Goal: Task Accomplishment & Management: Manage account settings

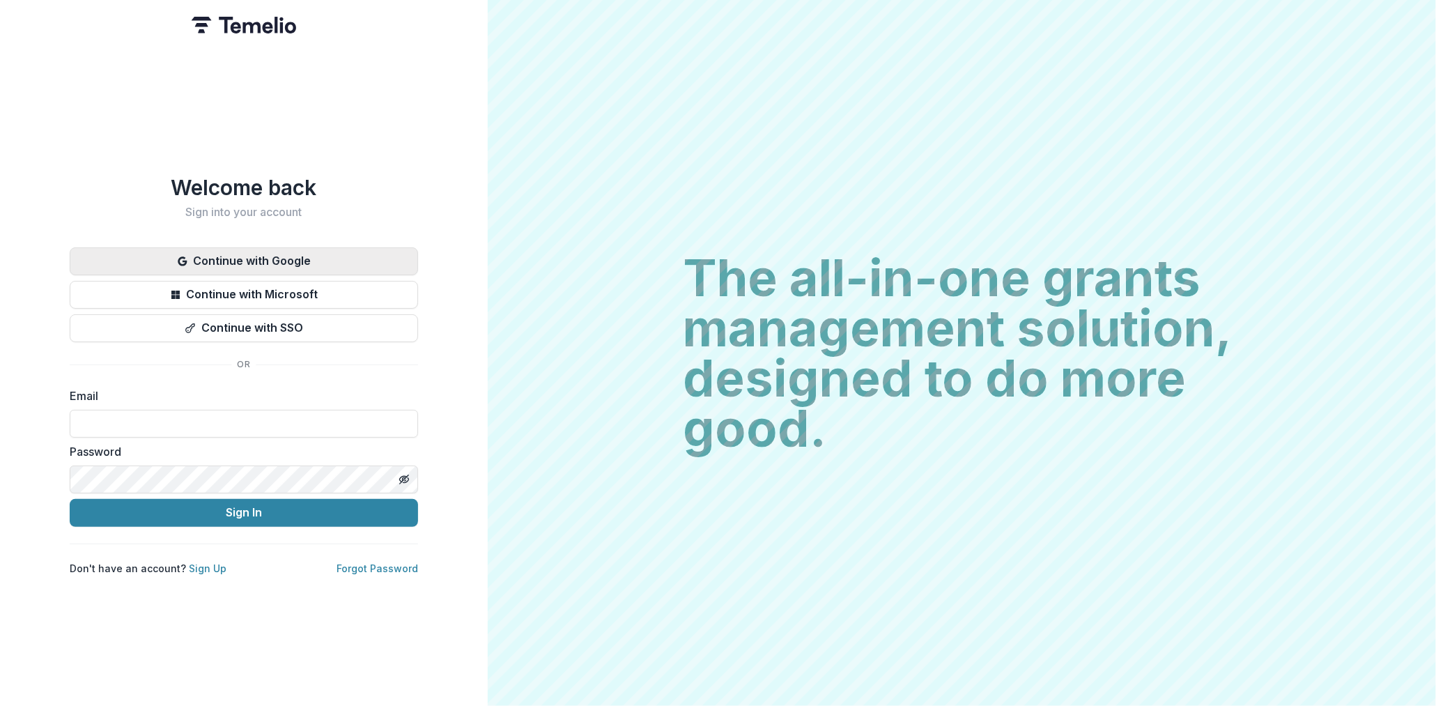
click at [203, 247] on button "Continue with Google" at bounding box center [244, 261] width 348 height 28
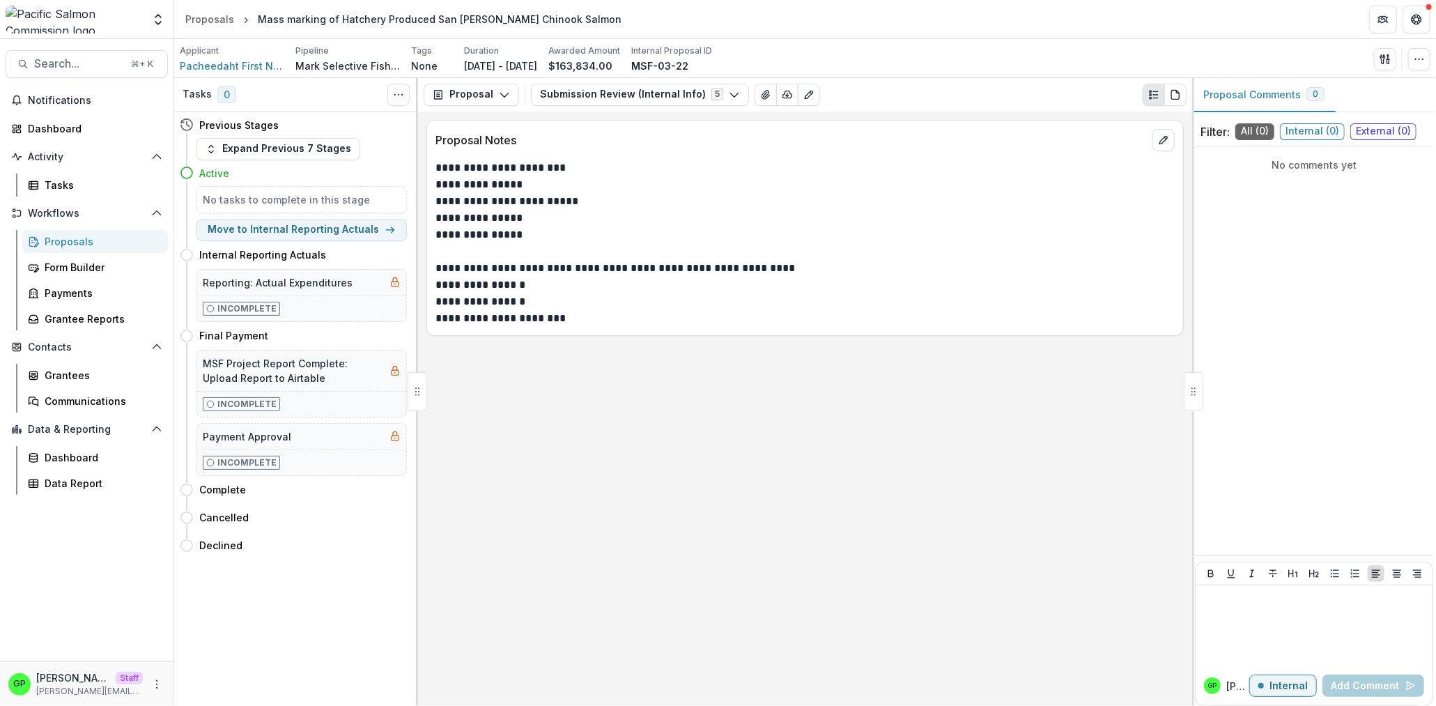
click at [105, 238] on div "Proposals" at bounding box center [101, 241] width 112 height 15
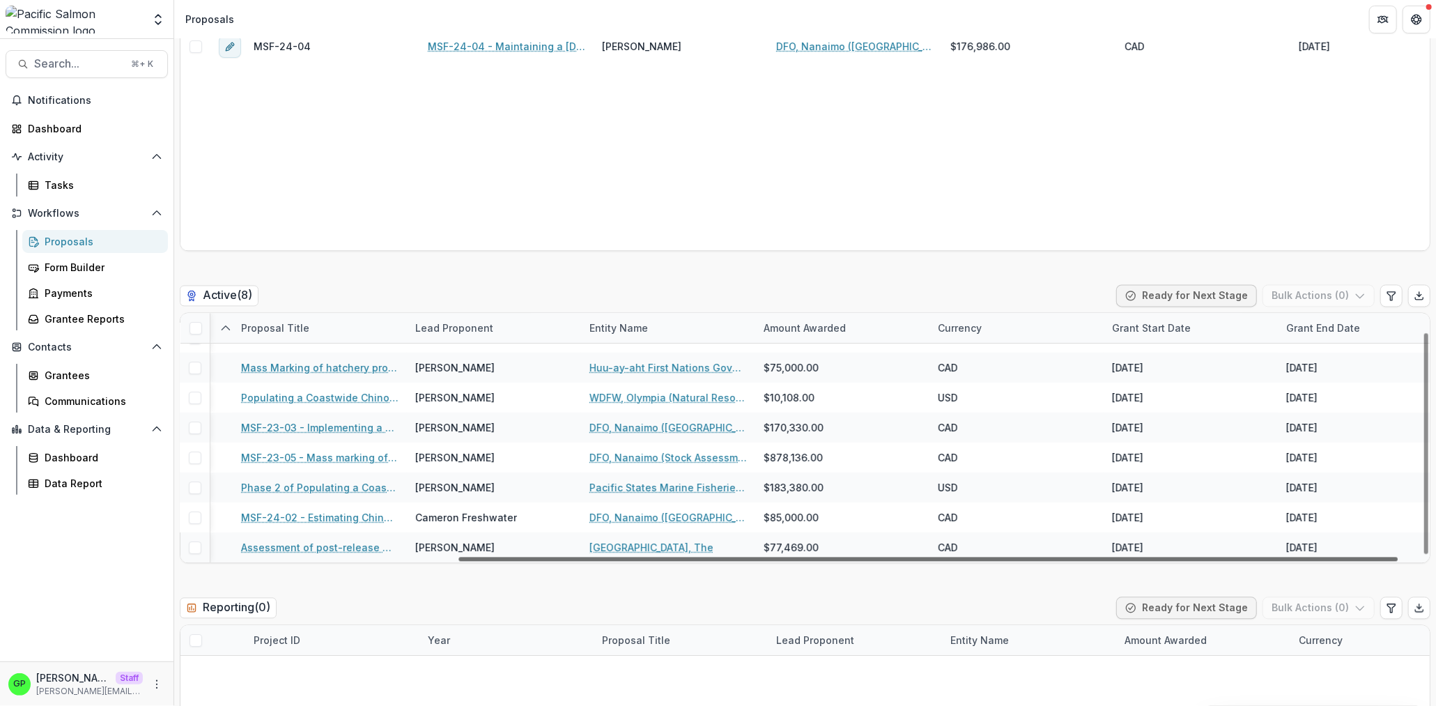
scroll to position [21, 394]
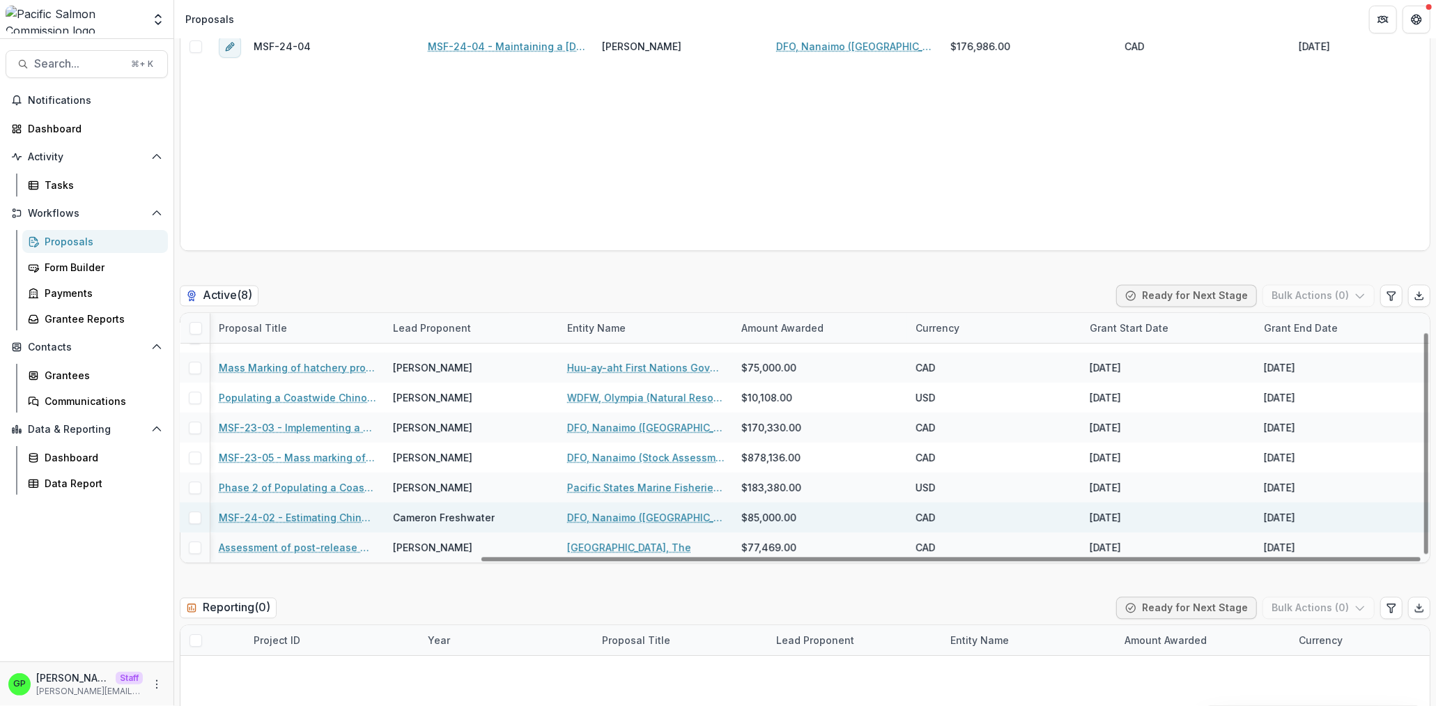
drag, startPoint x: 811, startPoint y: 562, endPoint x: 1168, endPoint y: 522, distance: 359.6
click at [1168, 557] on div at bounding box center [950, 559] width 939 height 4
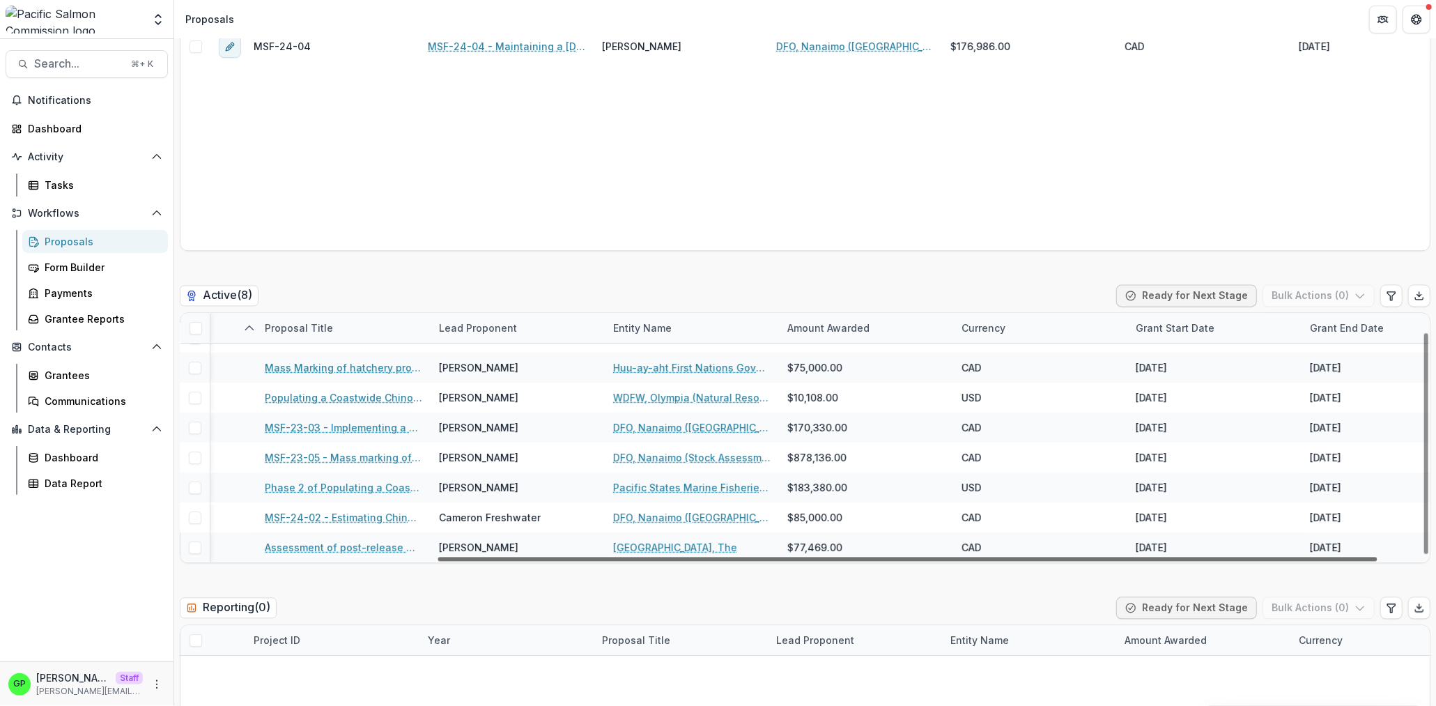
drag, startPoint x: 541, startPoint y: 558, endPoint x: 500, endPoint y: 563, distance: 41.4
click at [500, 561] on div at bounding box center [907, 559] width 939 height 4
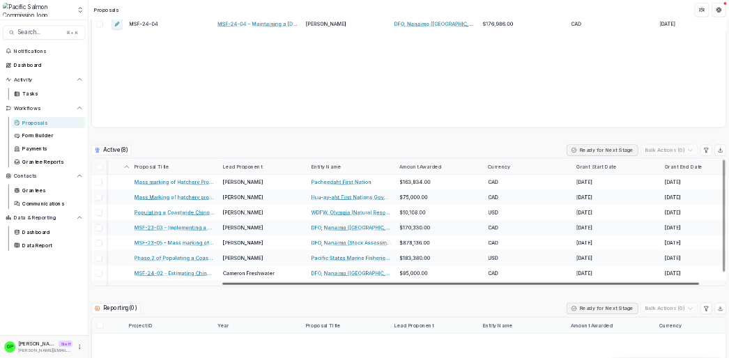
scroll to position [0, 394]
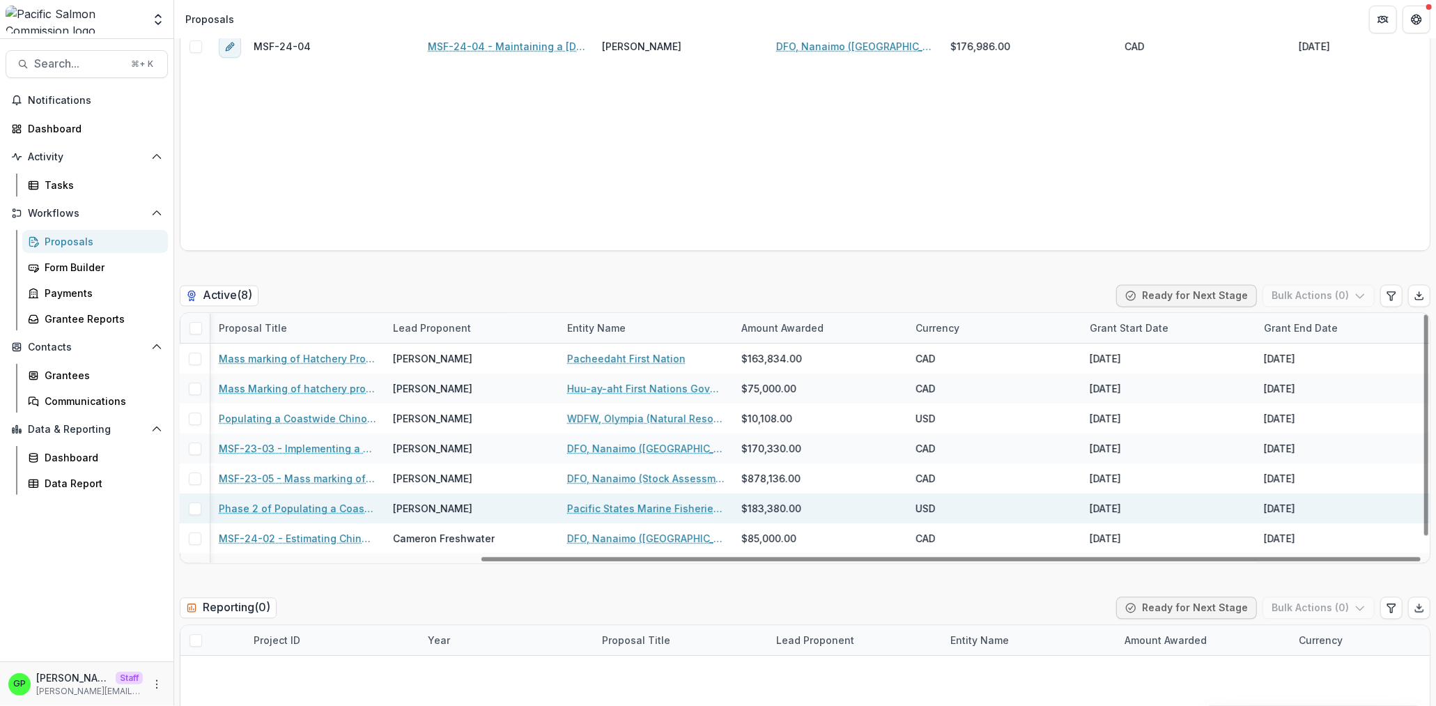
drag, startPoint x: 516, startPoint y: 557, endPoint x: 849, endPoint y: 509, distance: 336.5
click at [745, 558] on div at bounding box center [950, 559] width 939 height 4
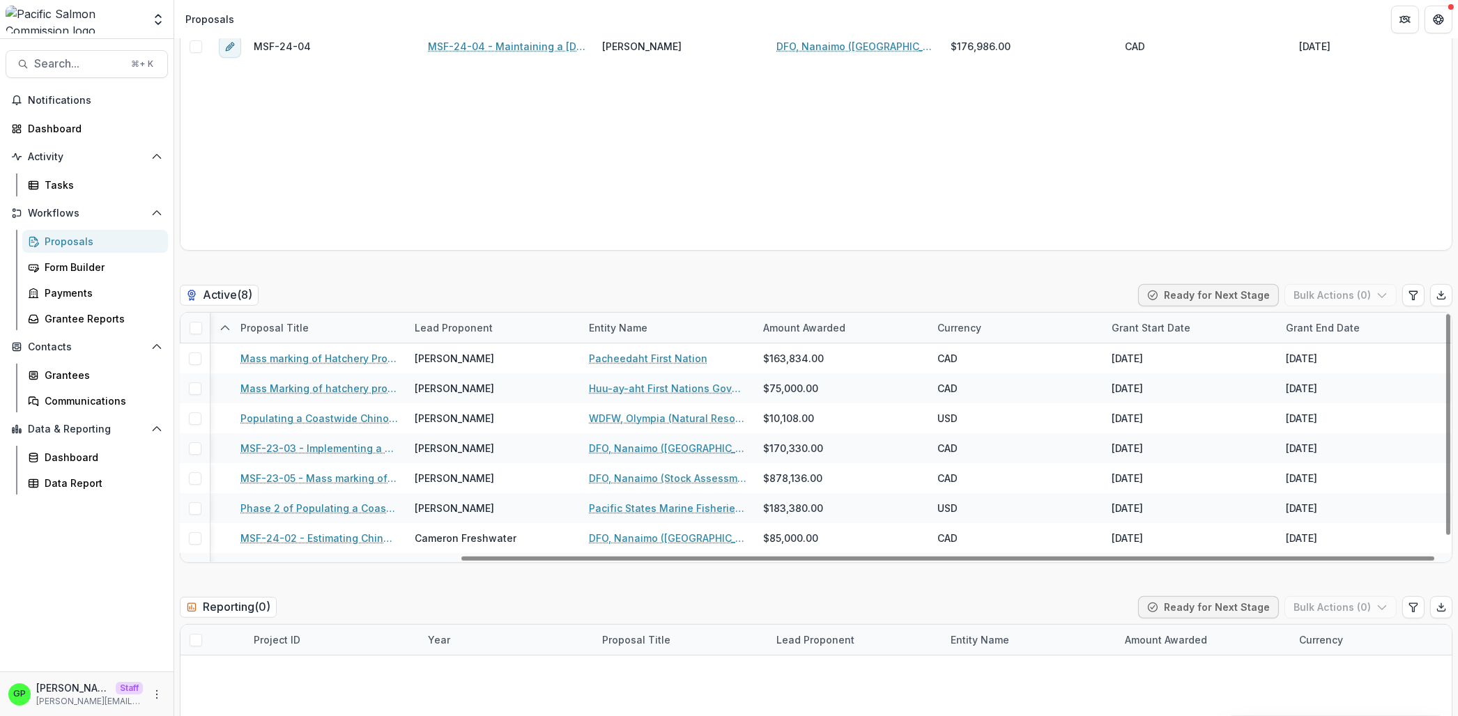
scroll to position [0, 362]
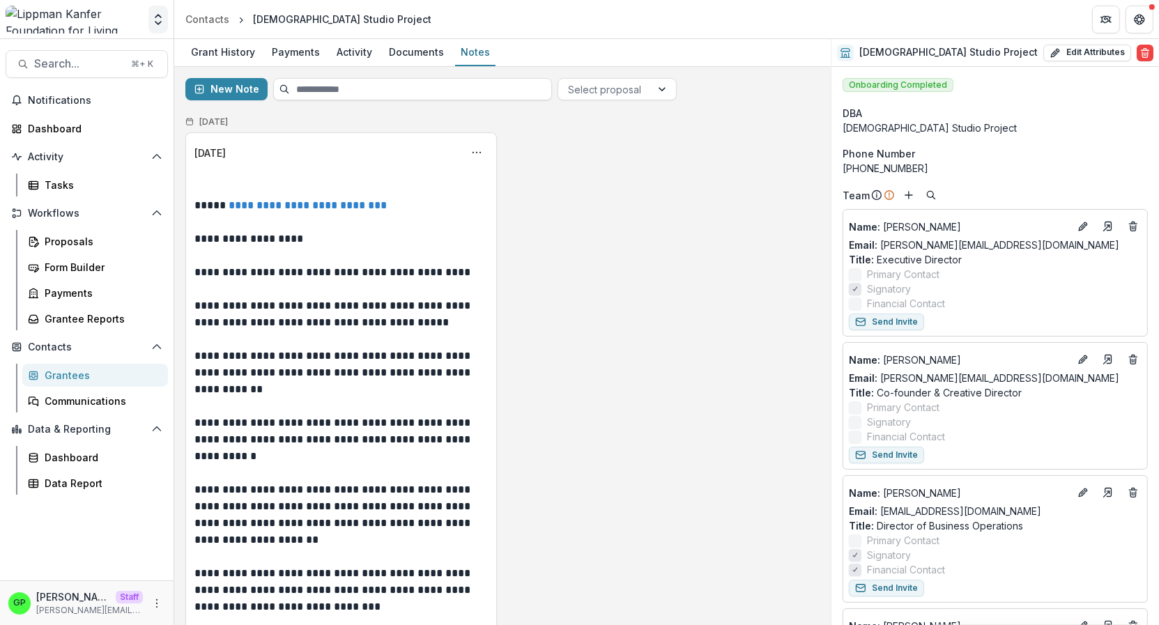
click at [152, 26] on icon "Open entity switcher" at bounding box center [158, 20] width 14 height 14
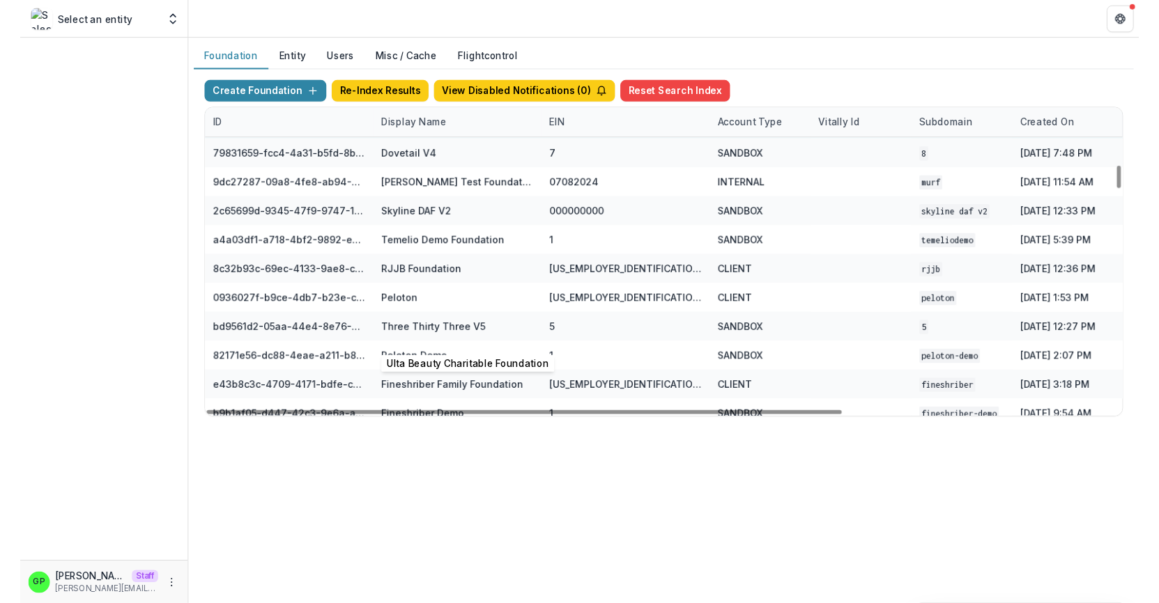
scroll to position [2391, 0]
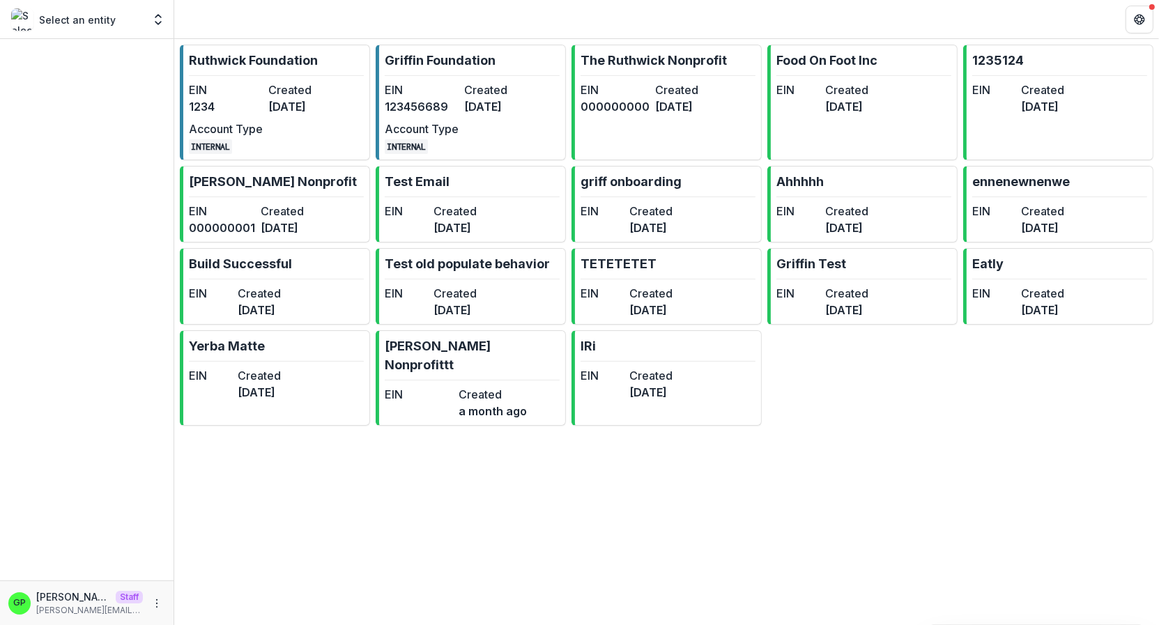
click at [446, 87] on dt "EIN" at bounding box center [422, 90] width 74 height 17
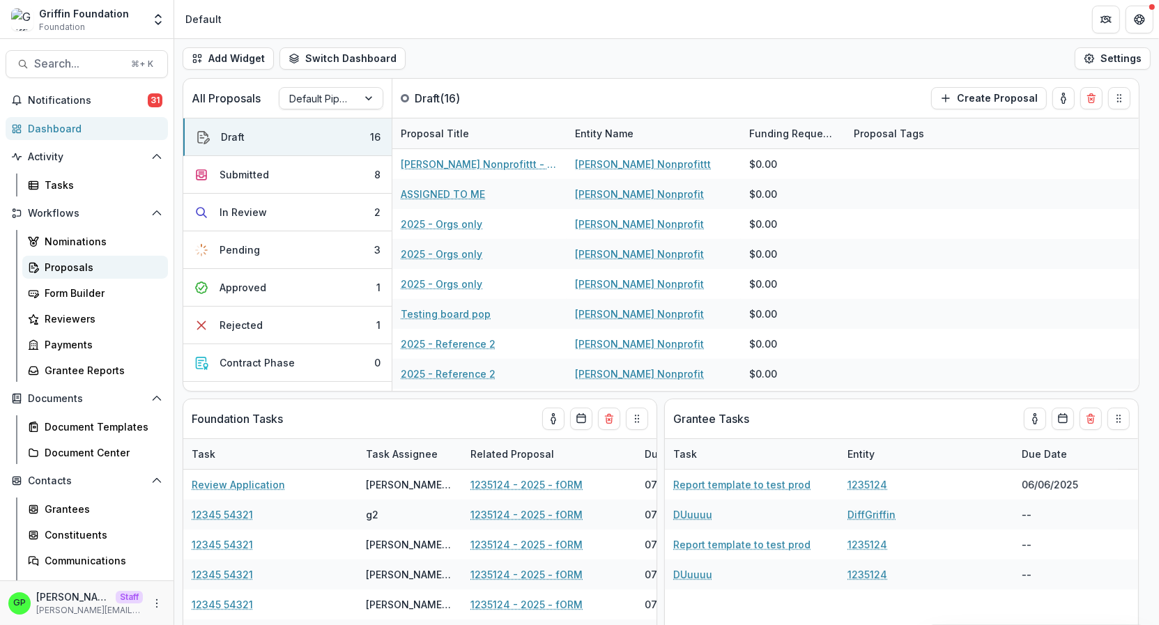
click at [88, 263] on div "Proposals" at bounding box center [101, 267] width 112 height 15
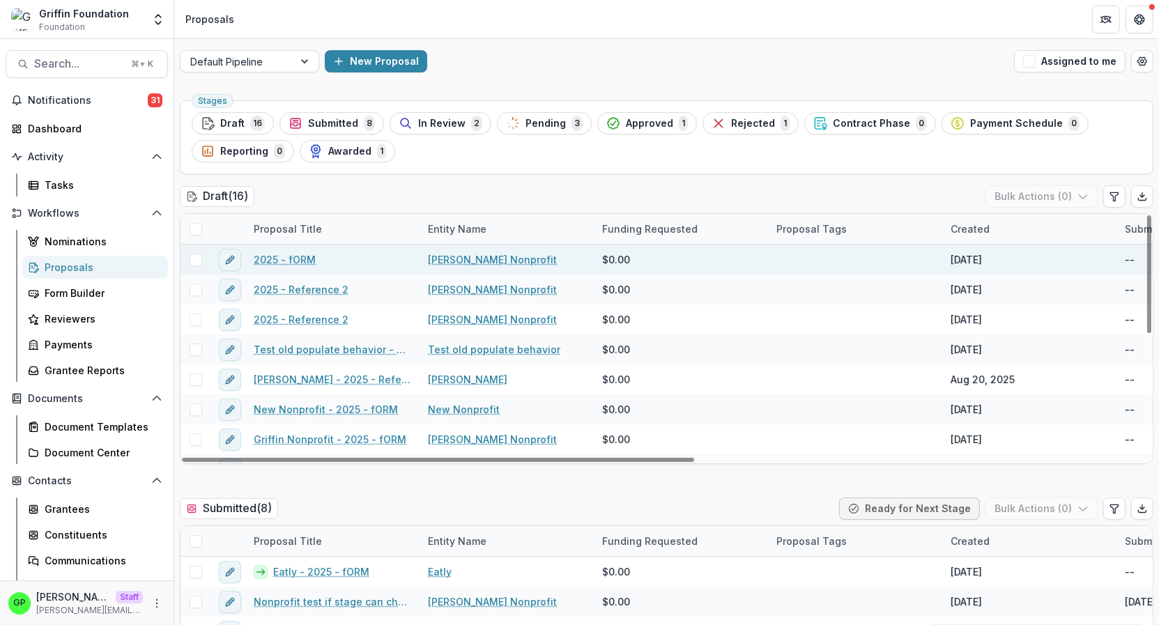
click at [302, 258] on link "2025 - fORM" at bounding box center [285, 259] width 62 height 15
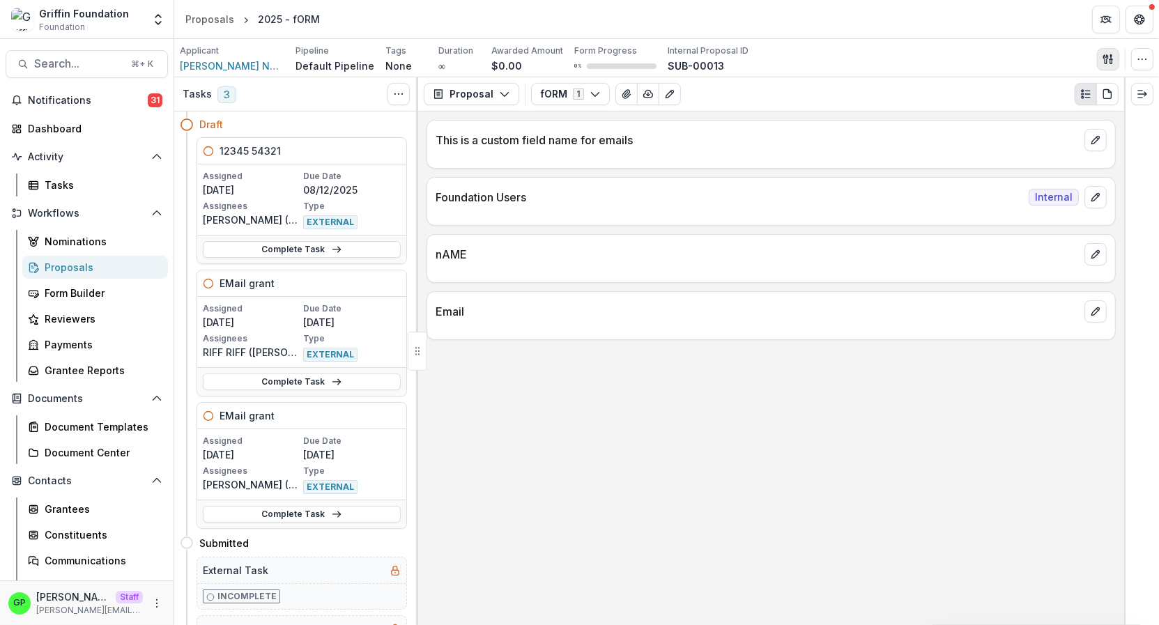
click at [1115, 55] on button "button" at bounding box center [1108, 59] width 22 height 22
click at [1051, 155] on button "View All Reviews" at bounding box center [1041, 159] width 149 height 23
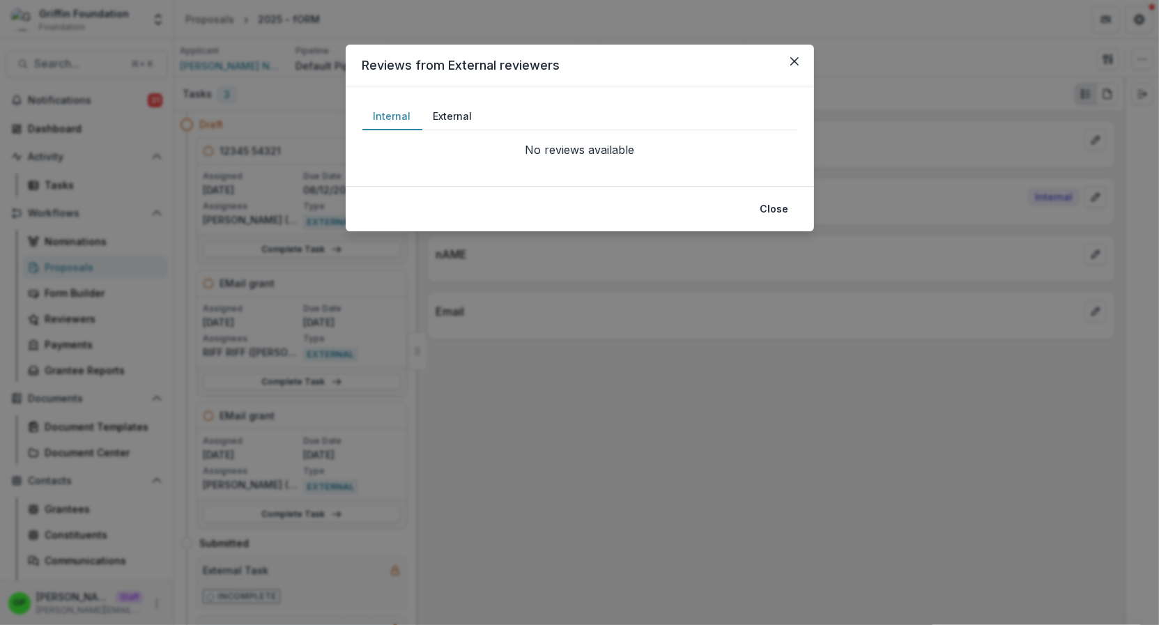
drag, startPoint x: 424, startPoint y: 129, endPoint x: 449, endPoint y: 119, distance: 27.6
click at [424, 129] on button "External" at bounding box center [452, 116] width 61 height 27
click at [792, 72] on button "Close" at bounding box center [794, 61] width 22 height 22
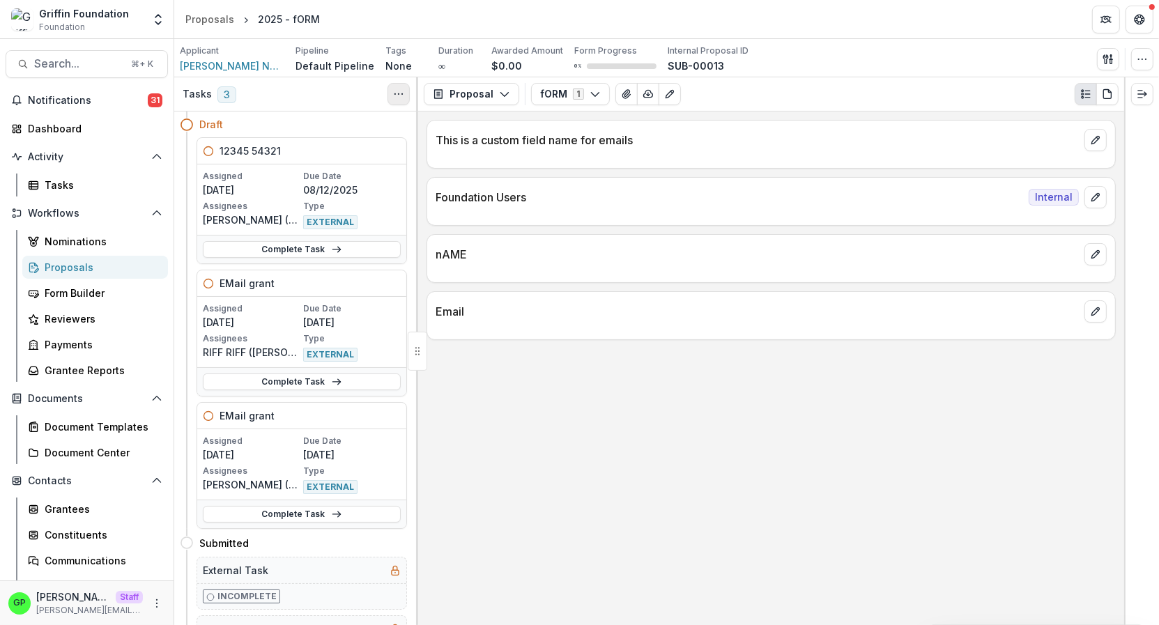
click at [389, 92] on button "Toggle View Cancelled Tasks" at bounding box center [398, 94] width 22 height 22
click at [390, 92] on button "Toggle View Cancelled Tasks" at bounding box center [398, 94] width 22 height 22
click at [104, 257] on link "Proposals" at bounding box center [95, 267] width 146 height 23
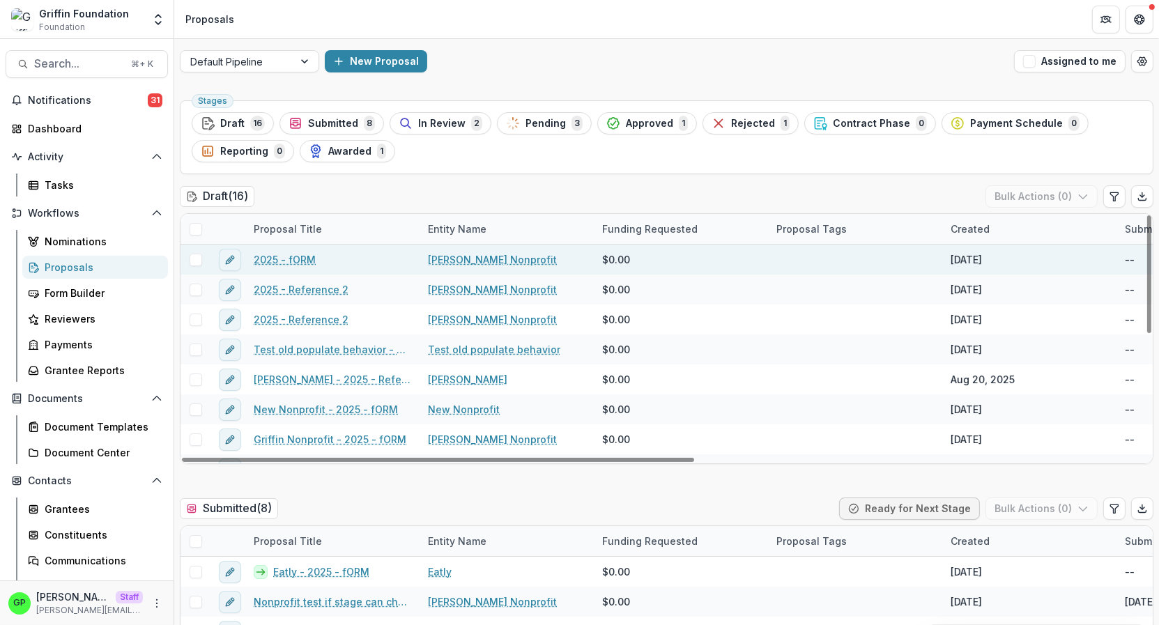
click at [193, 254] on span at bounding box center [196, 260] width 13 height 13
click at [1033, 191] on button "Bulk Actions ( 1 )" at bounding box center [1042, 196] width 109 height 22
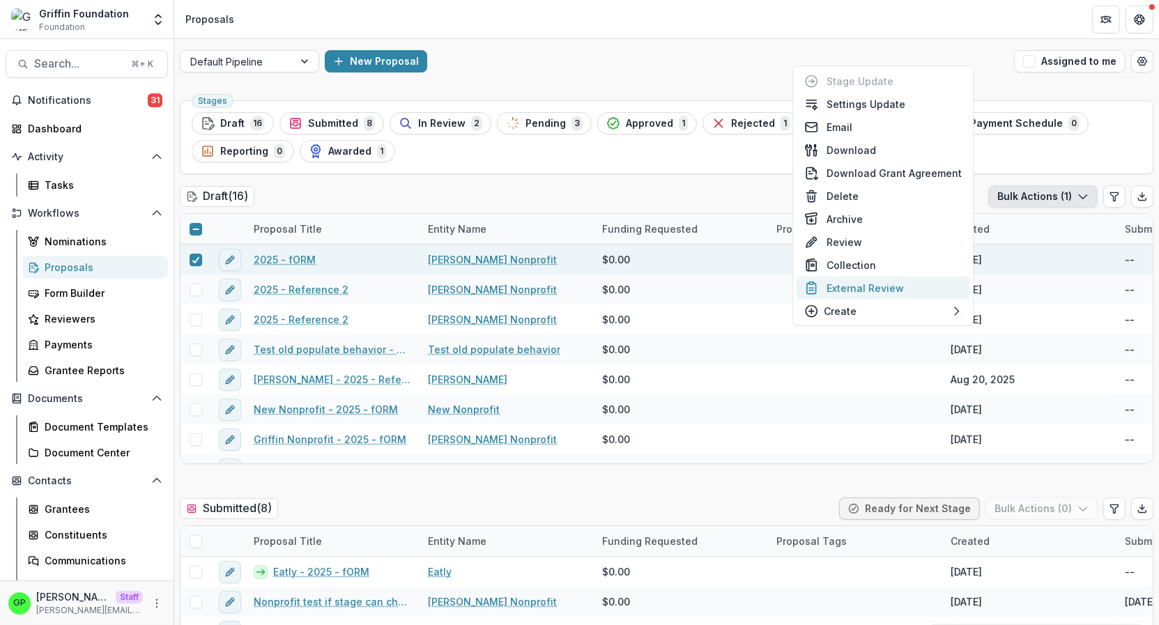
click at [892, 281] on button "External Review" at bounding box center [883, 288] width 174 height 23
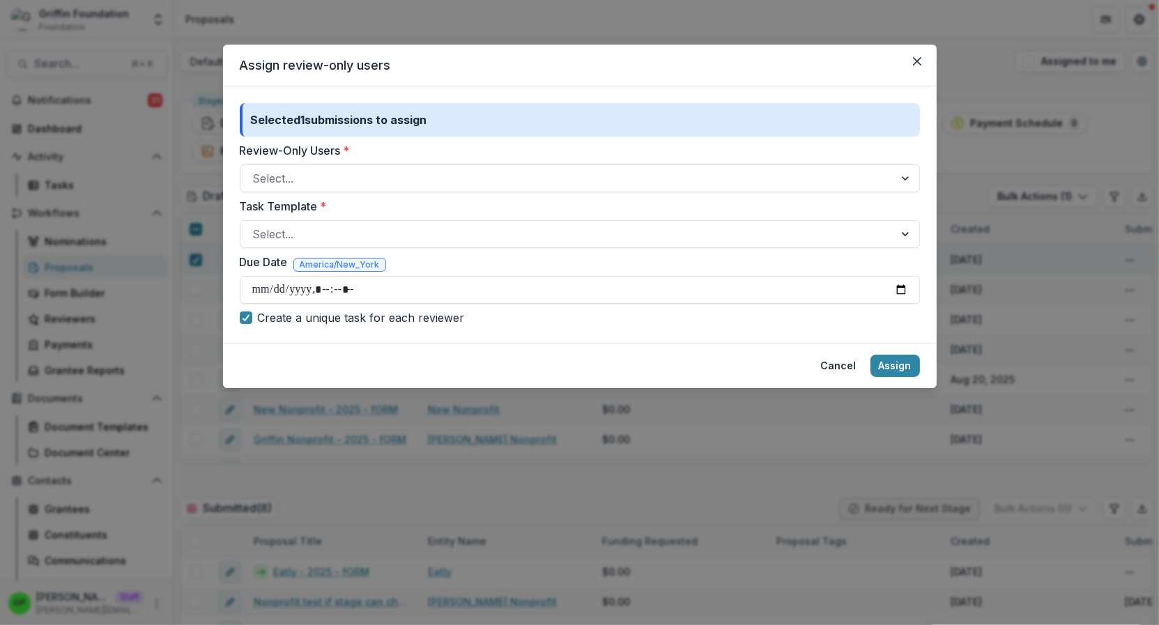
drag, startPoint x: 424, startPoint y: 210, endPoint x: 401, endPoint y: 193, distance: 28.8
click at [422, 210] on label "Task Template *" at bounding box center [576, 206] width 672 height 17
click at [401, 193] on div "Selected 1 submissions to assign Review-Only Users * Select... Task Template * …" at bounding box center [580, 214] width 680 height 223
click at [399, 186] on div at bounding box center [567, 179] width 628 height 20
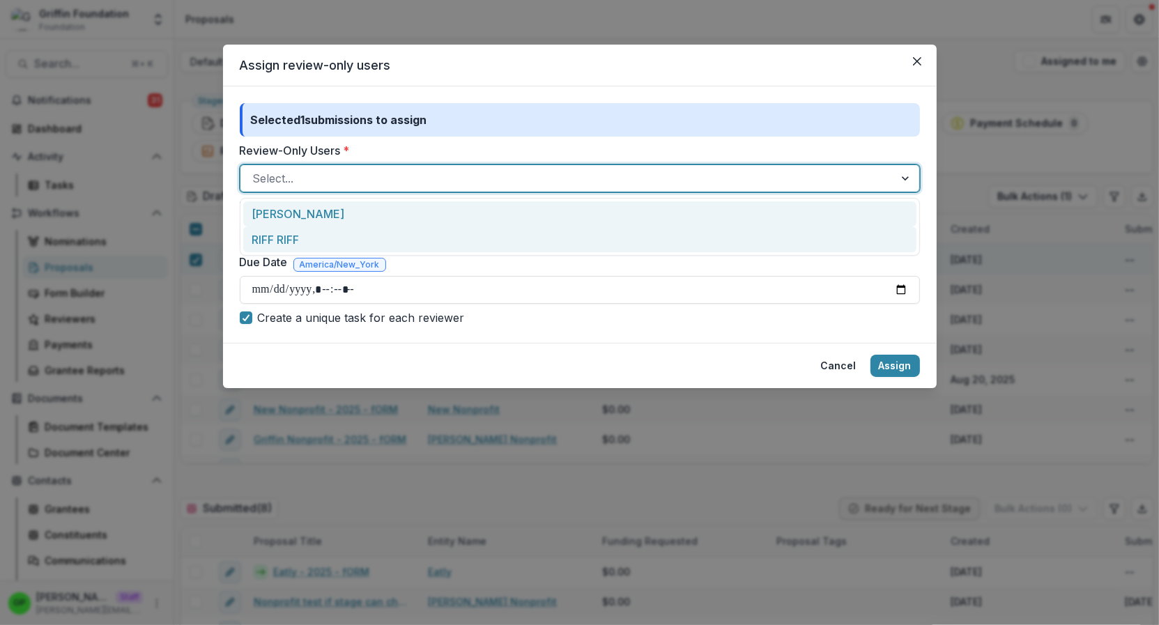
click at [314, 219] on div "Griff grIFFIN" at bounding box center [579, 214] width 673 height 26
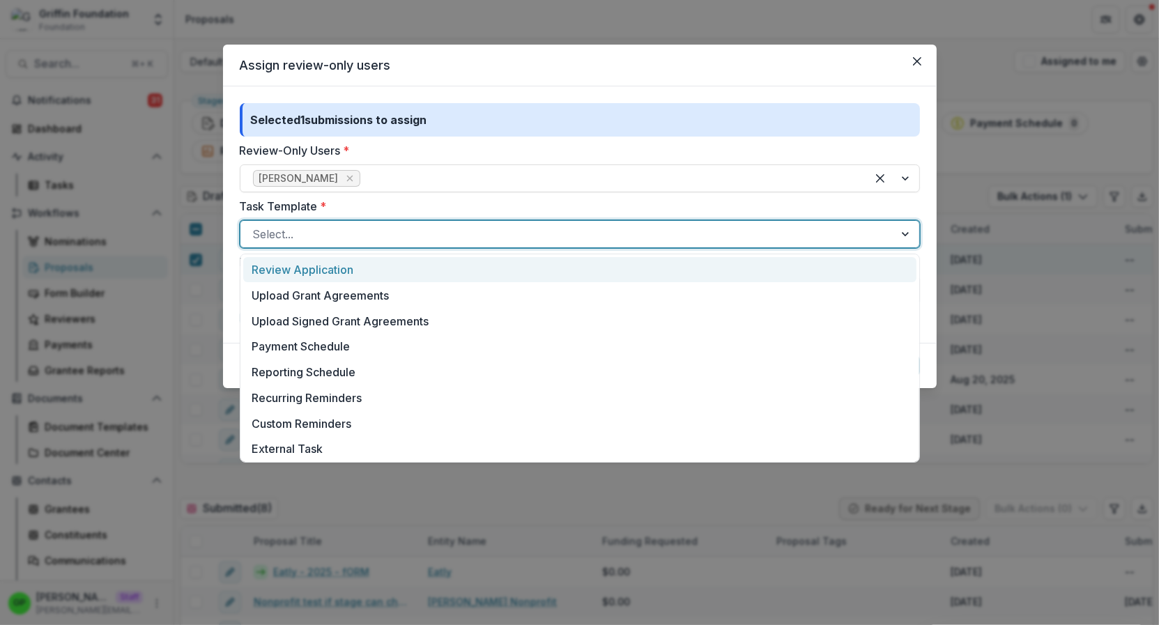
click at [335, 237] on div at bounding box center [567, 234] width 628 height 20
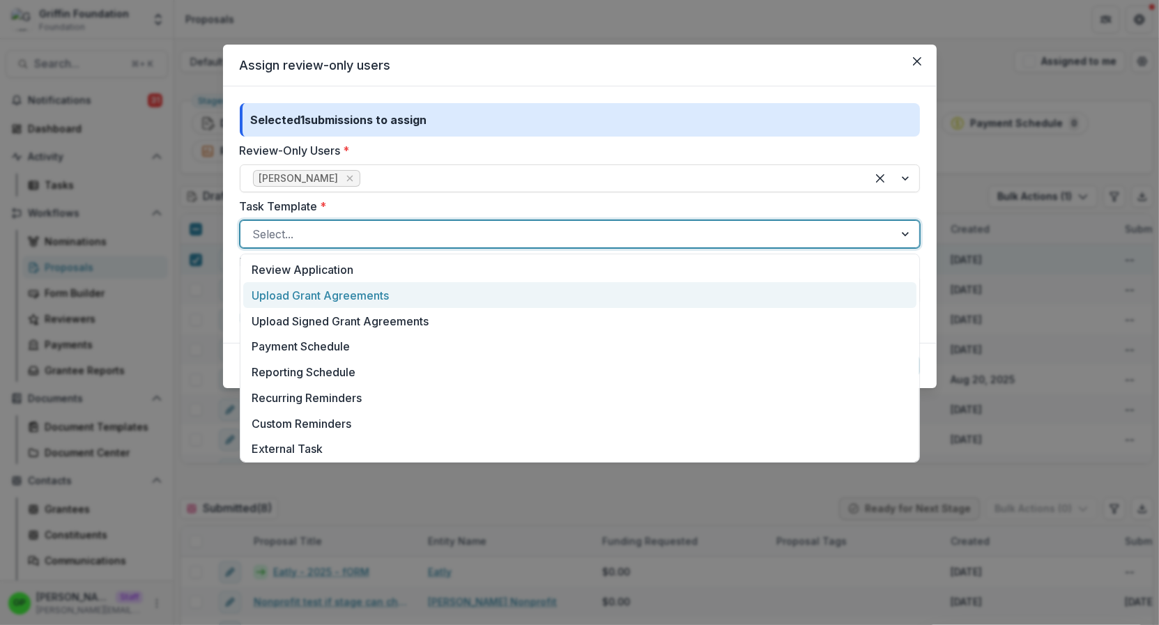
scroll to position [412, 0]
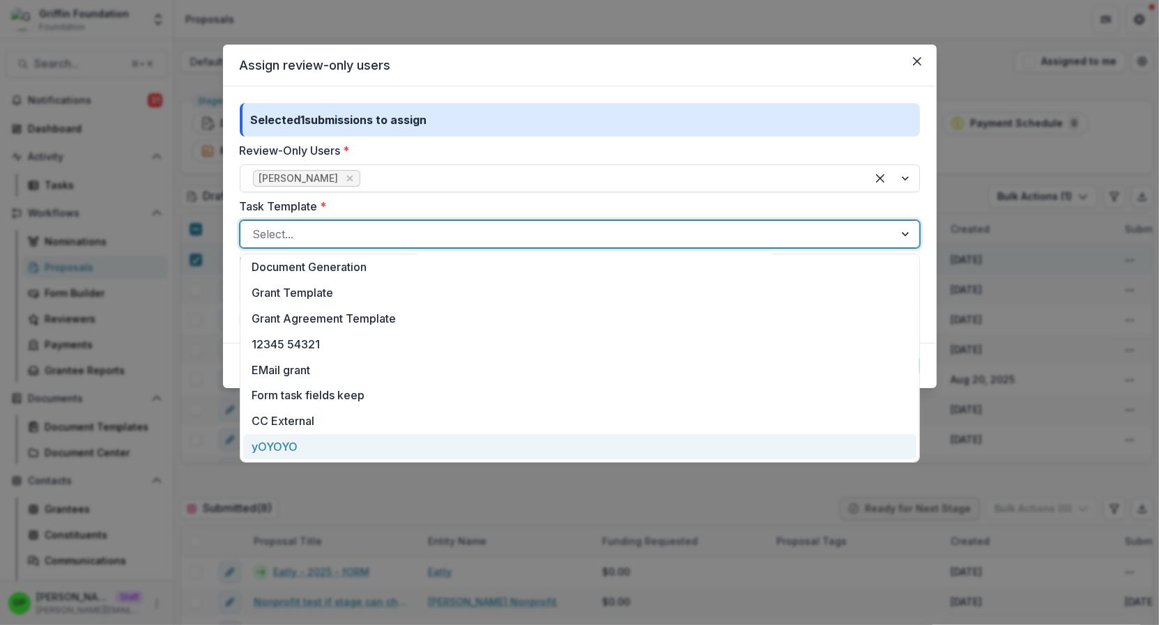
click at [310, 438] on div "yOYOYO" at bounding box center [579, 447] width 673 height 26
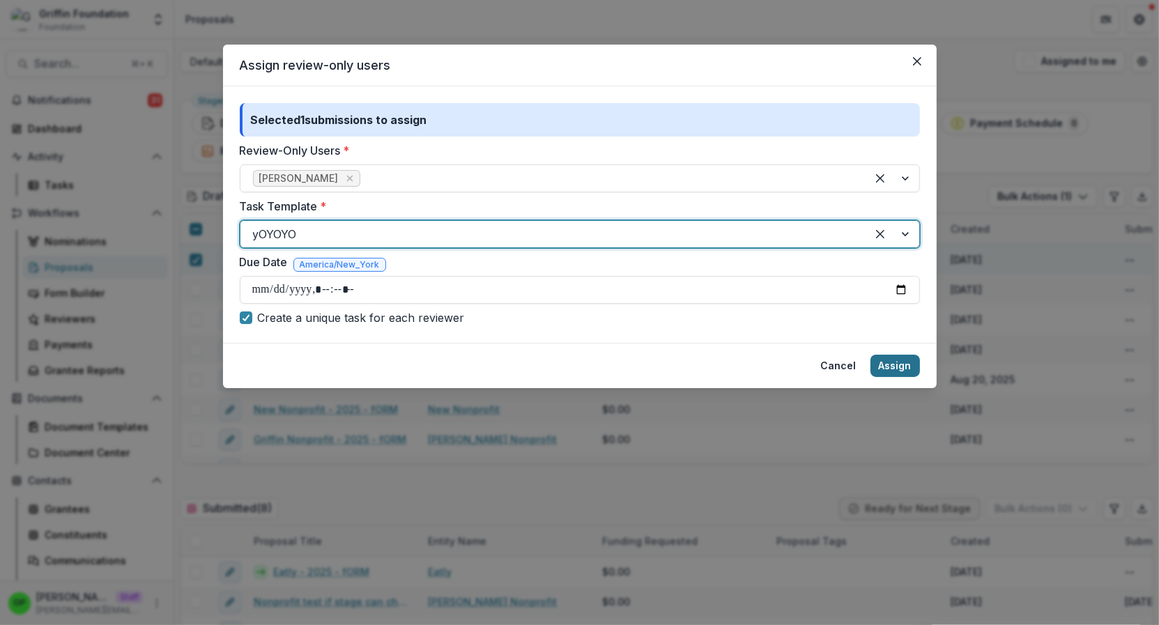
click at [890, 355] on button "Assign" at bounding box center [894, 366] width 49 height 22
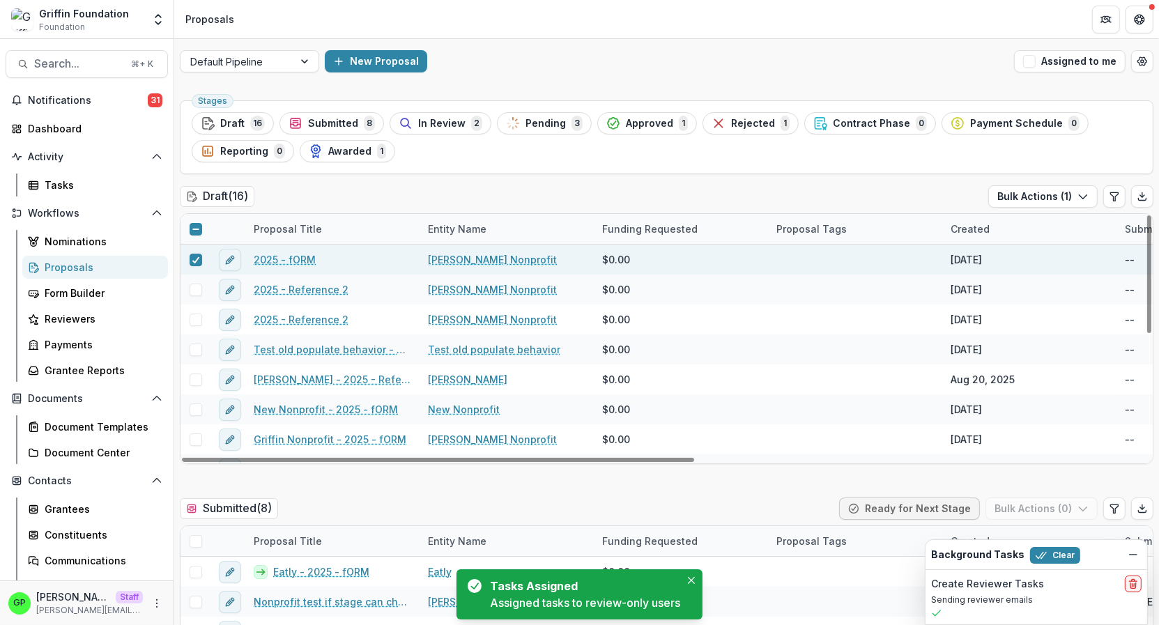
click at [283, 256] on link "2025 - fORM" at bounding box center [285, 259] width 62 height 15
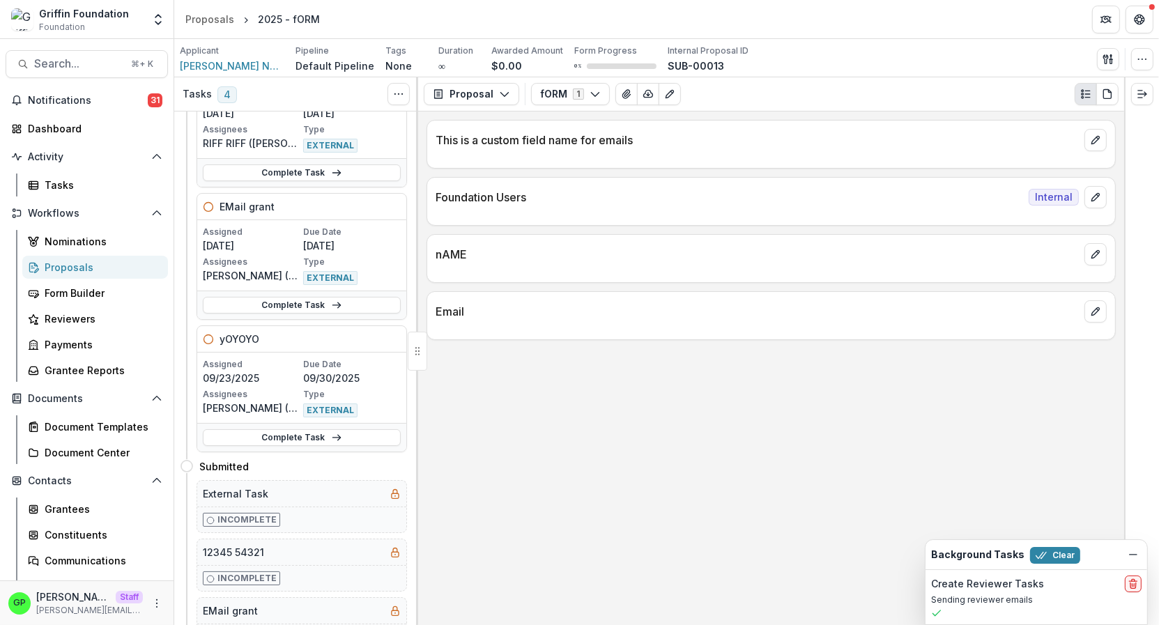
scroll to position [209, 0]
click at [295, 429] on link "Complete Task" at bounding box center [302, 437] width 198 height 17
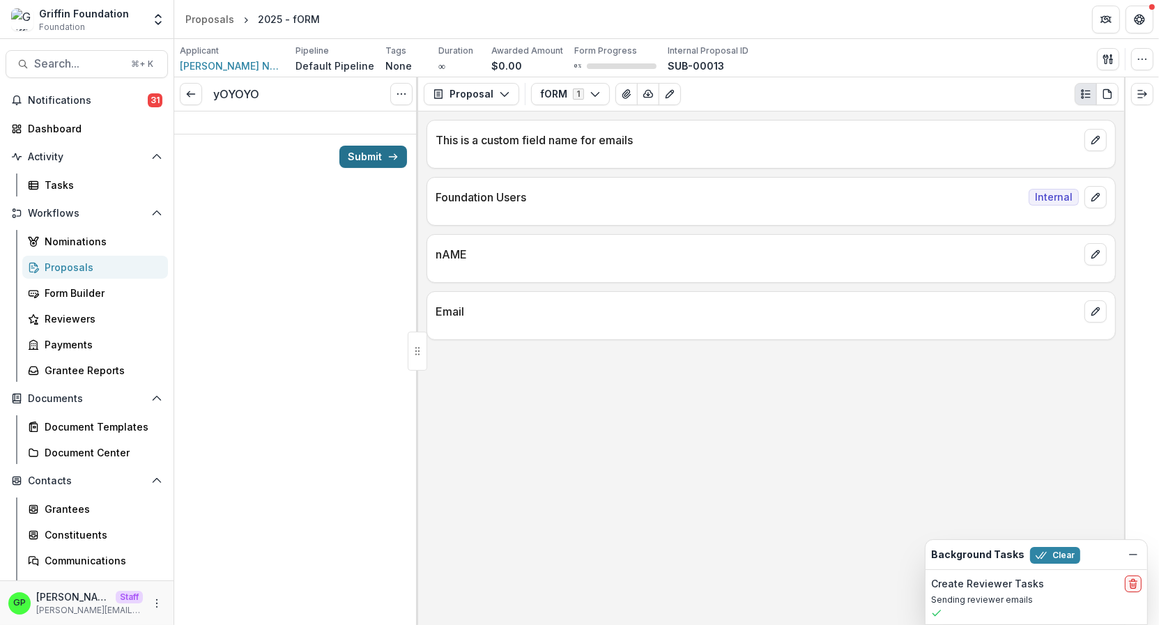
click at [364, 146] on button "Submit" at bounding box center [373, 157] width 68 height 22
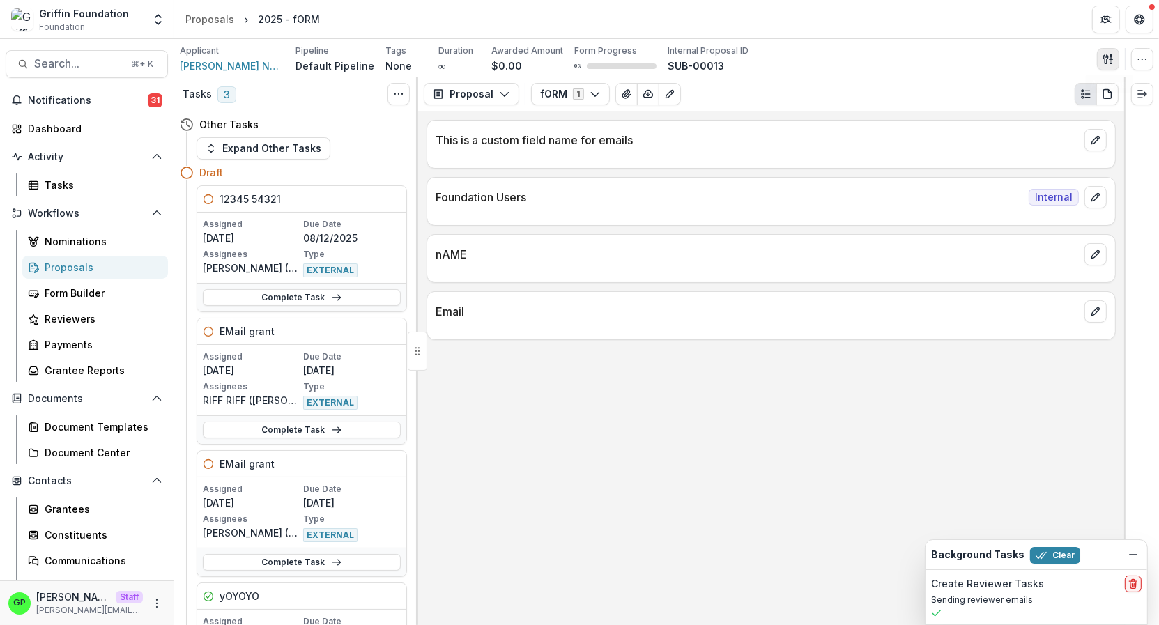
click at [1113, 54] on icon "button" at bounding box center [1107, 59] width 11 height 11
click at [1044, 160] on button "View All Reviews" at bounding box center [1041, 159] width 149 height 23
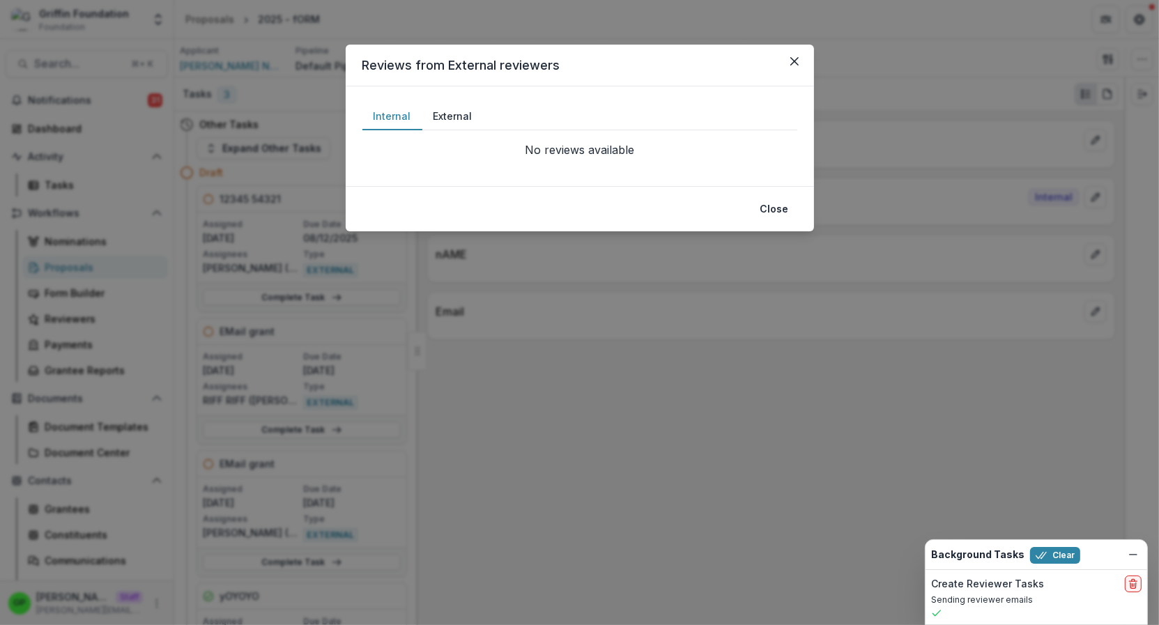
click at [485, 116] on div "Internal External" at bounding box center [579, 116] width 435 height 27
click at [465, 118] on button "External" at bounding box center [452, 116] width 61 height 27
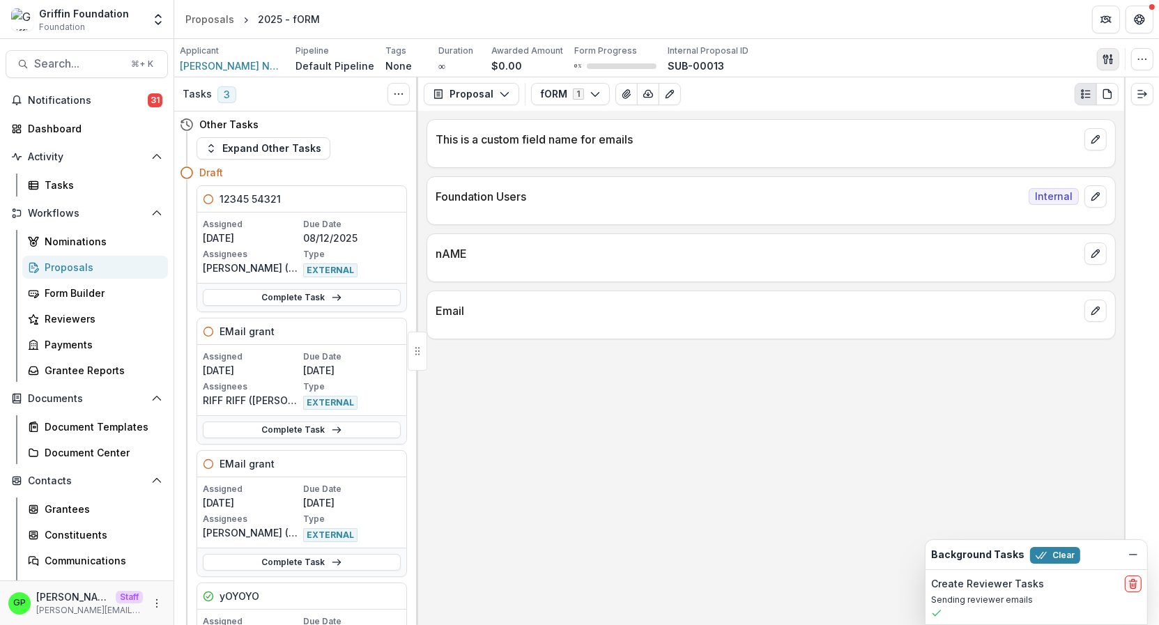
click at [1108, 60] on icon "button" at bounding box center [1107, 59] width 11 height 11
click at [1058, 164] on button "View All Reviews" at bounding box center [1041, 159] width 149 height 23
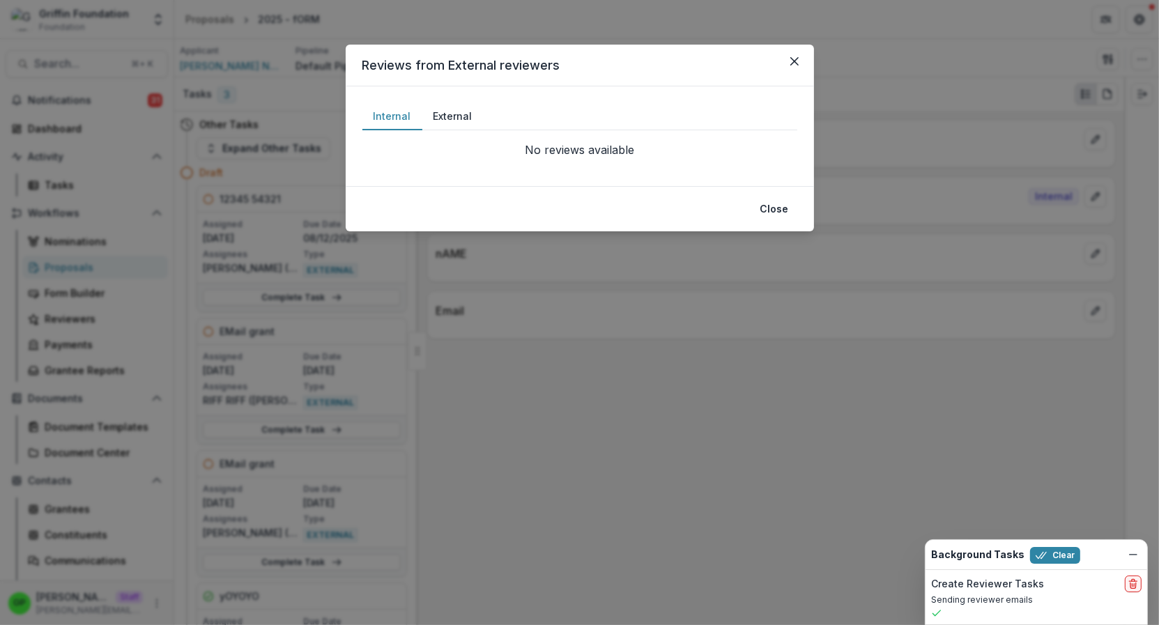
click at [502, 119] on div "Internal External" at bounding box center [579, 116] width 435 height 27
click at [464, 119] on button "External" at bounding box center [452, 116] width 61 height 27
click at [785, 59] on button "Close" at bounding box center [794, 61] width 22 height 22
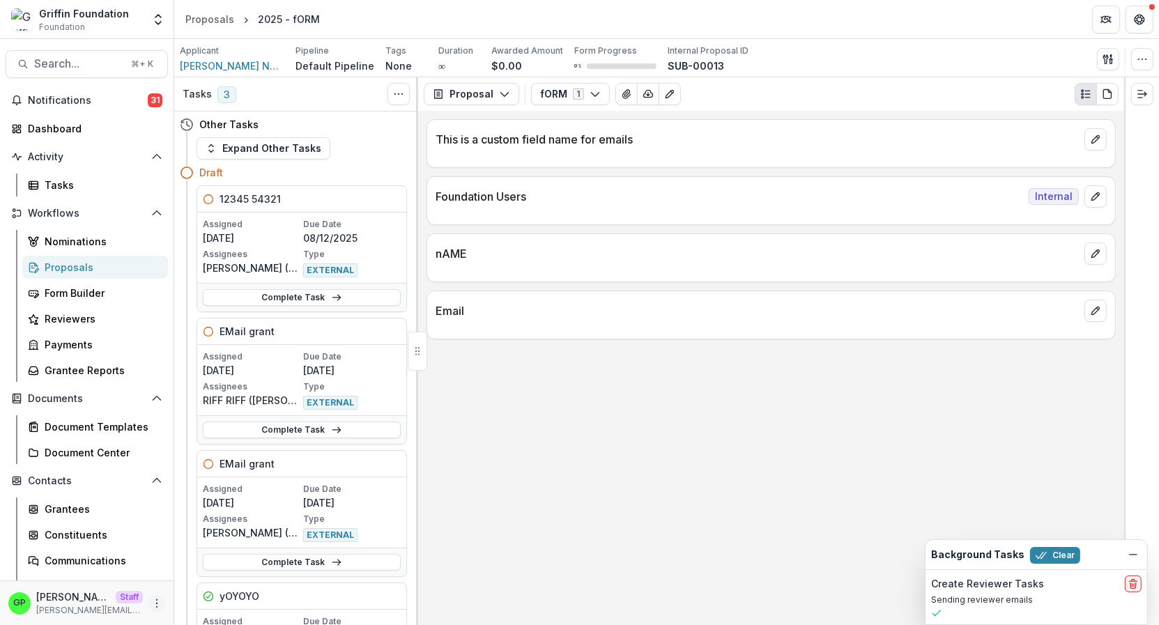
click at [151, 599] on icon "More" at bounding box center [156, 603] width 11 height 11
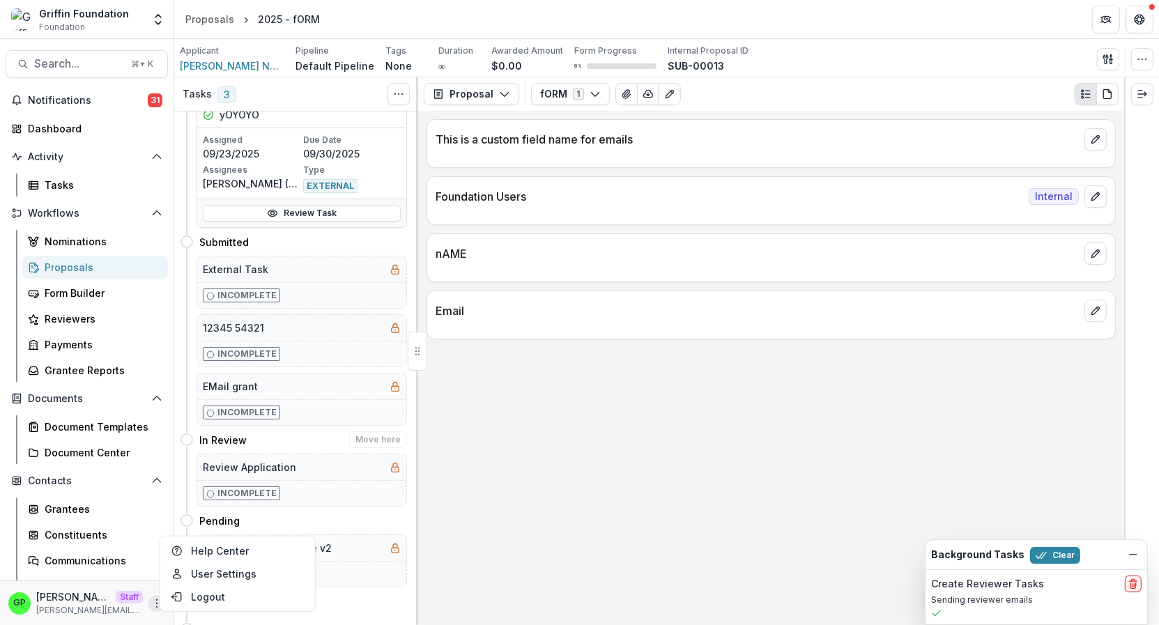
scroll to position [598, 0]
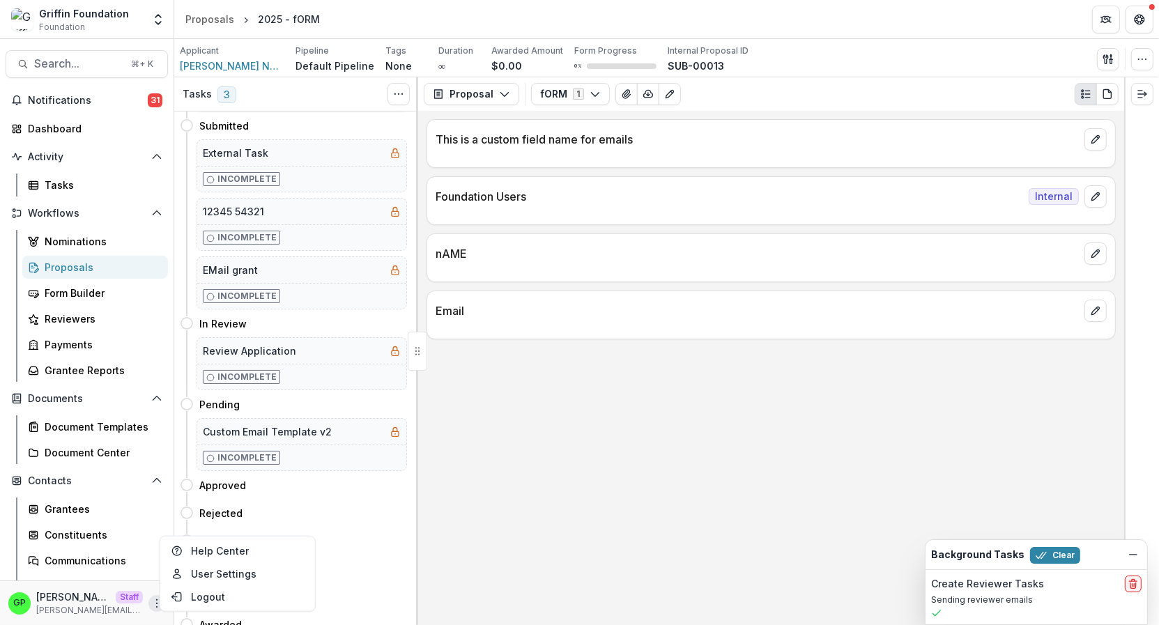
click at [97, 269] on div "Proposals" at bounding box center [101, 267] width 112 height 15
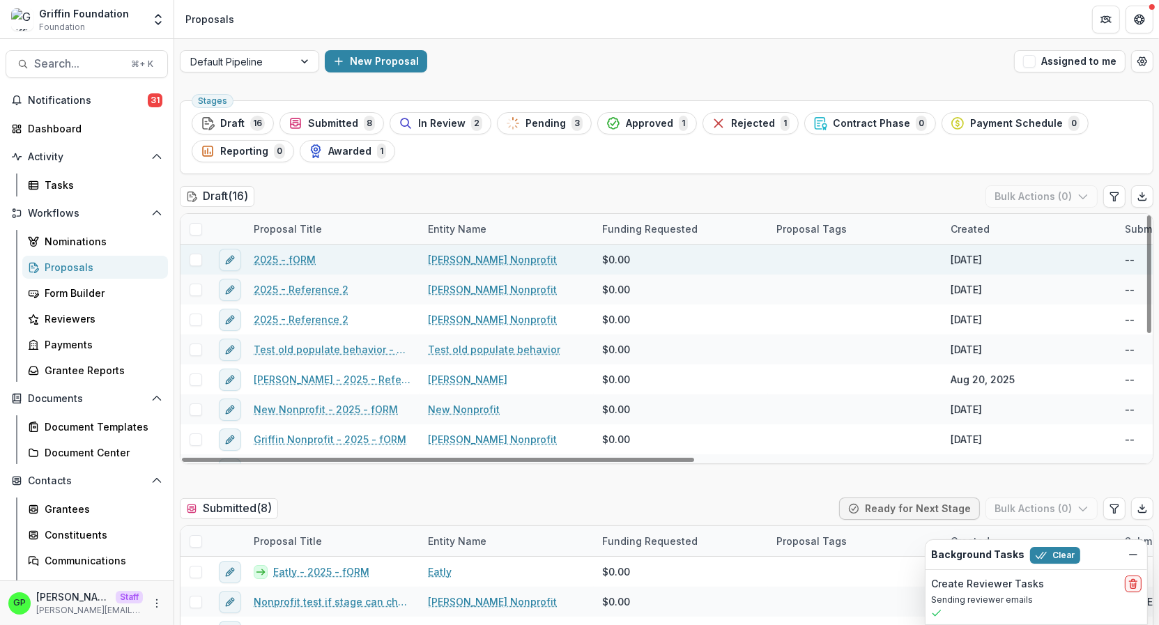
click at [269, 254] on link "2025 - fORM" at bounding box center [285, 259] width 62 height 15
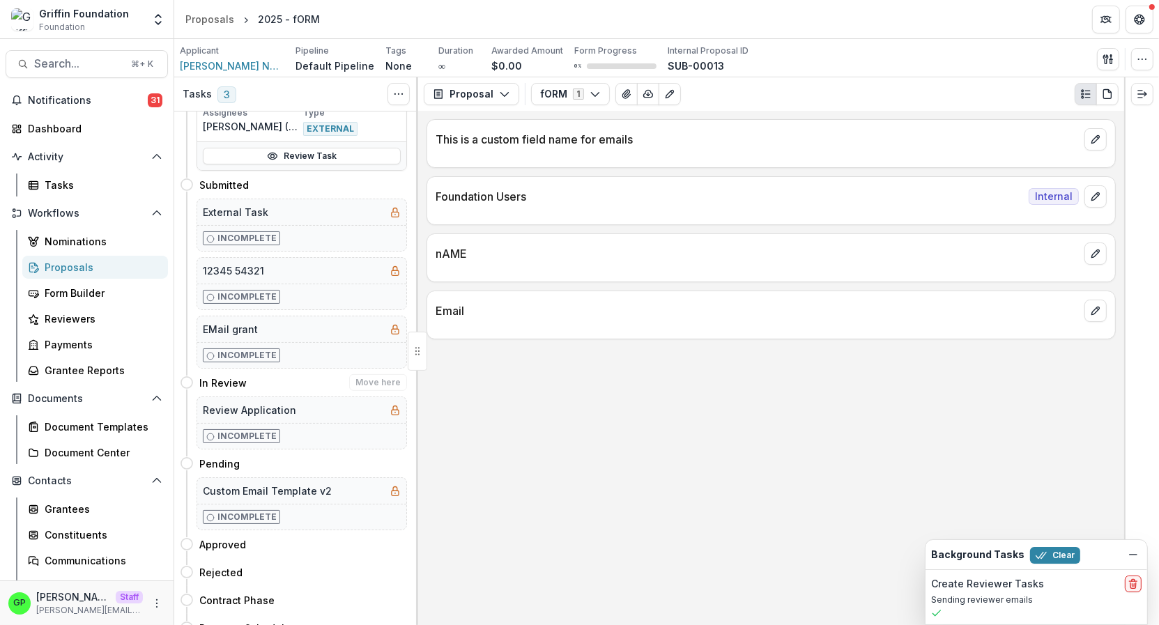
scroll to position [598, 0]
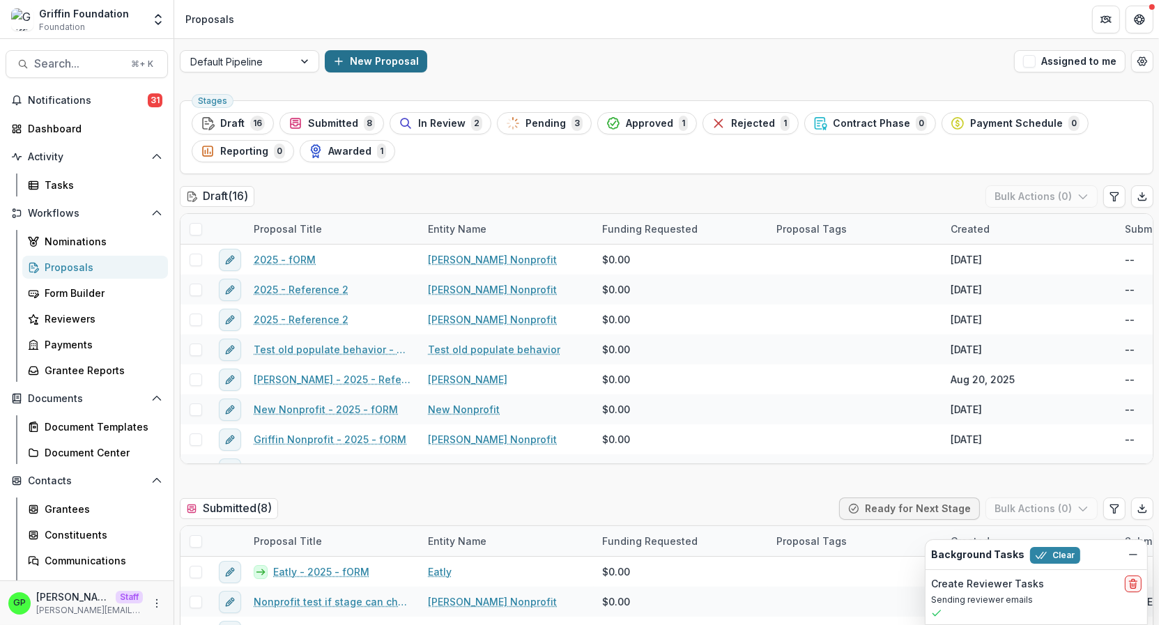
click at [361, 54] on button "New Proposal" at bounding box center [376, 61] width 102 height 22
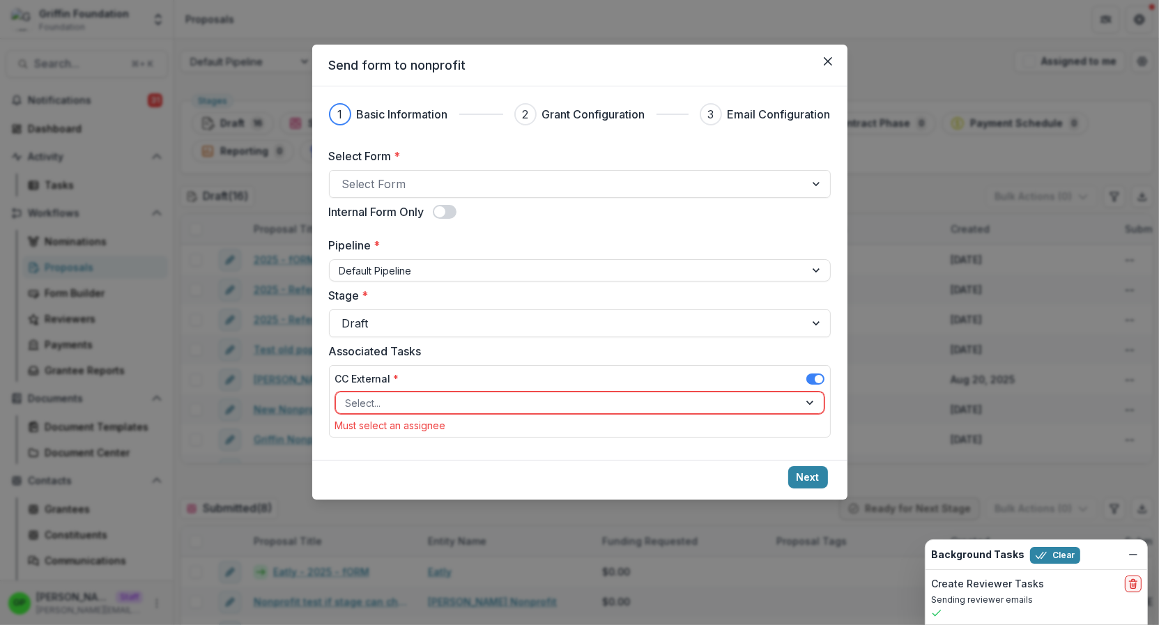
click at [434, 199] on div "Select Form * Select Form Internal Form Only Pipeline * Default Pipeline Stage …" at bounding box center [580, 295] width 502 height 295
click at [433, 188] on div at bounding box center [567, 184] width 450 height 20
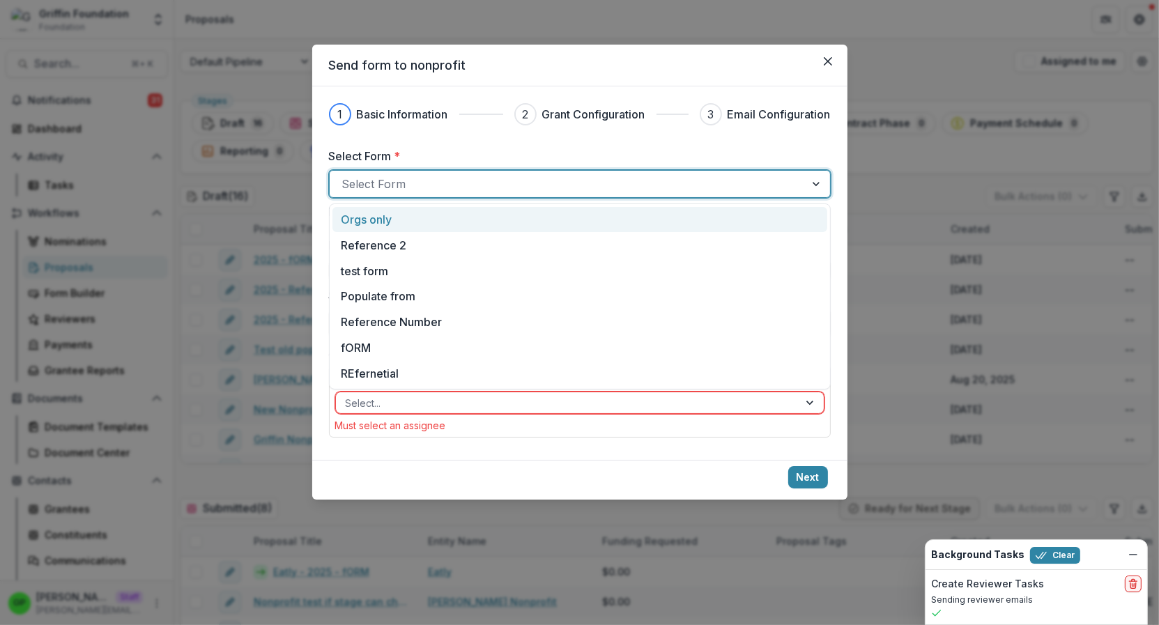
click at [401, 223] on div "Orgs only" at bounding box center [579, 219] width 477 height 17
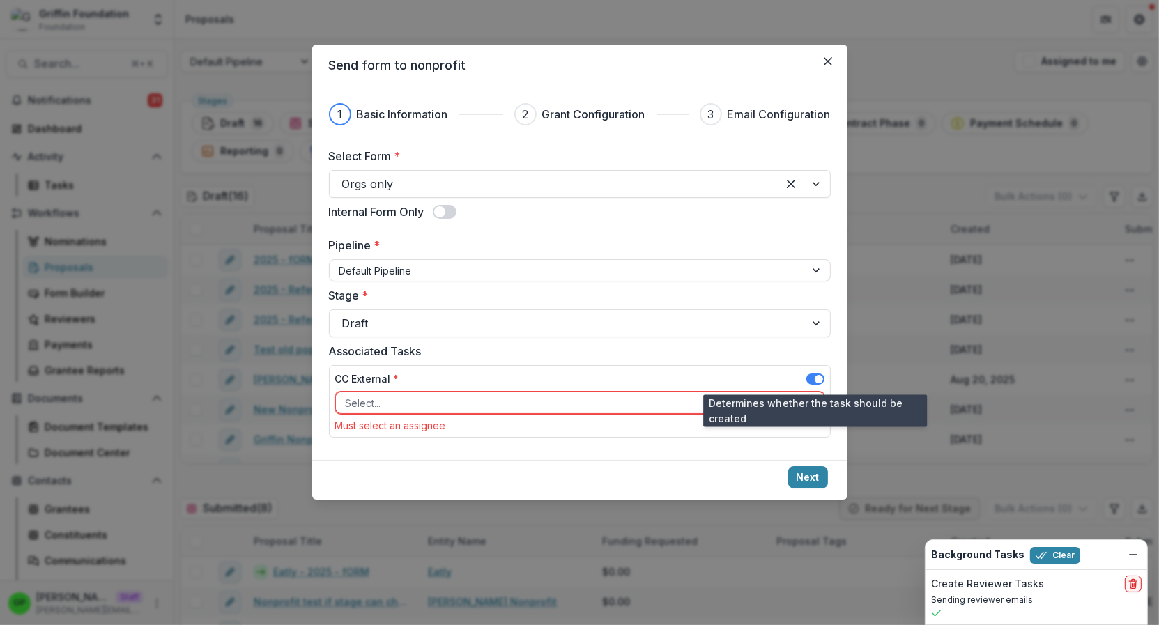
click at [809, 380] on span at bounding box center [815, 378] width 18 height 11
click at [815, 466] on button "Next" at bounding box center [808, 477] width 40 height 22
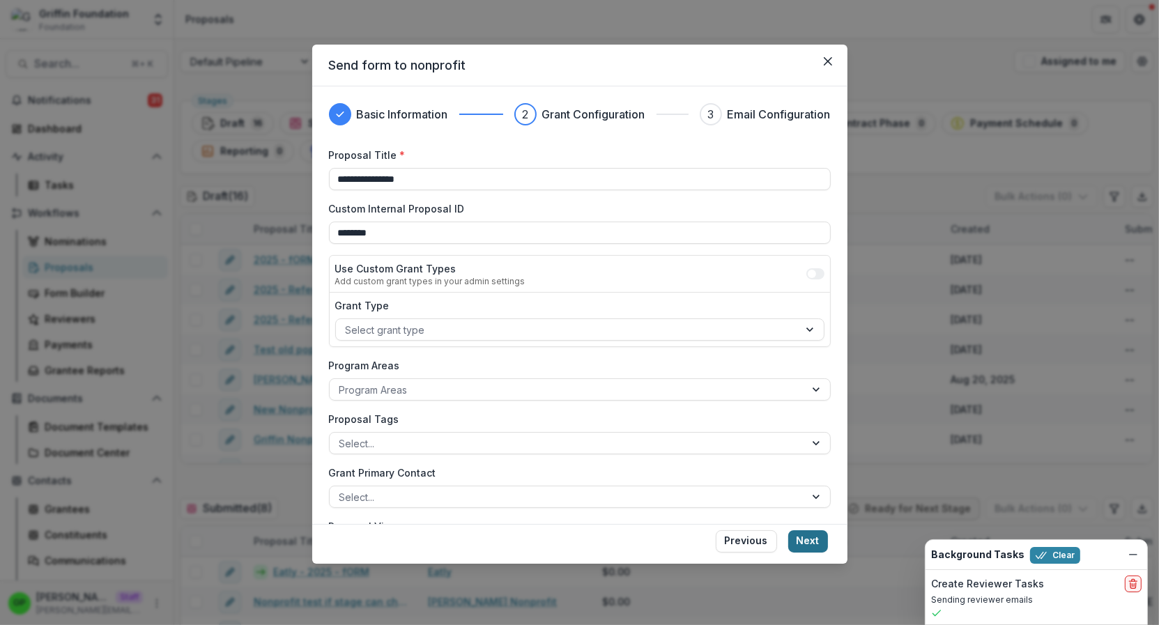
click at [817, 541] on button "Next" at bounding box center [808, 541] width 40 height 22
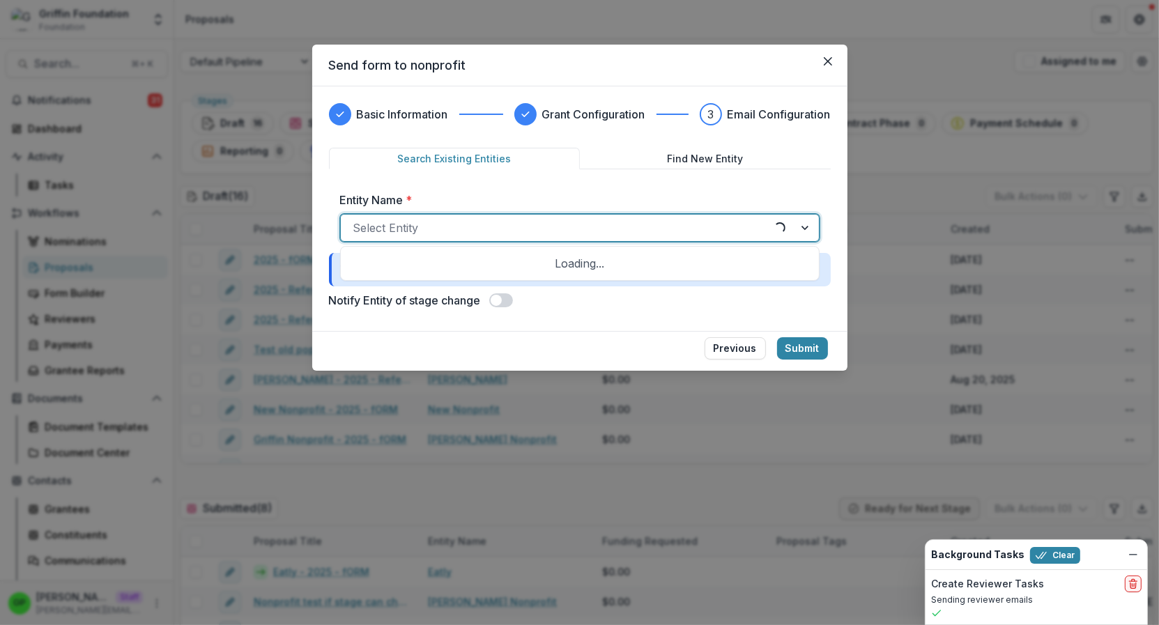
click at [428, 224] on div at bounding box center [557, 228] width 408 height 20
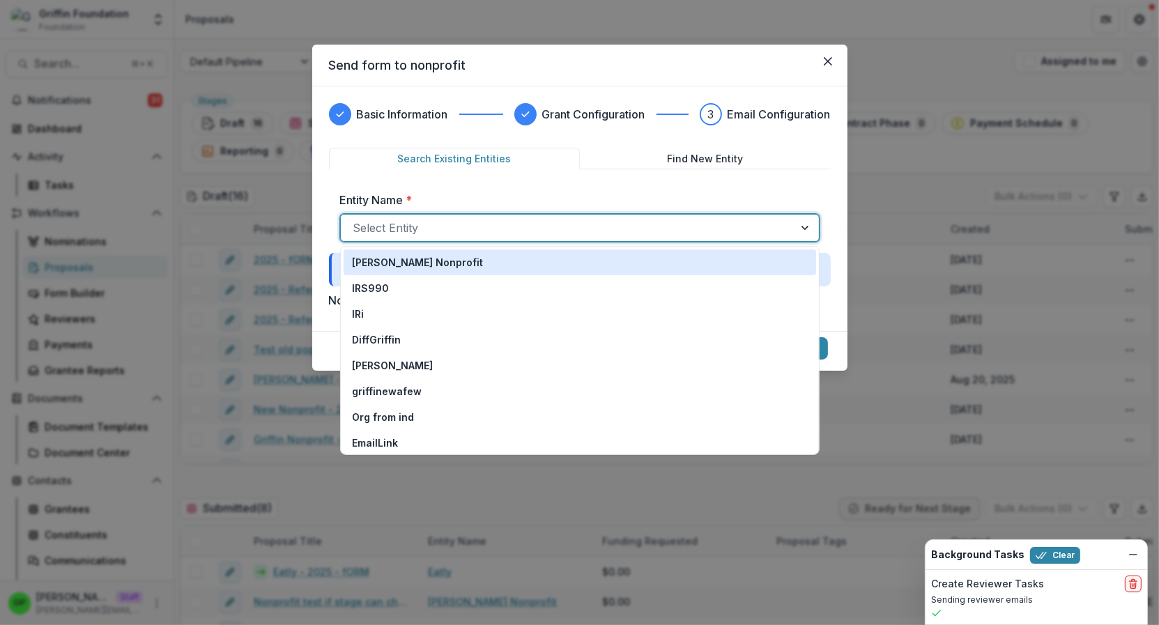
click at [432, 264] on div "[PERSON_NAME] Nonprofit" at bounding box center [580, 262] width 456 height 15
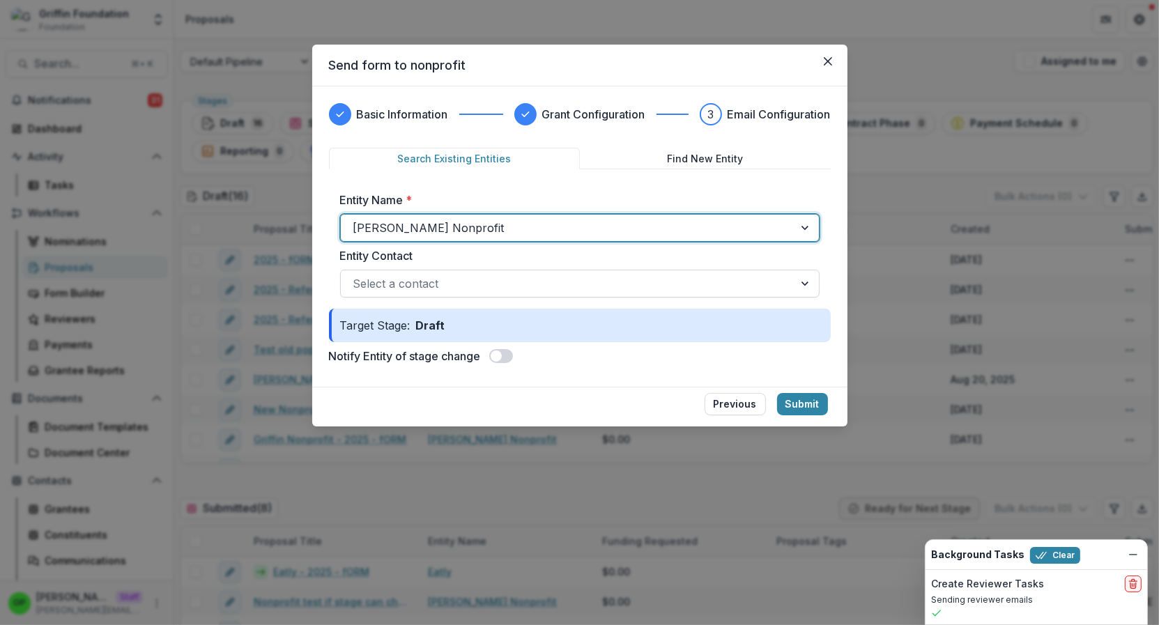
click at [408, 283] on div at bounding box center [567, 284] width 428 height 20
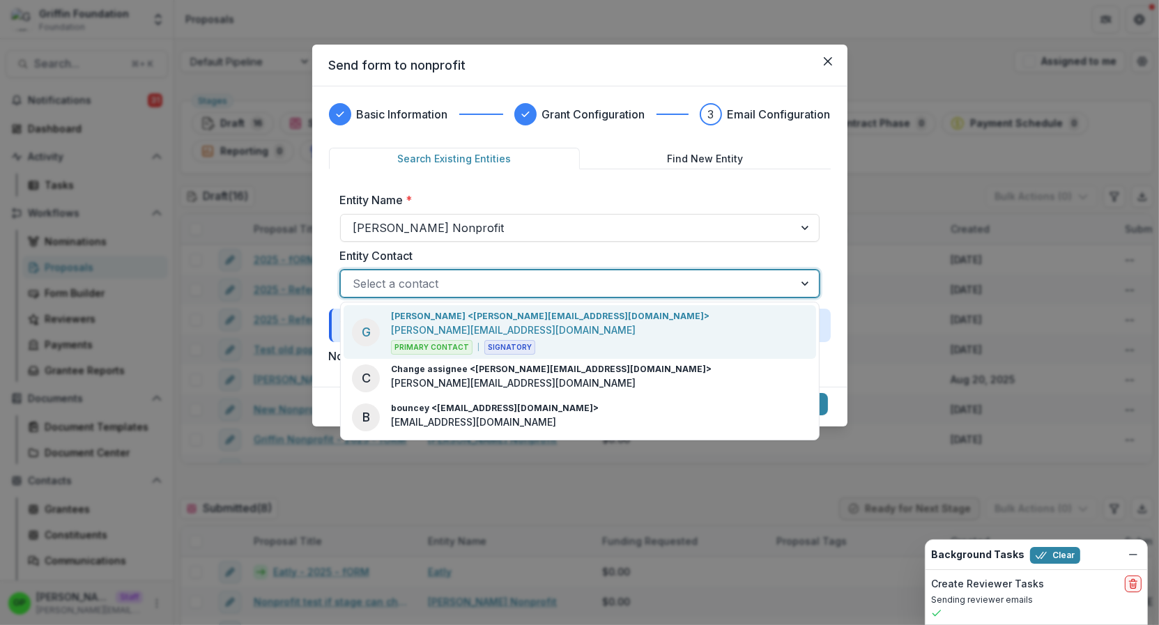
click at [488, 320] on p "Griffin Perry <griffin@trytemelio.com>" at bounding box center [550, 316] width 318 height 13
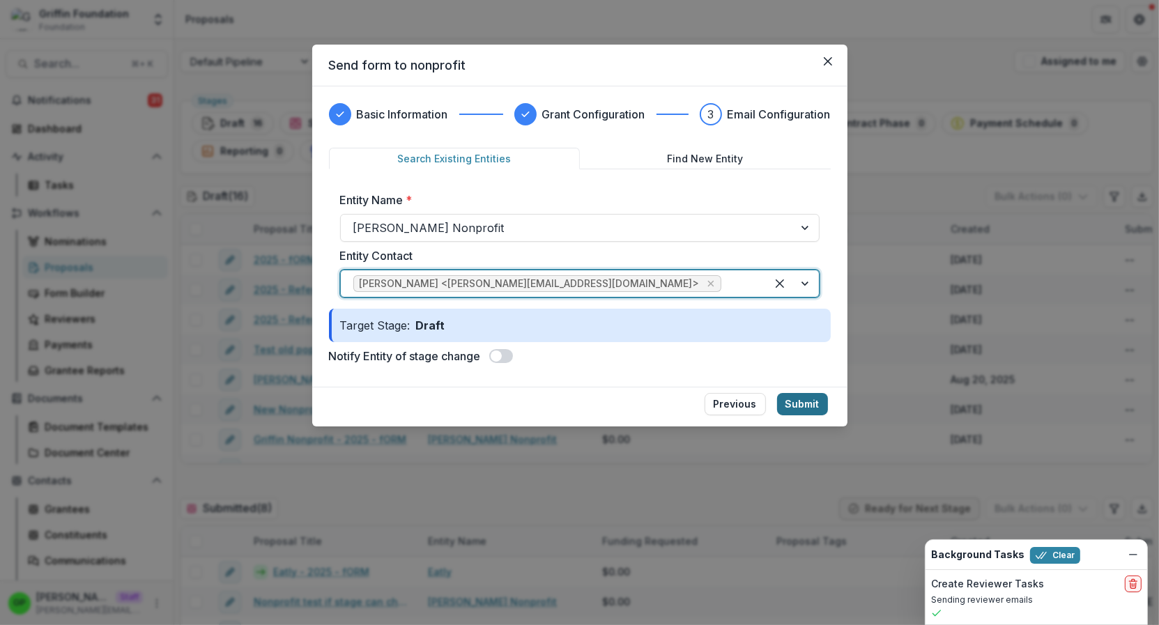
click at [810, 396] on button "Submit" at bounding box center [802, 404] width 51 height 22
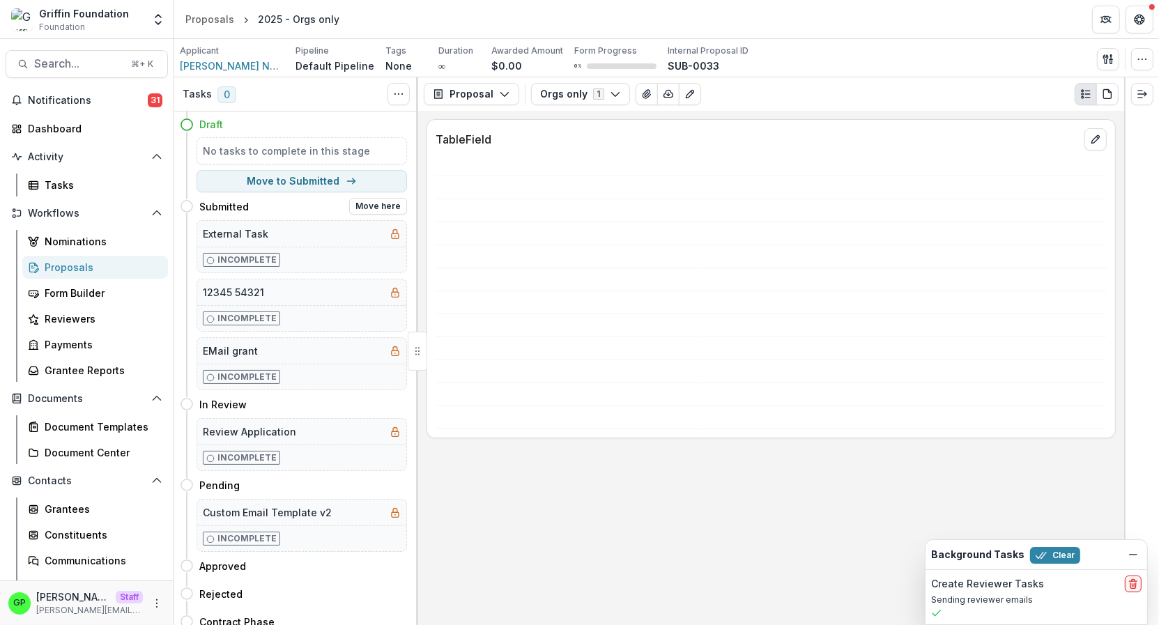
scroll to position [85, 0]
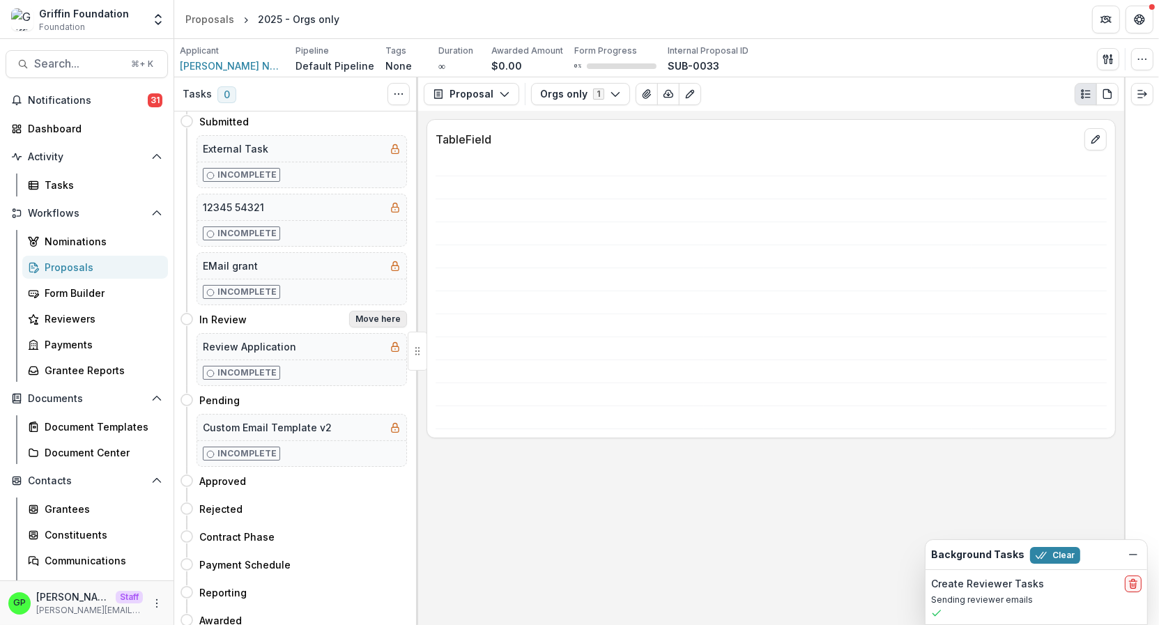
click at [364, 316] on button "Move here" at bounding box center [378, 319] width 58 height 17
select select "*********"
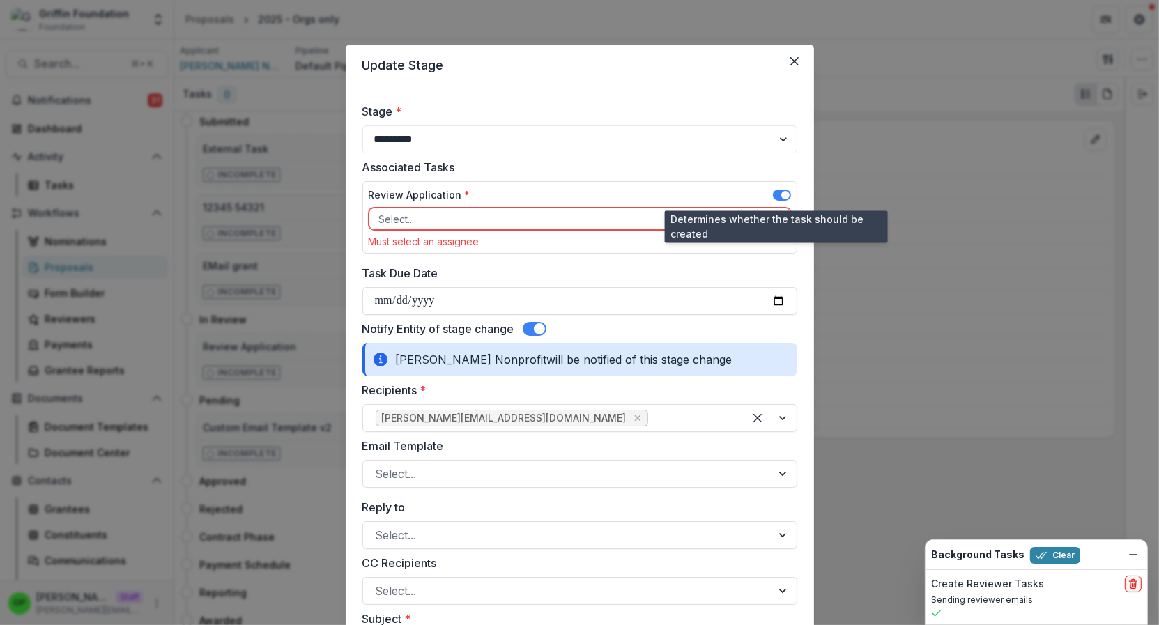
click at [716, 217] on div at bounding box center [567, 218] width 376 height 17
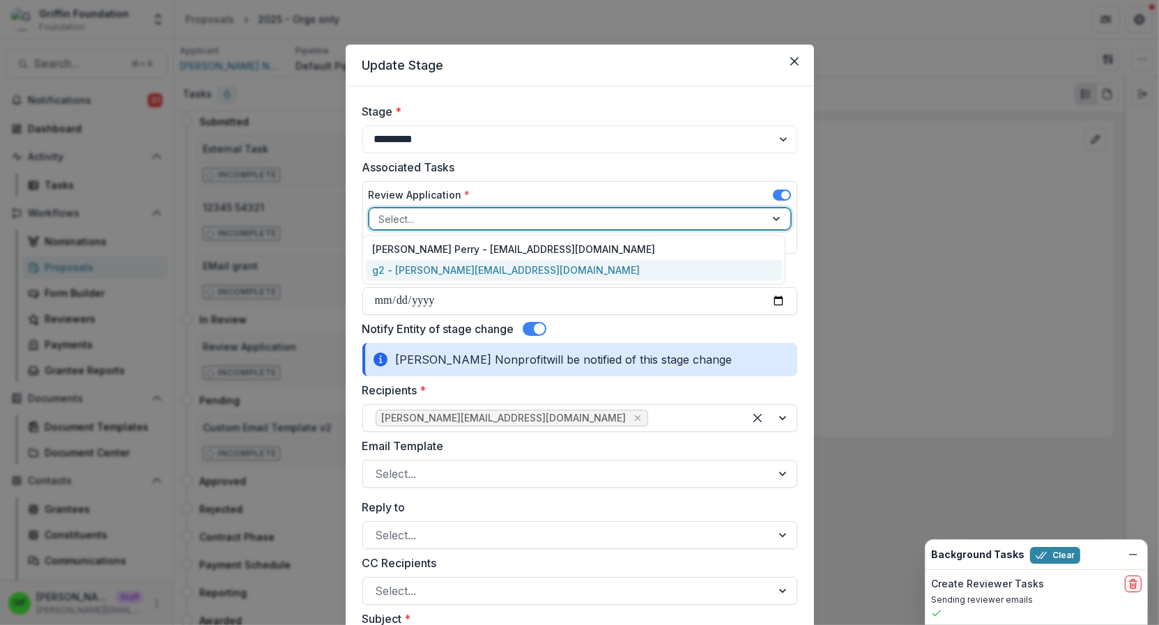
click at [507, 261] on div "g2 - griffin+2@trytemelio.com" at bounding box center [574, 271] width 416 height 22
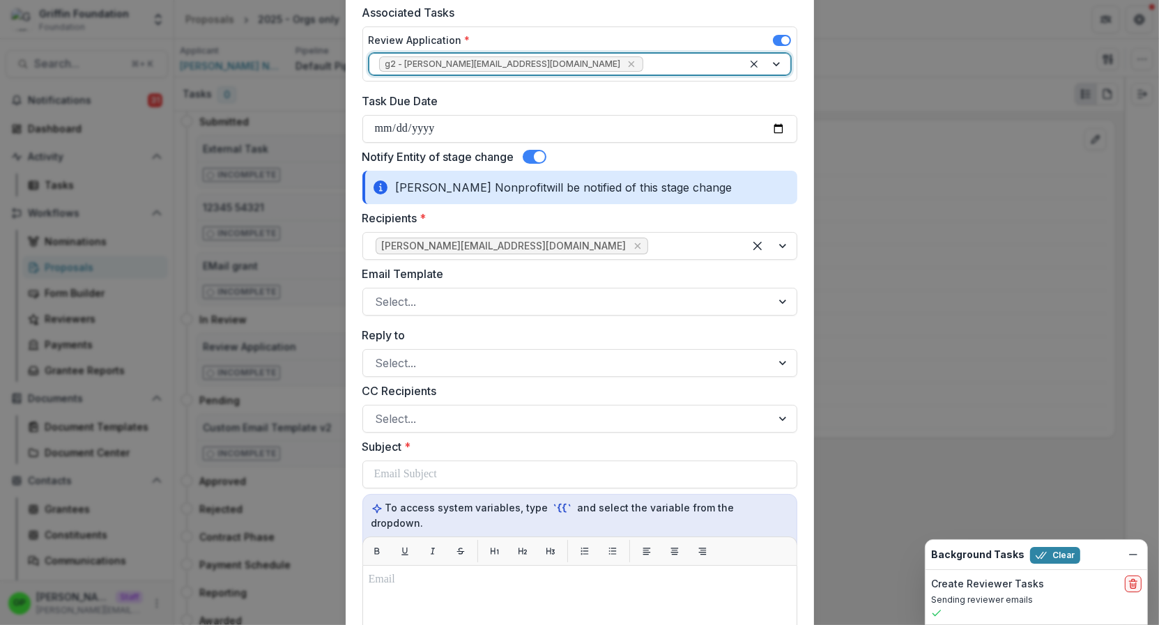
scroll to position [113, 0]
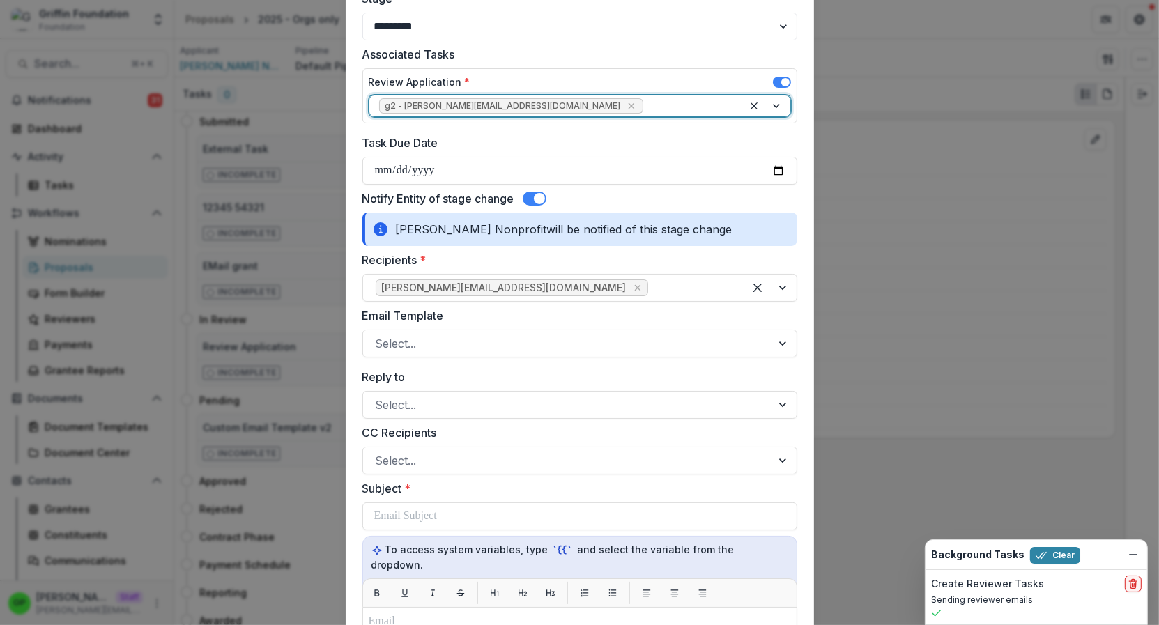
click at [534, 202] on span at bounding box center [535, 199] width 24 height 14
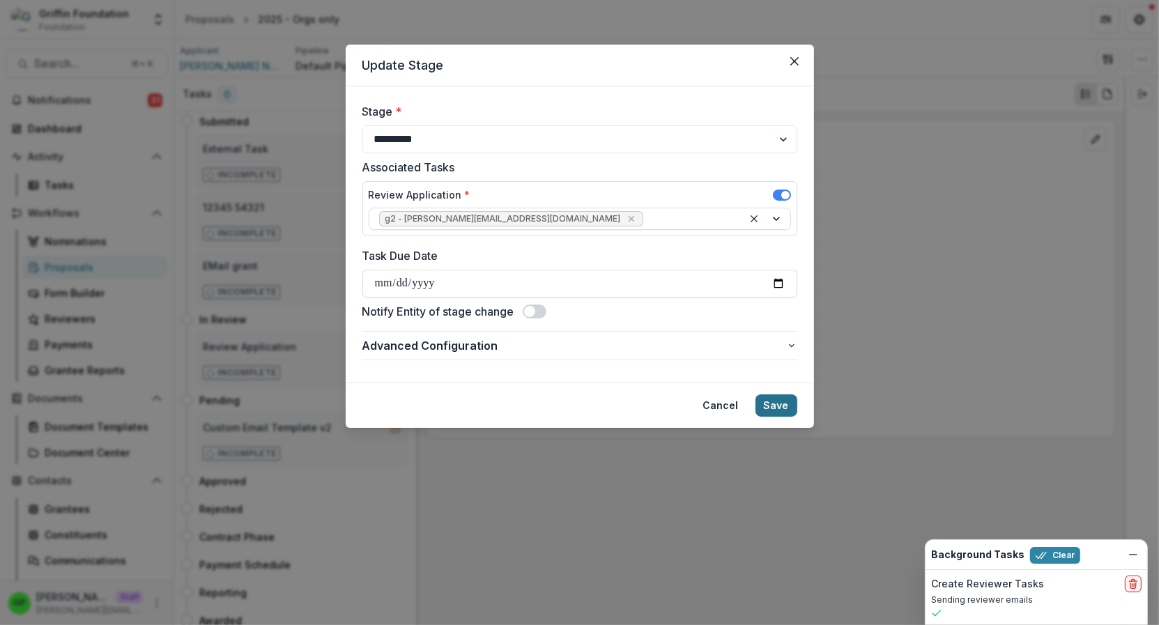
click at [781, 403] on button "Save" at bounding box center [776, 405] width 42 height 22
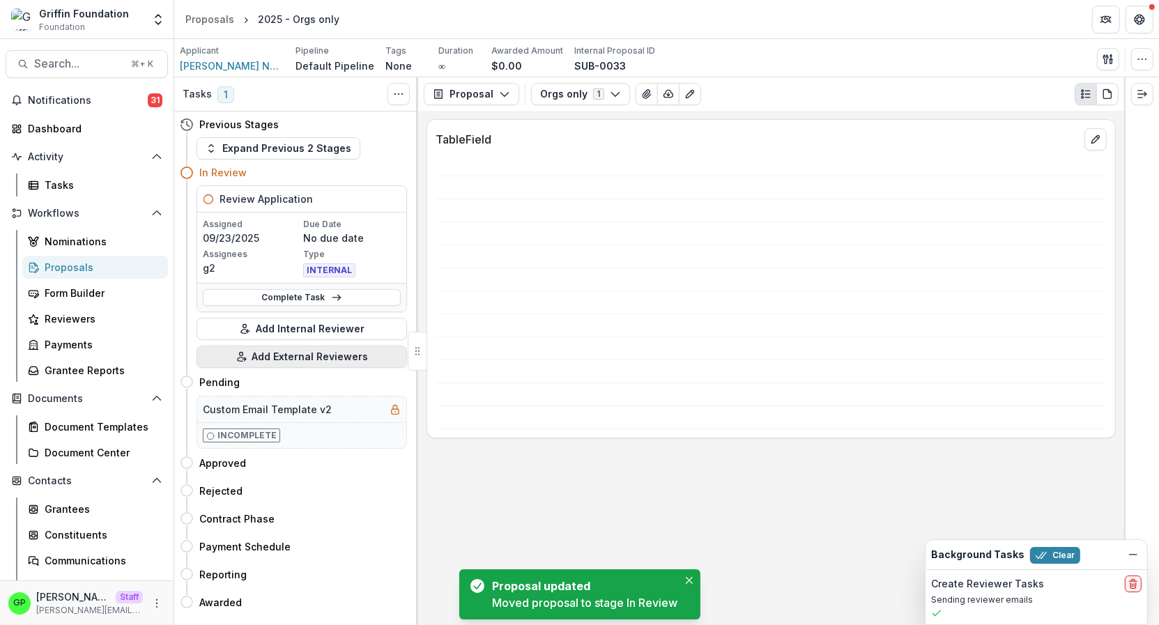
click at [315, 352] on button "Add External Reviewers" at bounding box center [301, 357] width 210 height 22
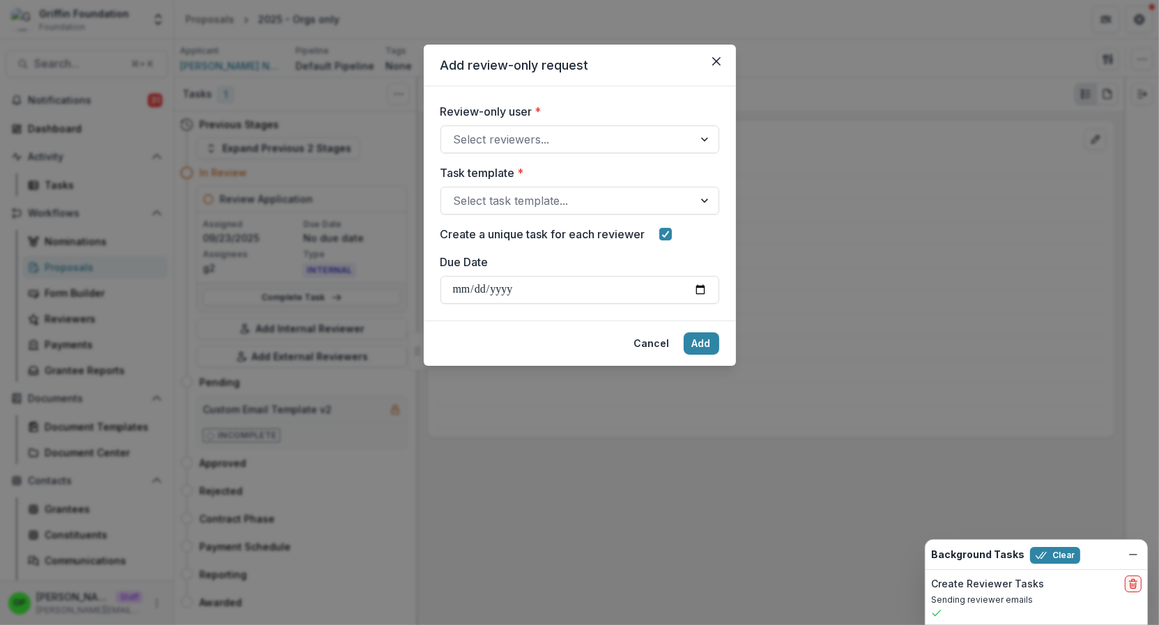
click at [468, 116] on label "Review-only user *" at bounding box center [575, 111] width 270 height 17
click at [457, 131] on input "Review-only user *" at bounding box center [455, 139] width 3 height 17
click at [472, 134] on div at bounding box center [567, 140] width 227 height 20
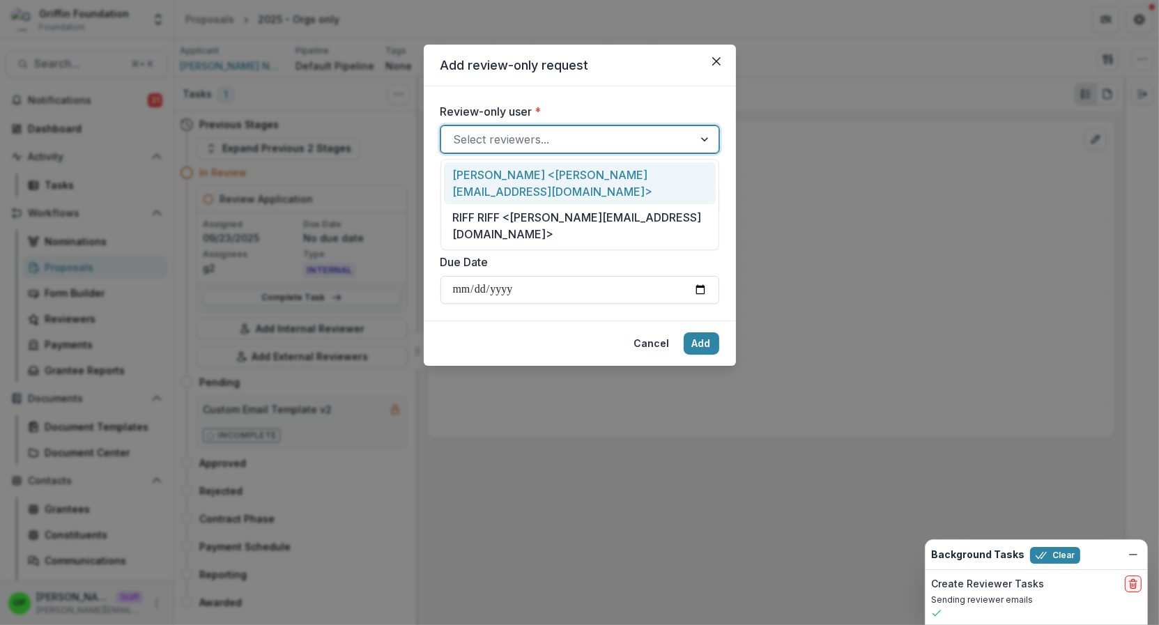
click at [486, 170] on div "Griff grIFFIN <griffin+external@trytemelio.com>" at bounding box center [580, 183] width 272 height 43
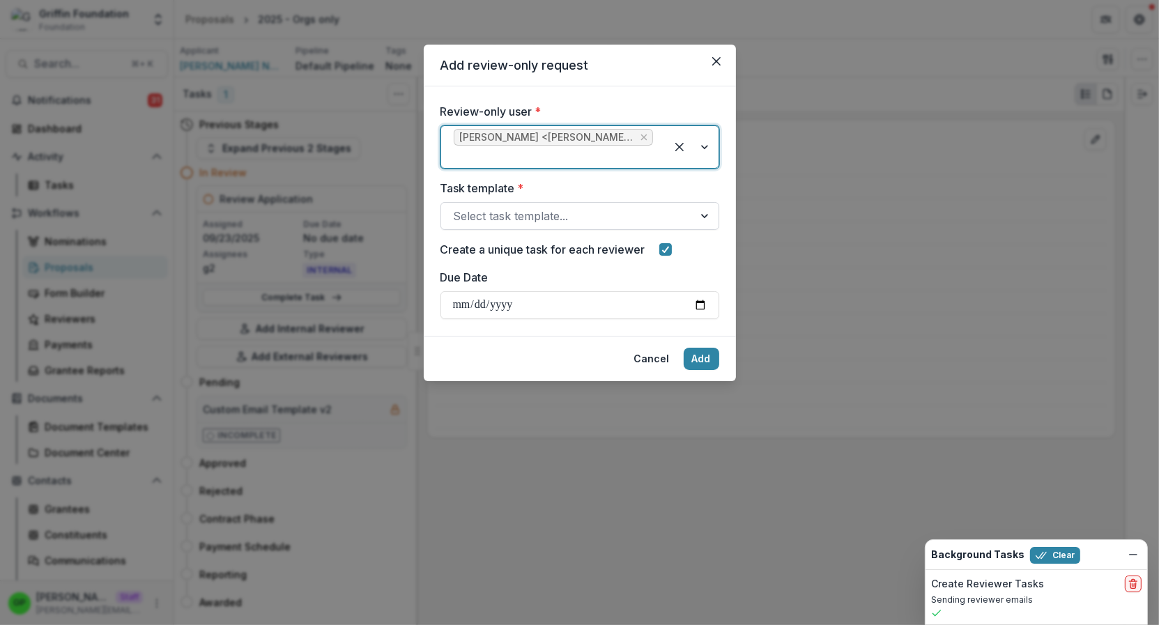
click at [500, 215] on div at bounding box center [567, 216] width 227 height 20
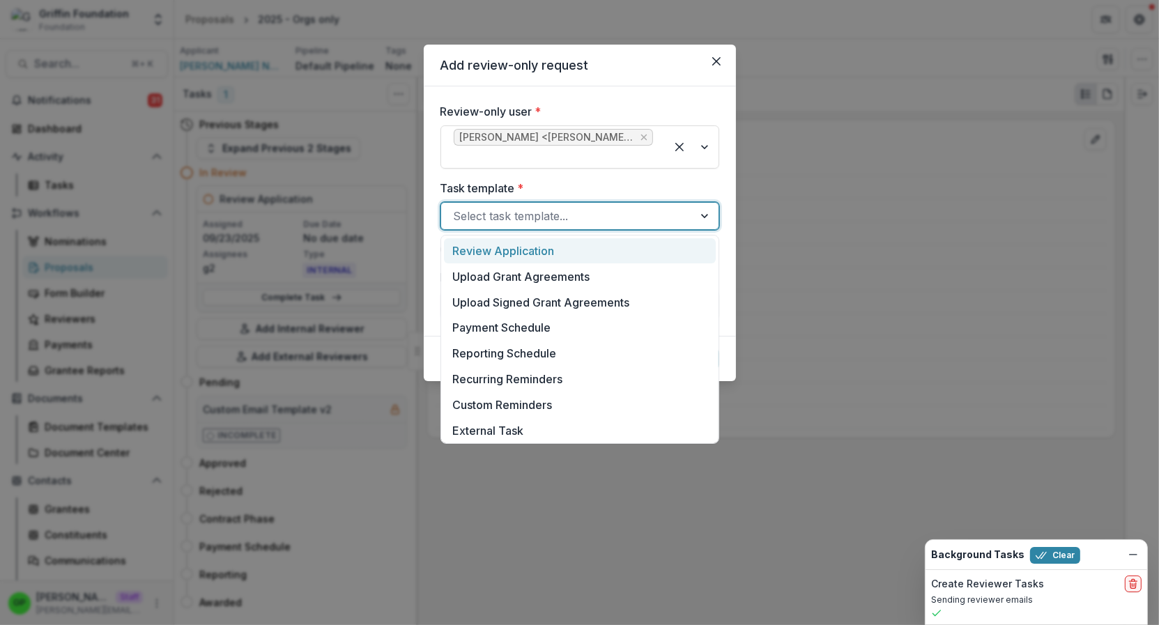
click at [519, 252] on div "Review Application" at bounding box center [580, 251] width 272 height 26
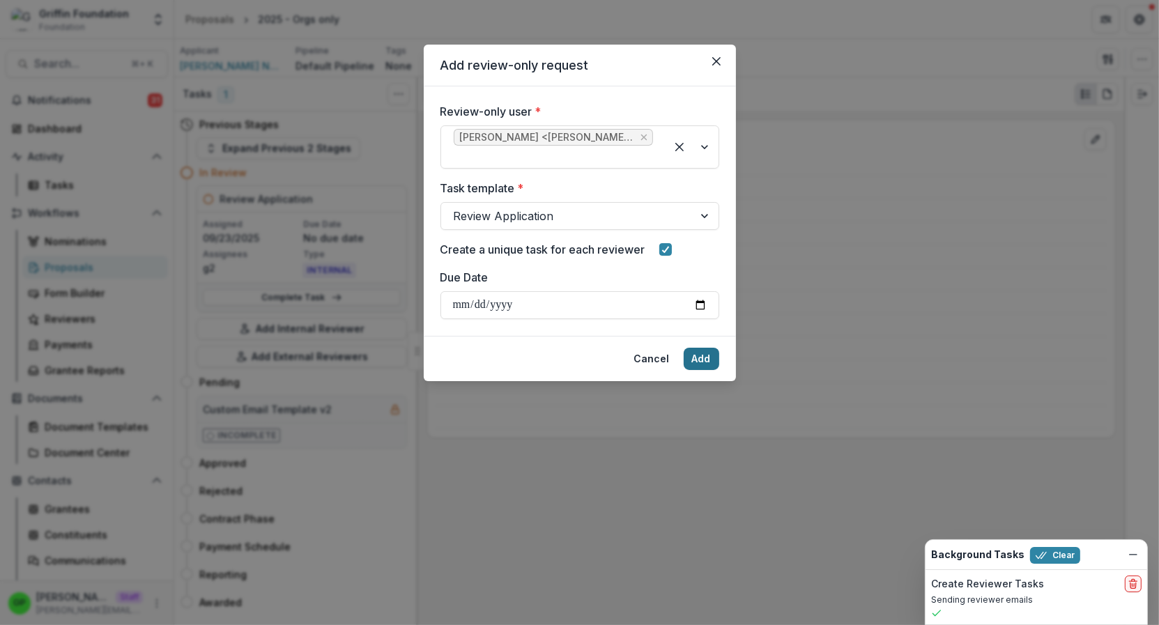
click at [708, 357] on button "Add" at bounding box center [701, 359] width 36 height 22
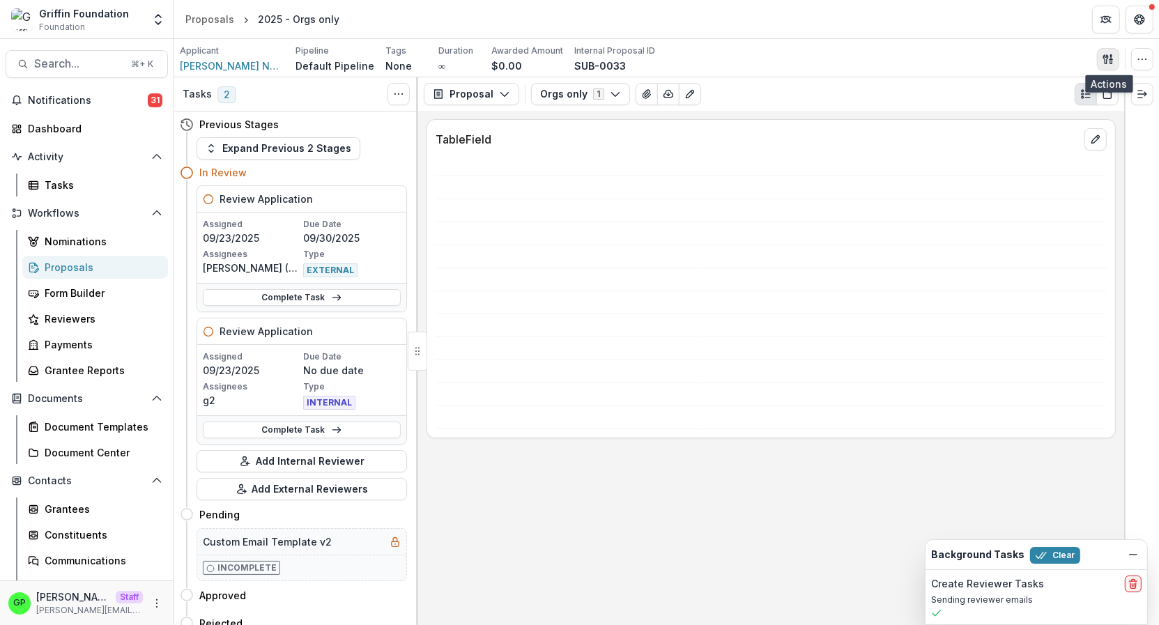
click at [1108, 63] on icon "button" at bounding box center [1107, 59] width 11 height 11
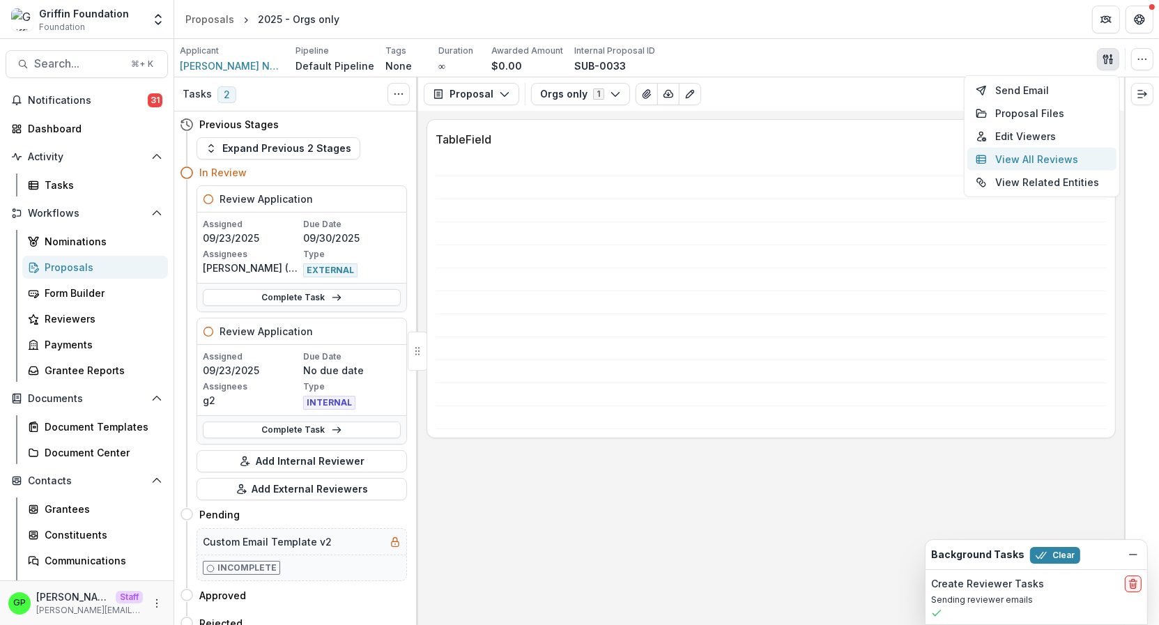
click at [1037, 155] on button "View All Reviews" at bounding box center [1041, 159] width 149 height 23
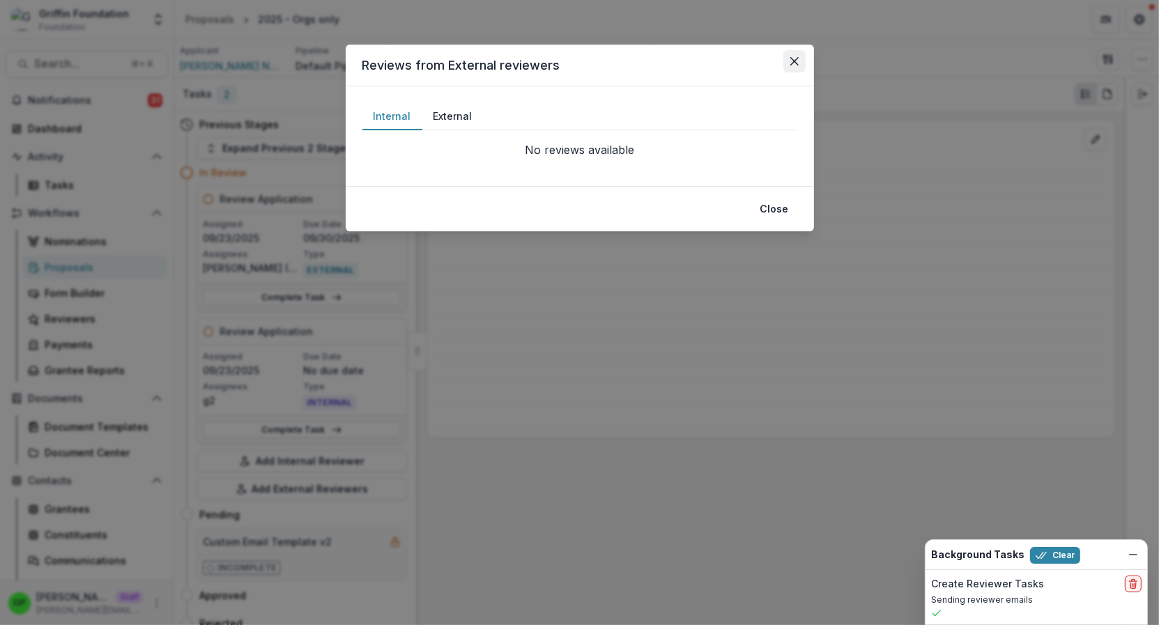
click at [785, 67] on button "Close" at bounding box center [794, 61] width 22 height 22
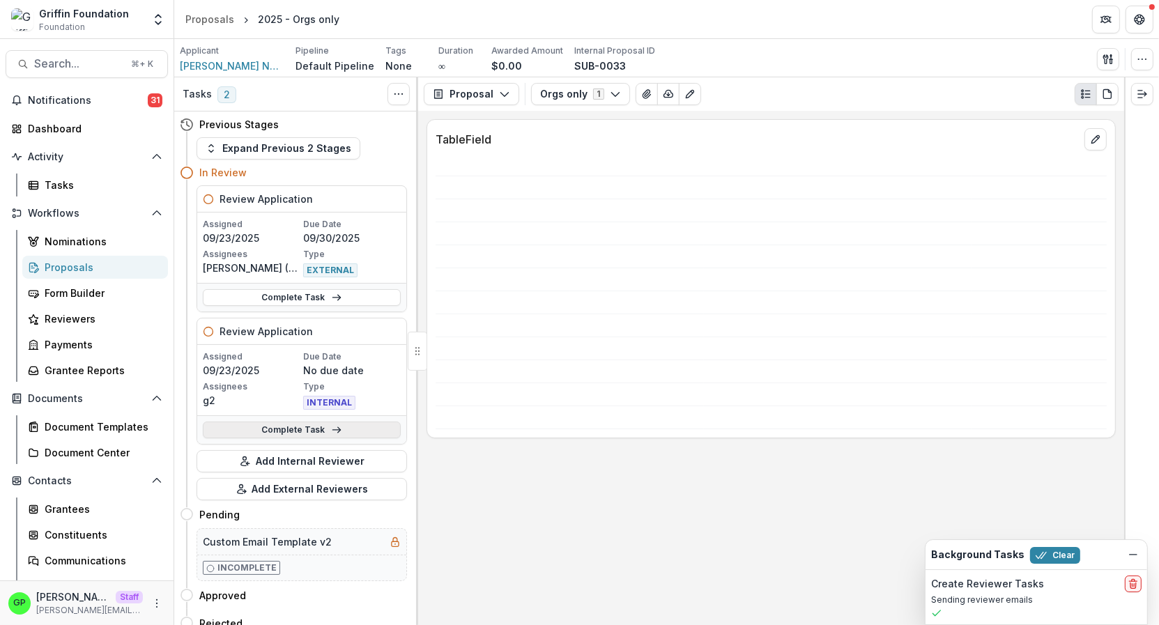
click at [277, 423] on link "Complete Task" at bounding box center [302, 430] width 198 height 17
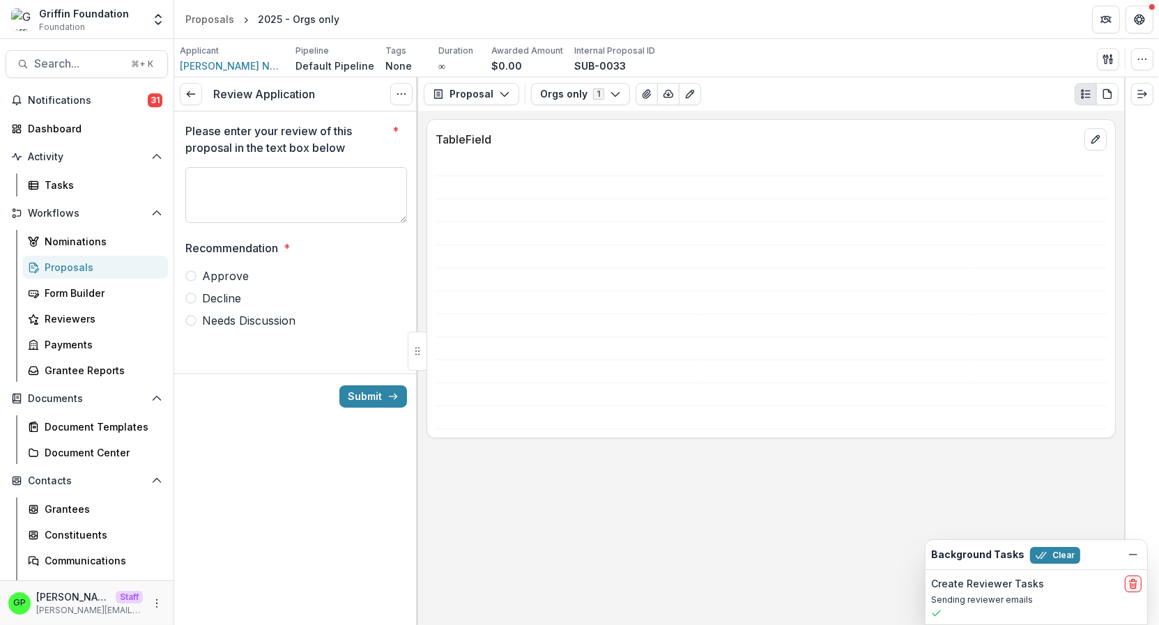
click at [268, 213] on textarea "Please enter your review of this proposal in the text box below *" at bounding box center [296, 195] width 222 height 56
click at [252, 261] on div "Recommendation * Approve Decline Needs Discussion" at bounding box center [296, 284] width 222 height 89
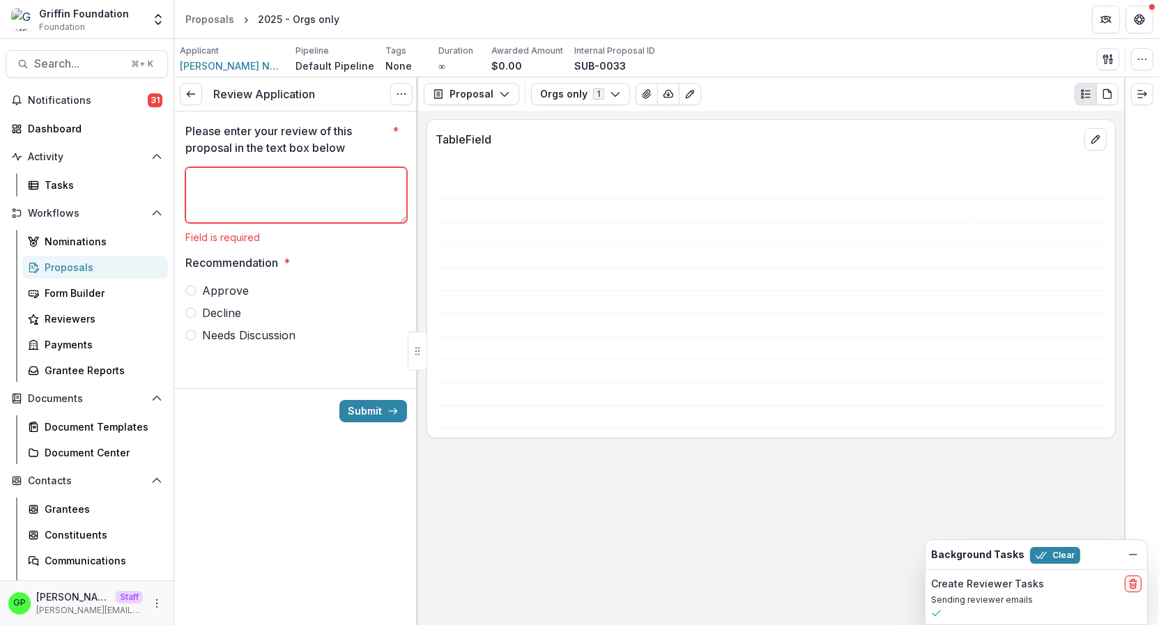
click at [231, 290] on span "Approve" at bounding box center [225, 290] width 47 height 17
click at [251, 196] on textarea "Please enter your review of this proposal in the text box below *" at bounding box center [296, 195] width 222 height 56
type textarea "**********"
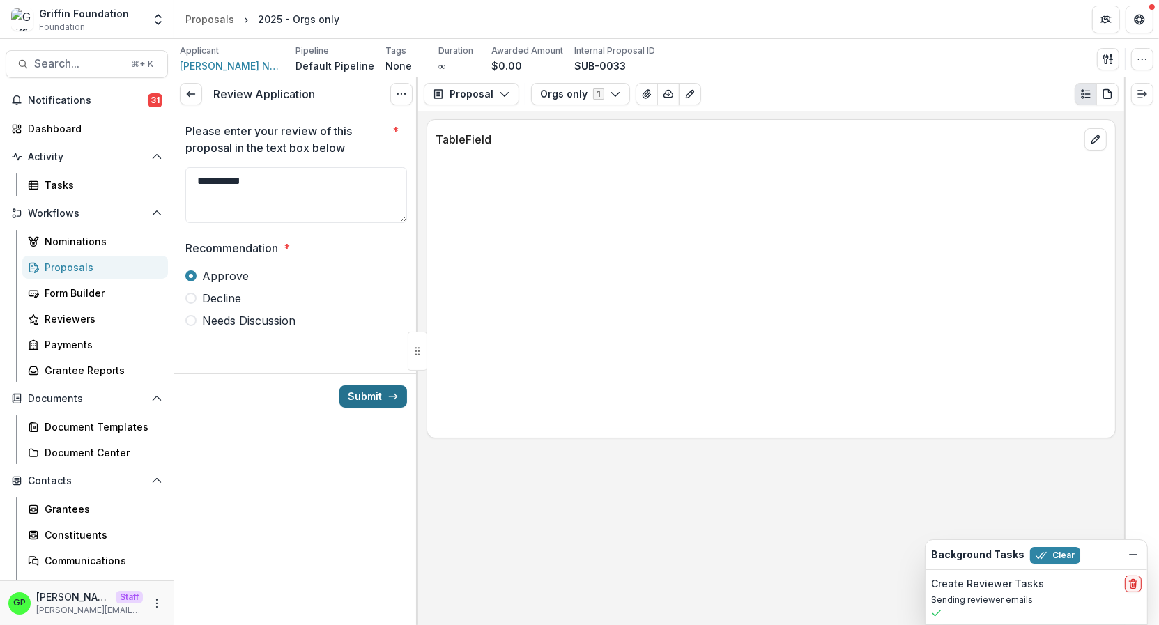
click at [382, 413] on div "Submit" at bounding box center [296, 395] width 244 height 45
click at [418, 393] on div "TableField" at bounding box center [771, 368] width 706 height 514
click at [401, 396] on button "Submit" at bounding box center [373, 396] width 68 height 22
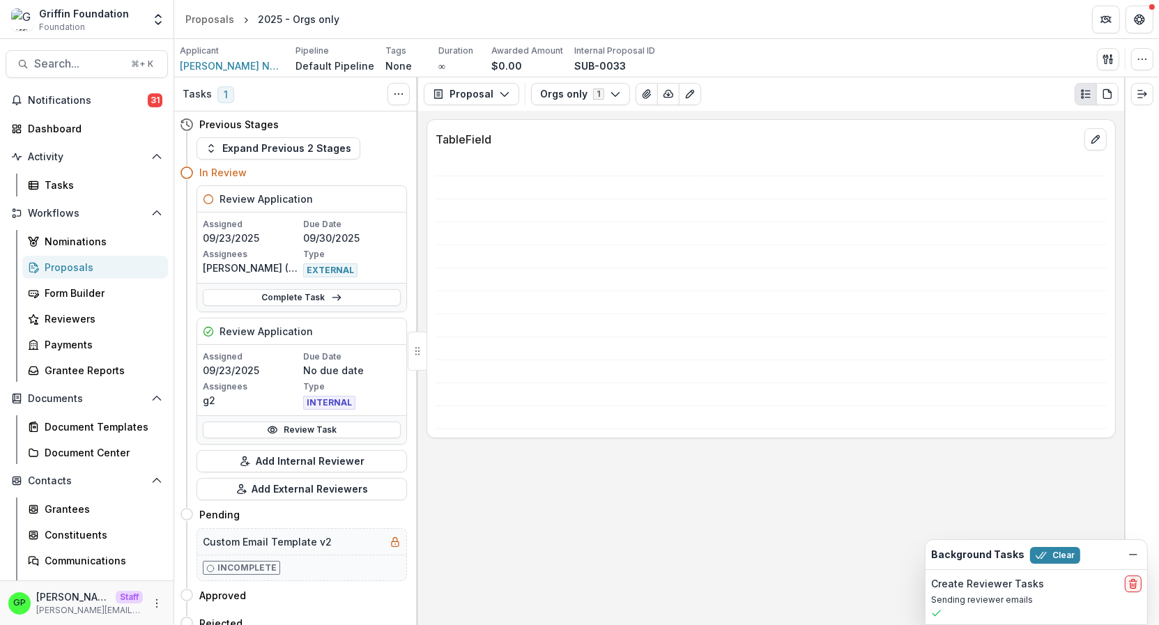
click at [1097, 56] on div "Applicant Griffin Nonprofit Pipeline Default Pipeline Tags None All tags Durati…" at bounding box center [666, 59] width 973 height 29
click at [1099, 57] on button "button" at bounding box center [1108, 59] width 22 height 22
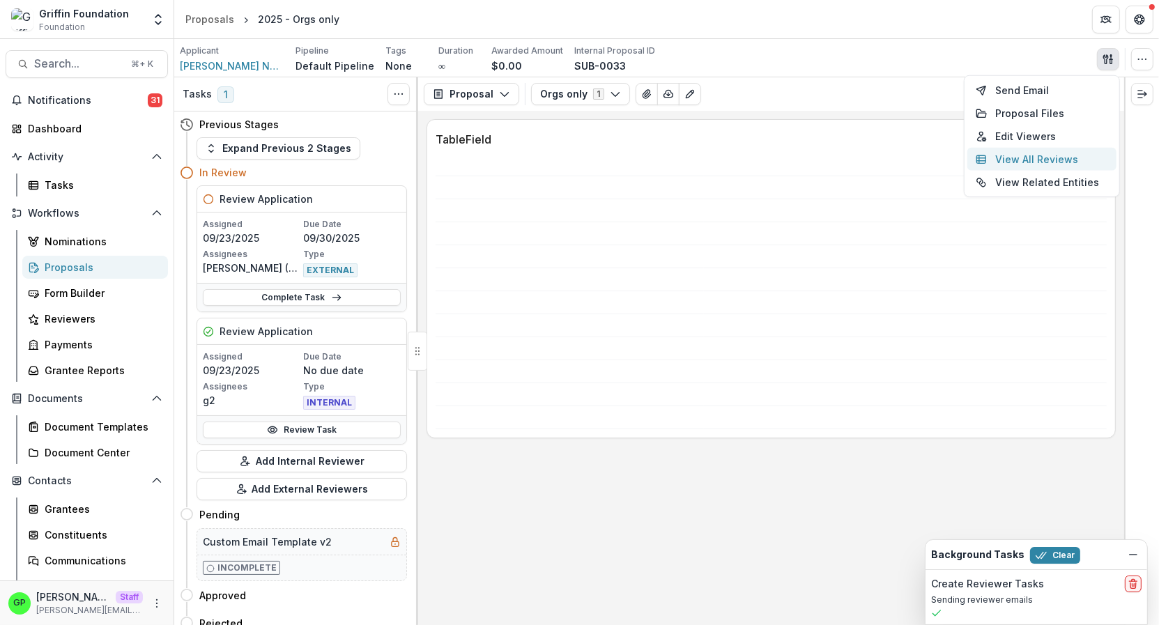
click at [1009, 155] on button "View All Reviews" at bounding box center [1041, 159] width 149 height 23
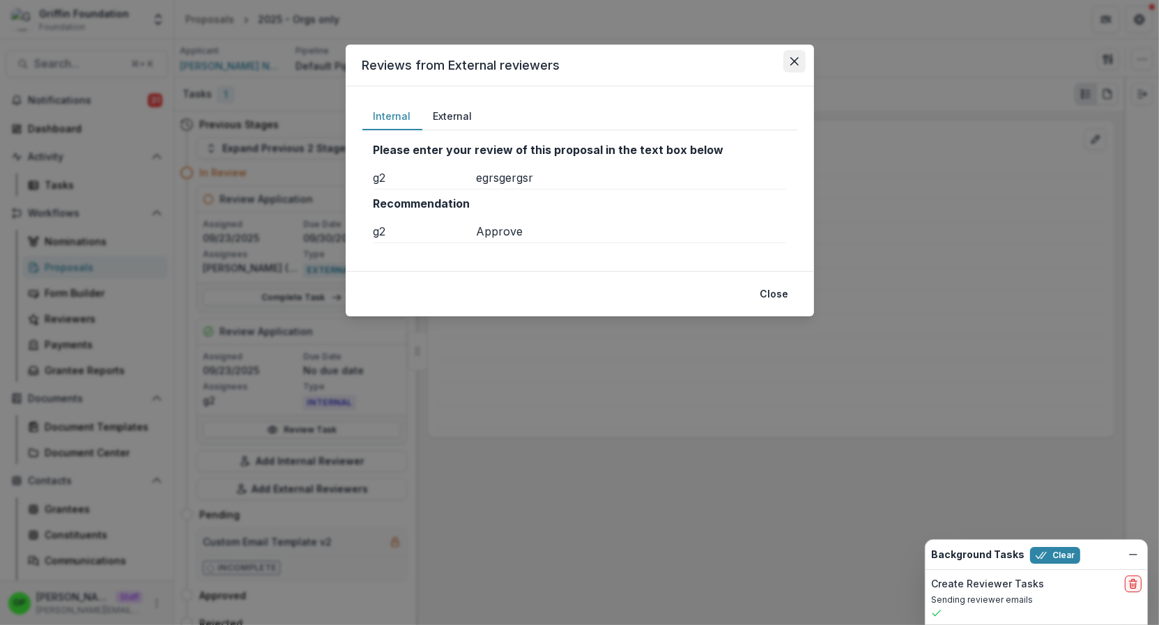
click at [792, 62] on icon "Close" at bounding box center [793, 61] width 8 height 8
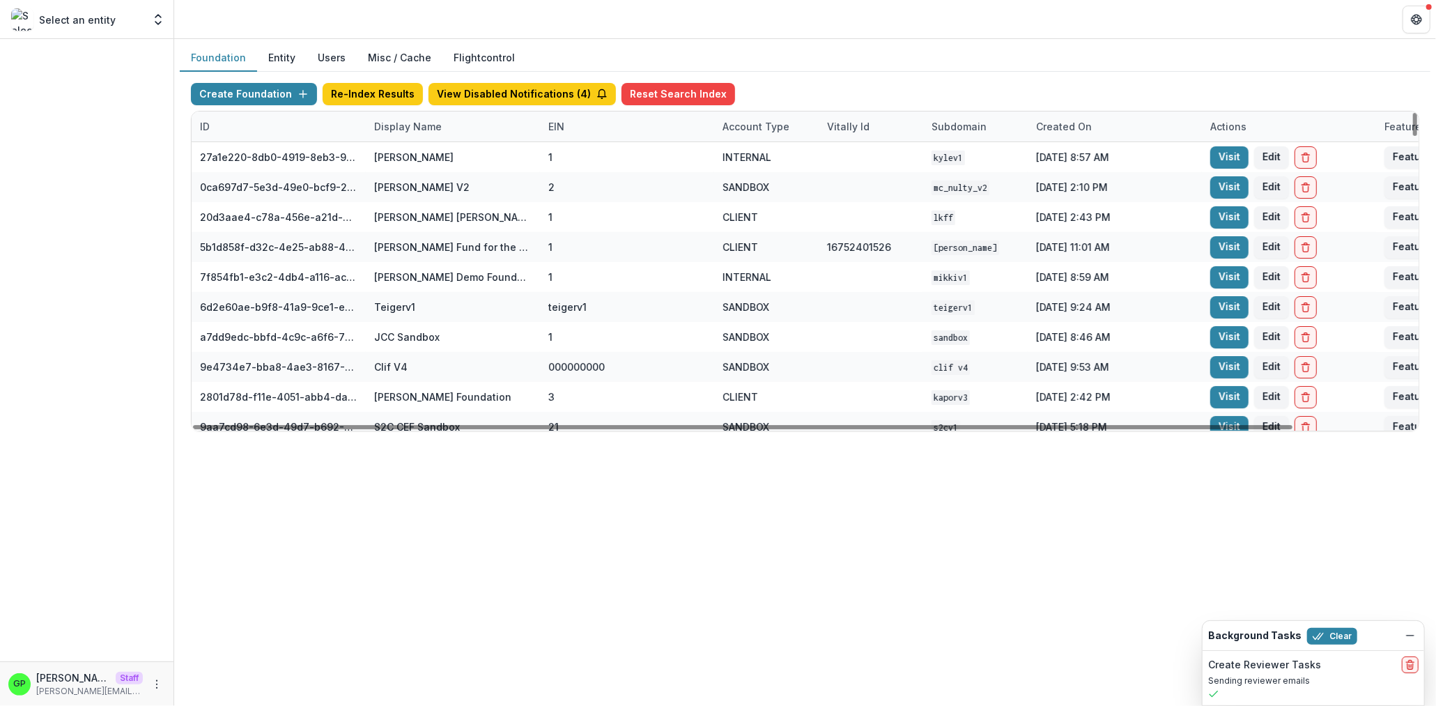
click at [421, 132] on div "Display Name" at bounding box center [408, 126] width 84 height 15
click at [418, 146] on div "Sort Ascending Sort Descending Hide Column" at bounding box center [452, 199] width 173 height 110
click at [417, 157] on input at bounding box center [452, 157] width 167 height 22
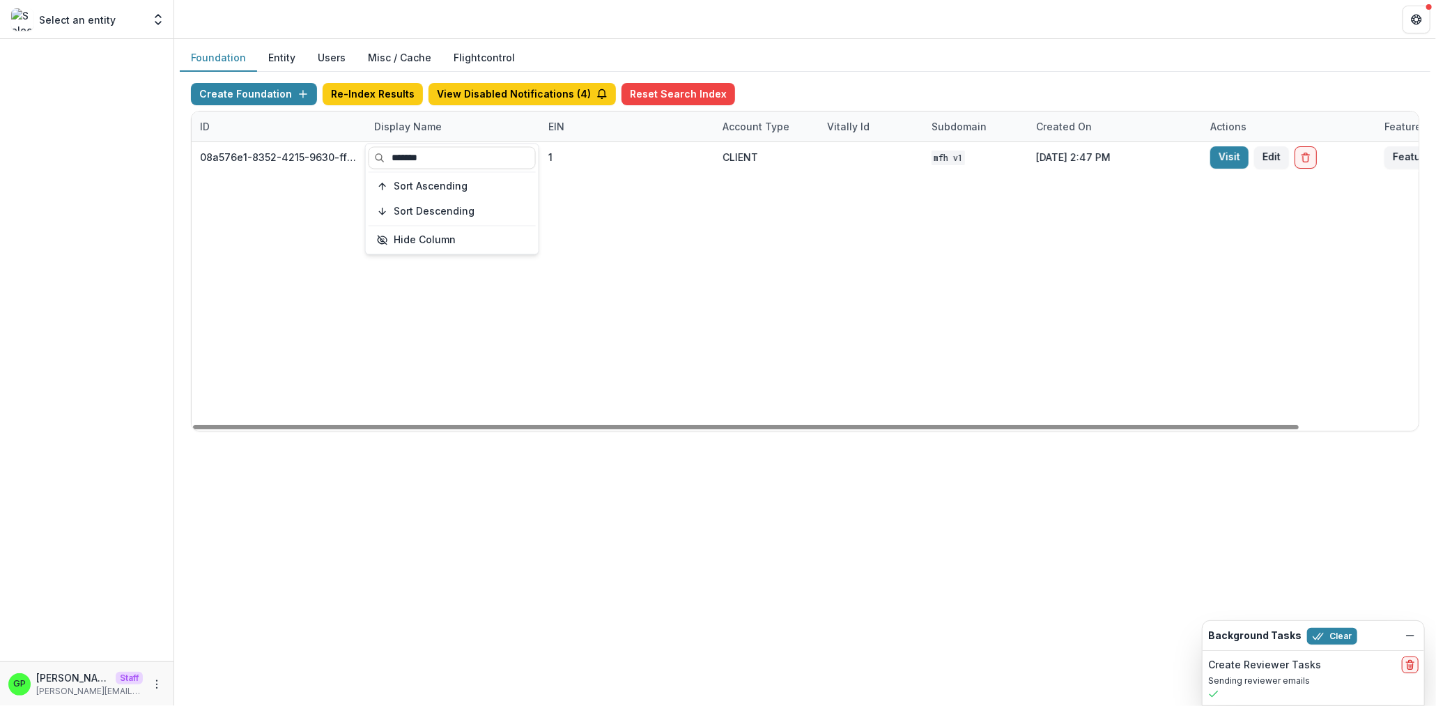
type input "*******"
drag, startPoint x: 656, startPoint y: 389, endPoint x: 723, endPoint y: 386, distance: 66.3
click at [665, 389] on div "08a576e1-8352-4215-9630-ff0d35d85970 [US_STATE] Foundation for Health 1 CLIENT …" at bounding box center [871, 286] width 1359 height 288
click at [880, 415] on div "08a576e1-8352-4215-9630-ff0d35d85970 [US_STATE] Foundation for Health 1 CLIENT …" at bounding box center [871, 286] width 1359 height 288
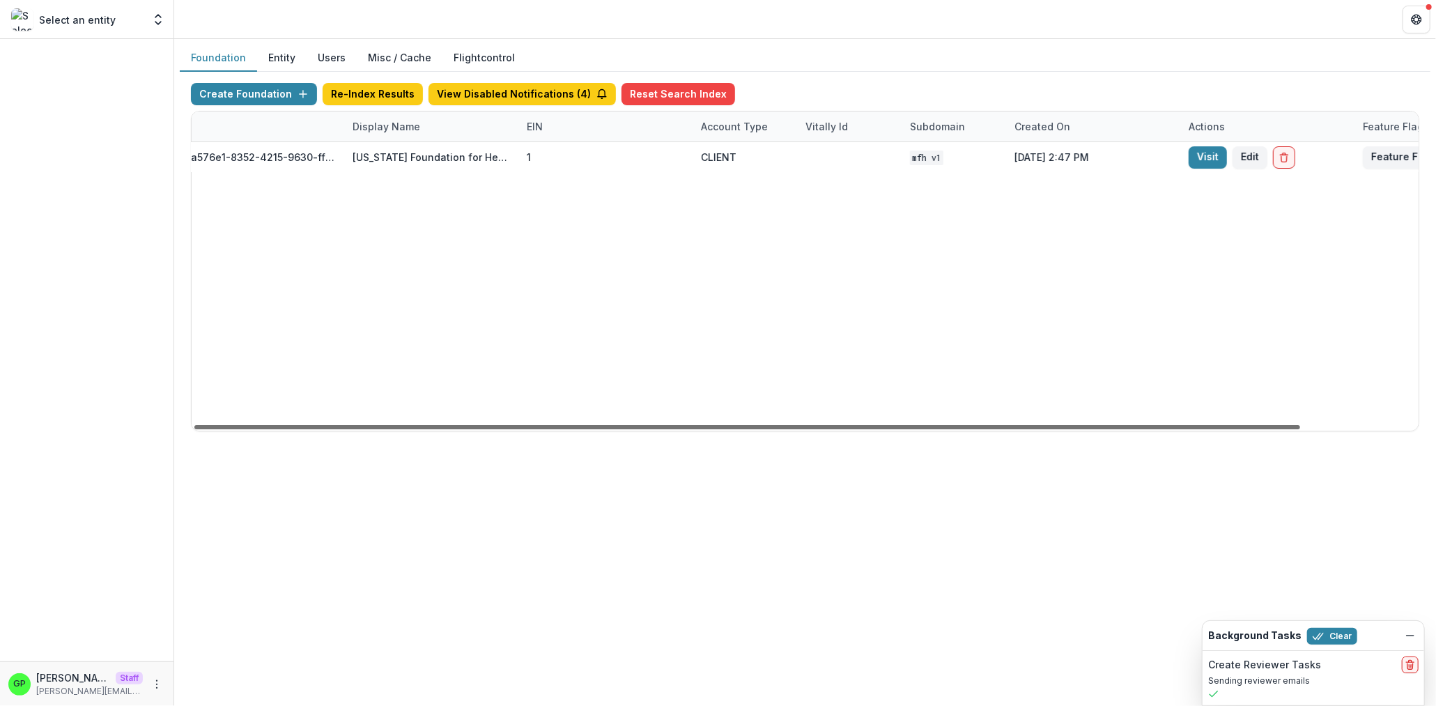
scroll to position [0, 131]
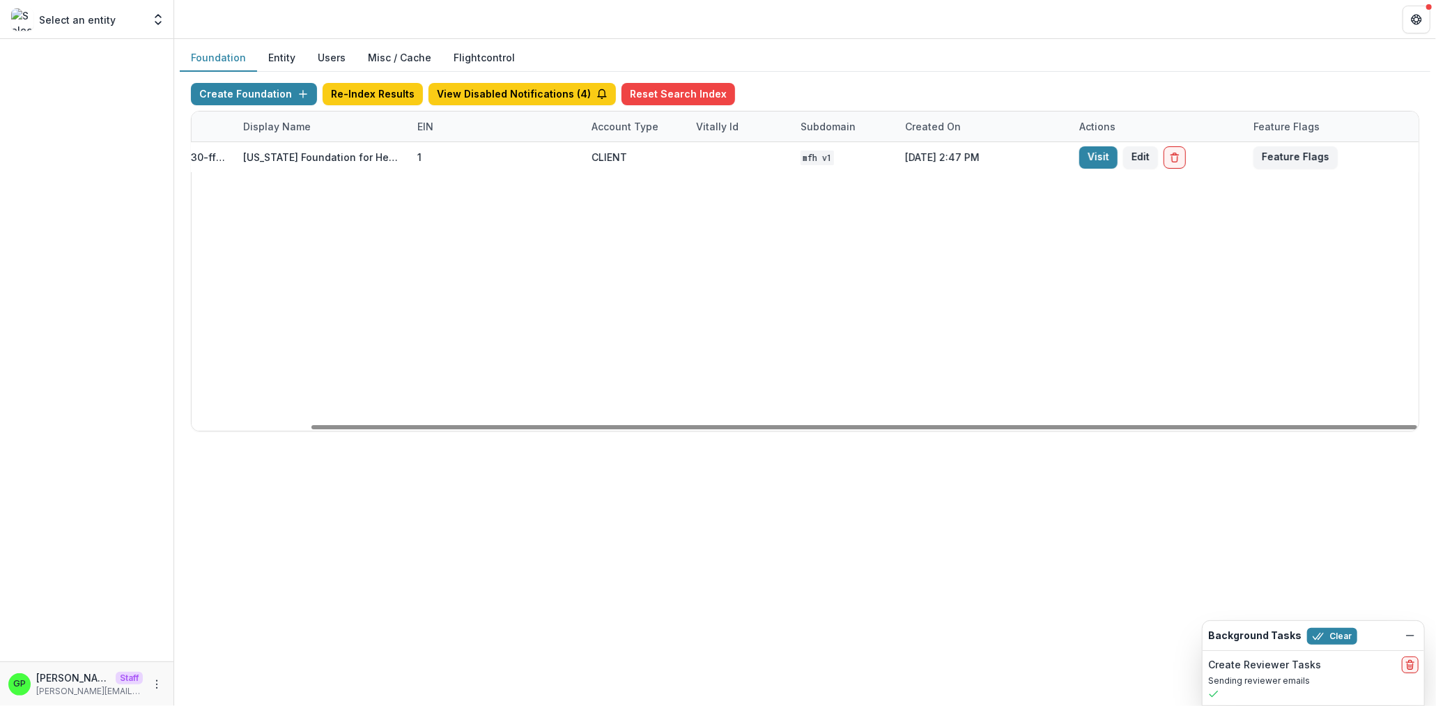
drag, startPoint x: 879, startPoint y: 422, endPoint x: 1340, endPoint y: 275, distance: 483.9
click at [1296, 425] on div at bounding box center [864, 427] width 1106 height 4
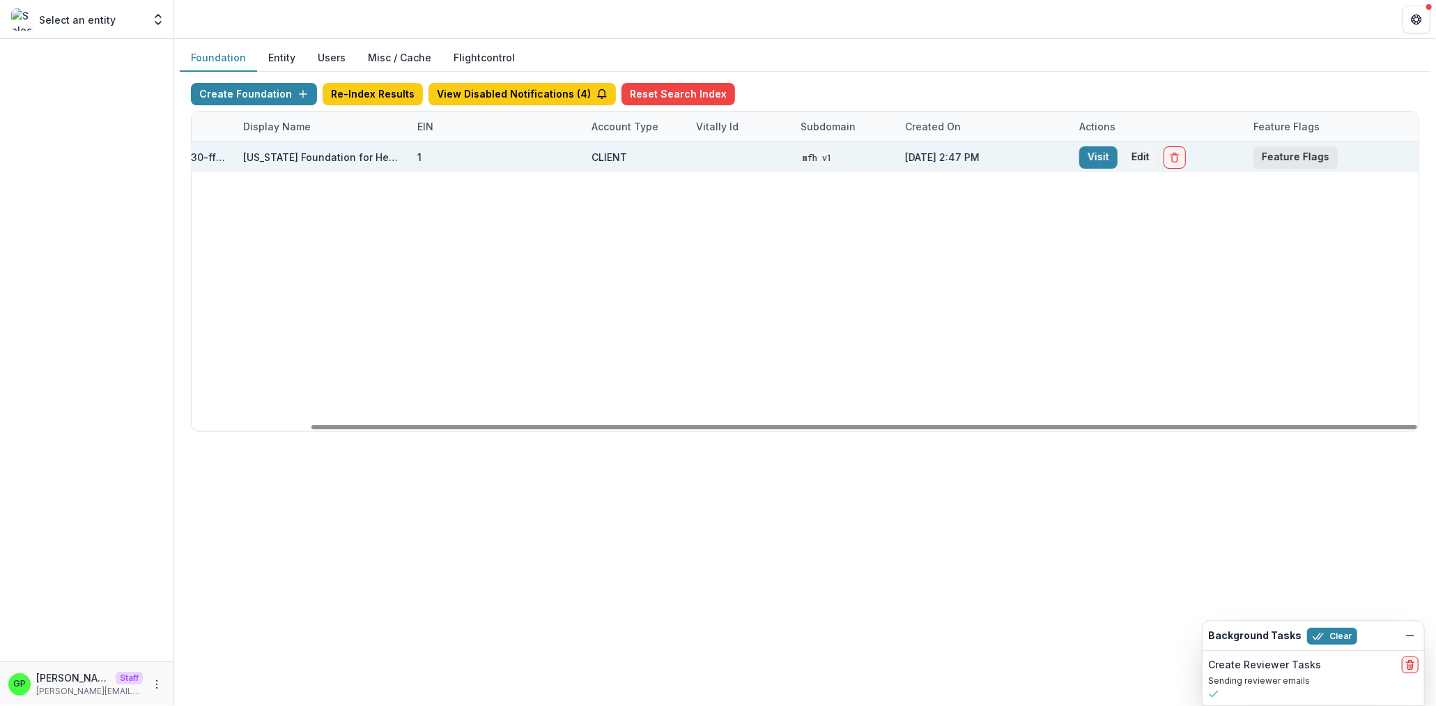
click at [1265, 155] on button "Feature Flags" at bounding box center [1295, 157] width 84 height 22
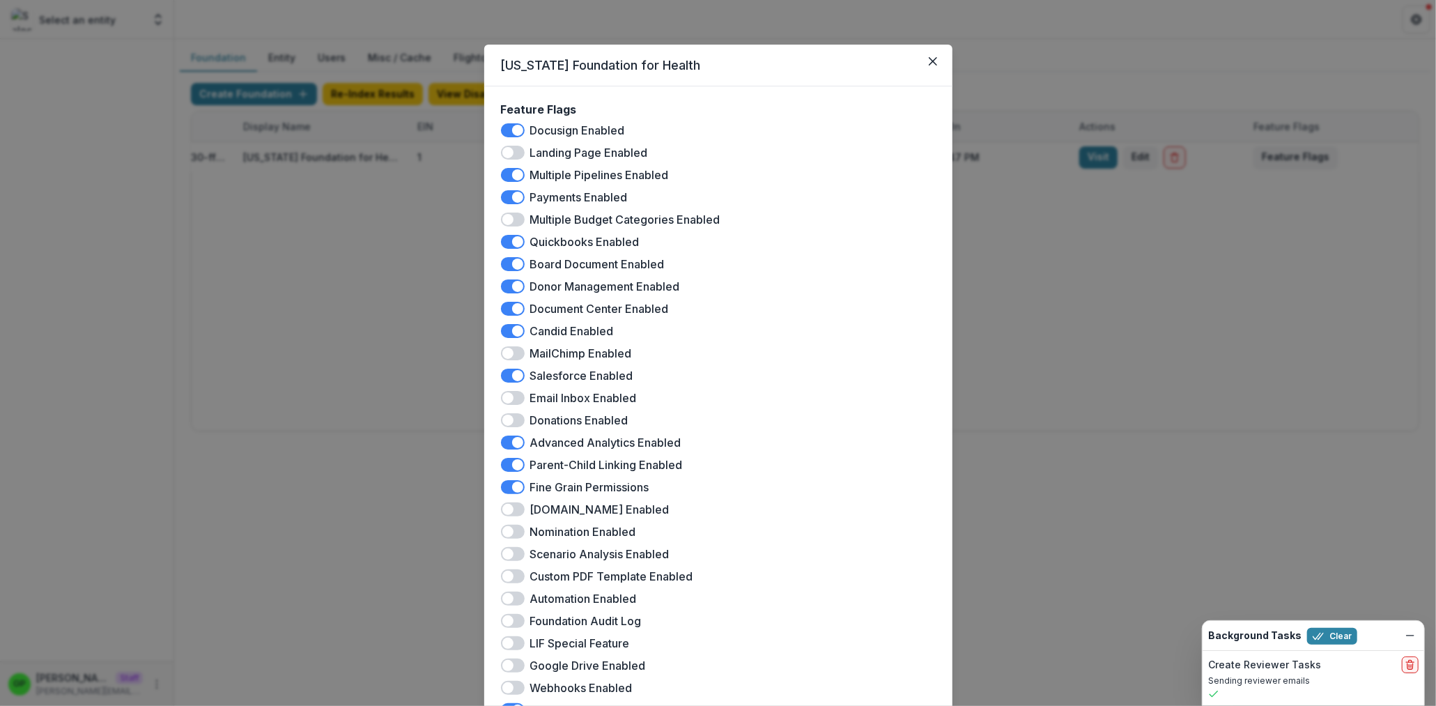
scroll to position [196, 0]
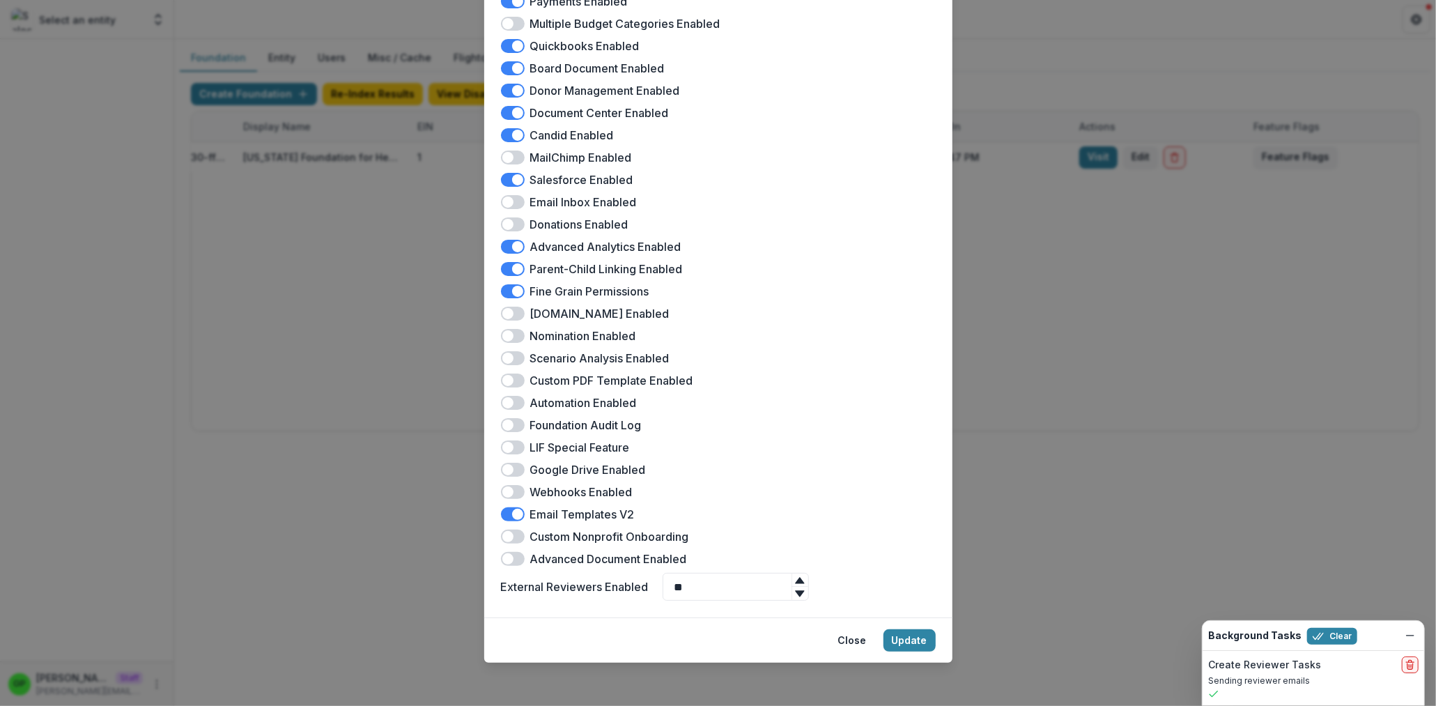
click at [1101, 212] on div "[US_STATE] Foundation for Health Feature Flags Docusign Enabled Landing Page En…" at bounding box center [718, 353] width 1436 height 706
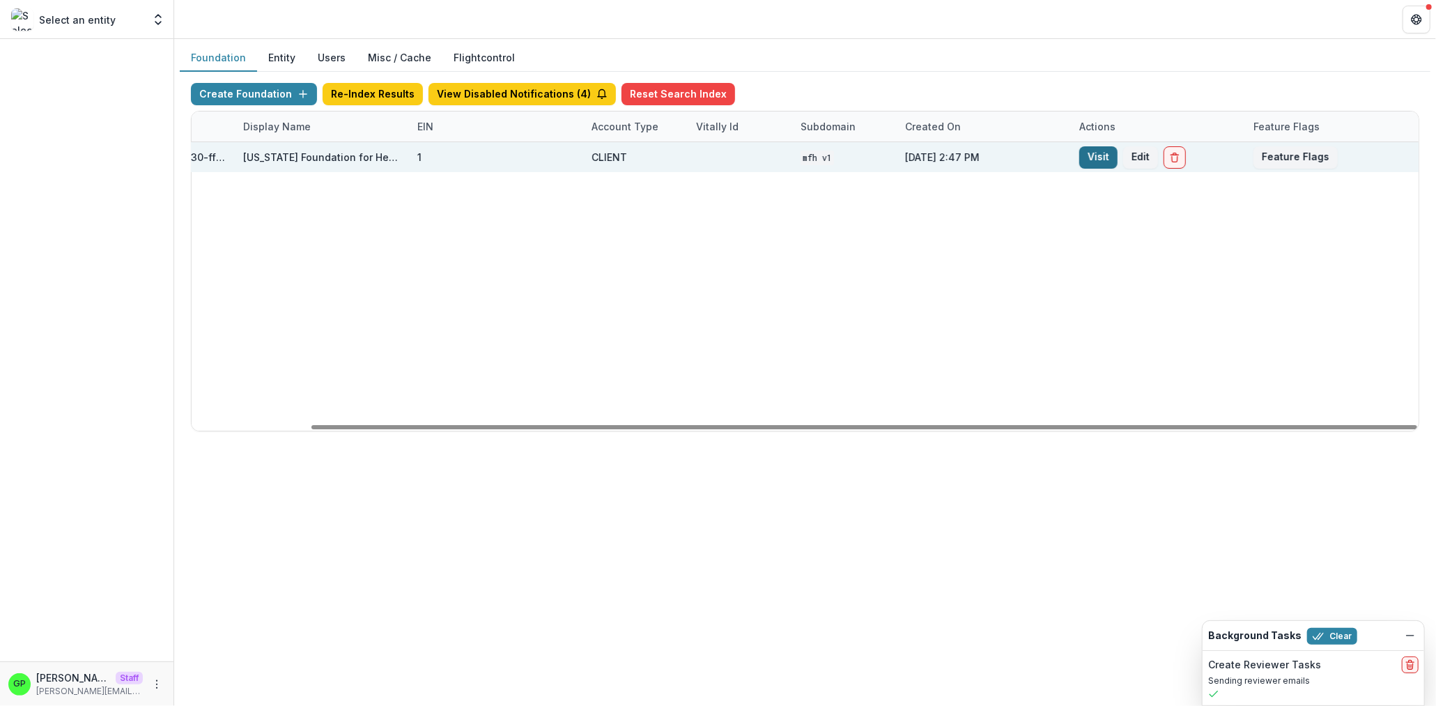
click at [1095, 149] on link "Visit" at bounding box center [1098, 157] width 38 height 22
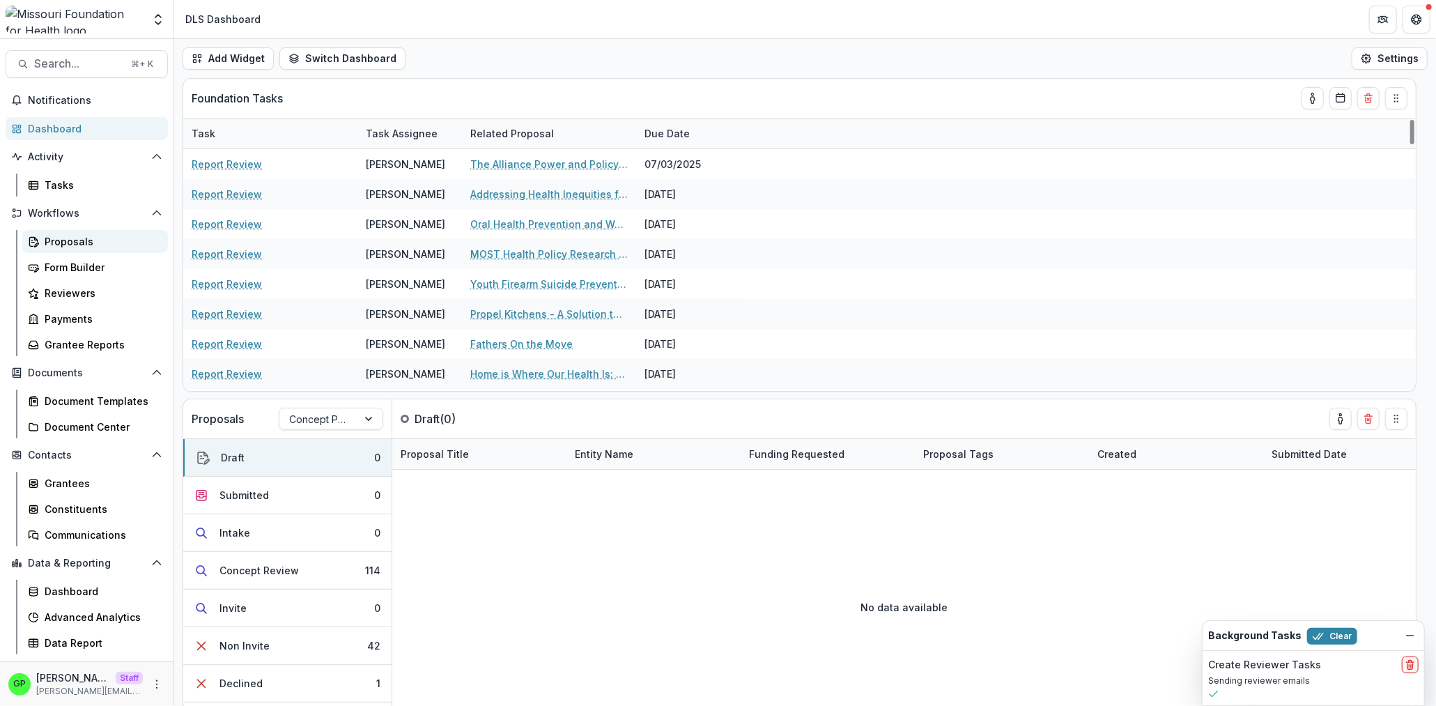
click at [58, 240] on div "Proposals" at bounding box center [101, 241] width 112 height 15
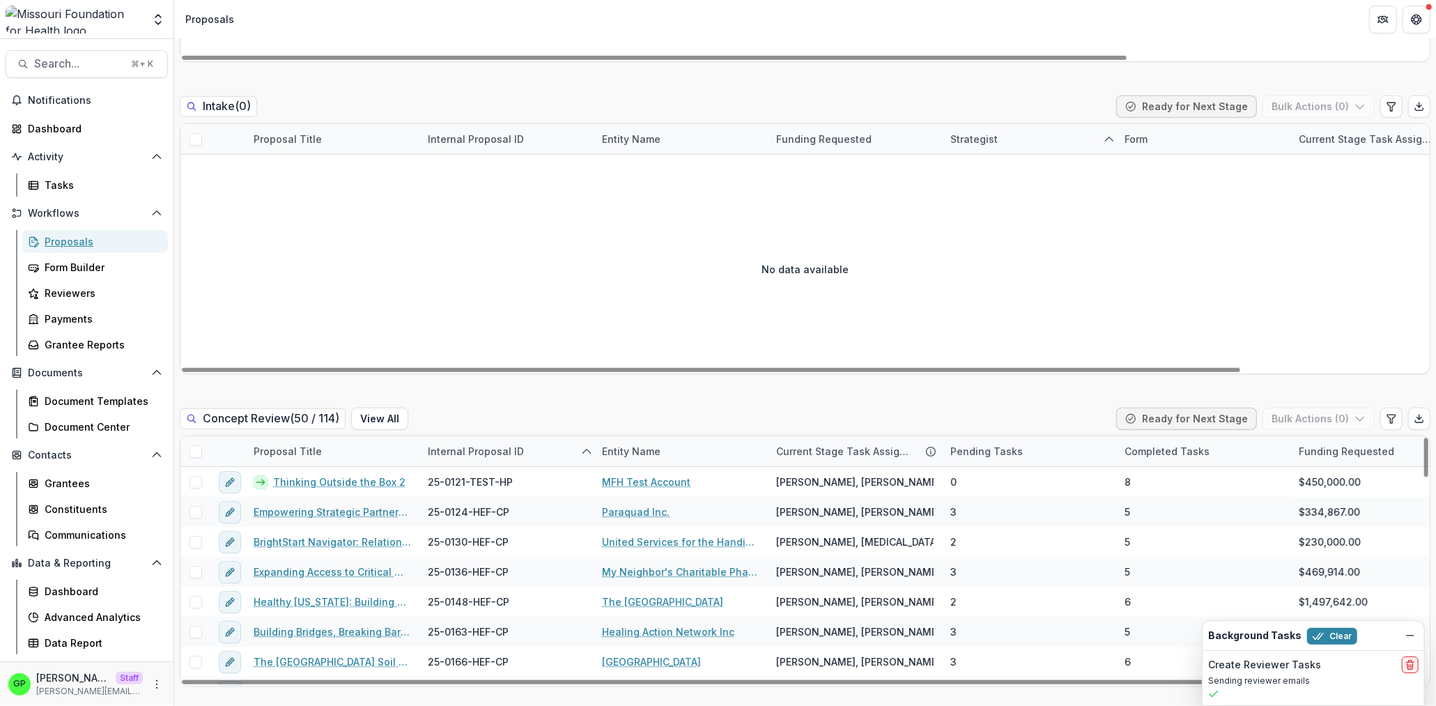
scroll to position [238, 0]
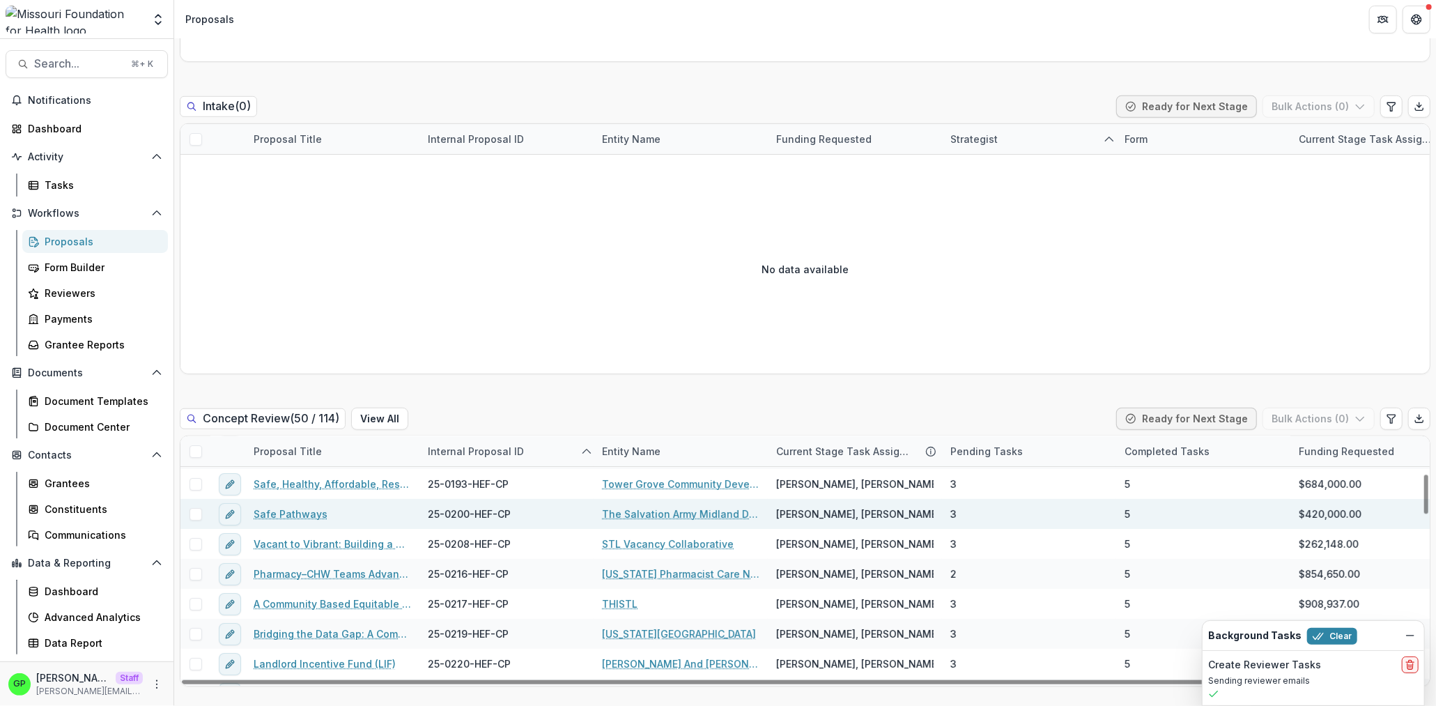
click at [276, 507] on link "Safe Pathways" at bounding box center [291, 514] width 74 height 15
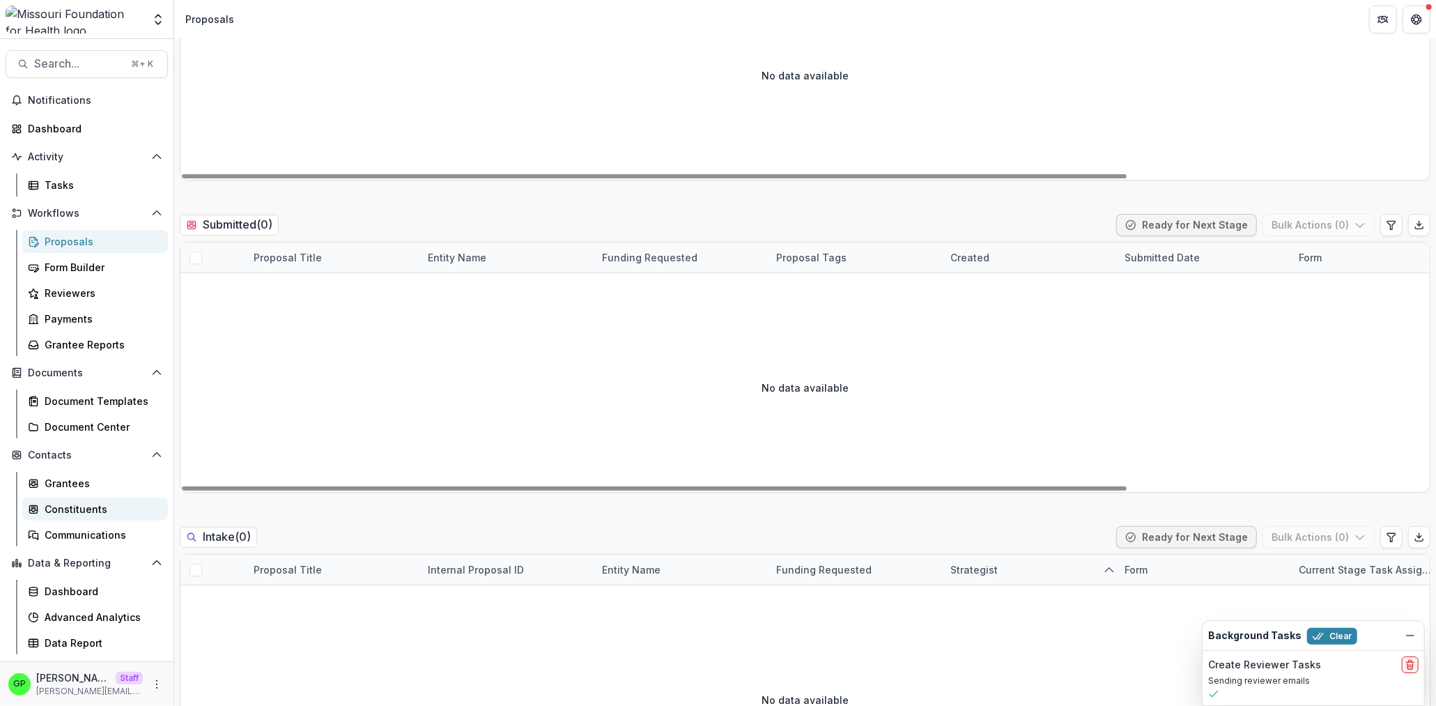
scroll to position [504, 0]
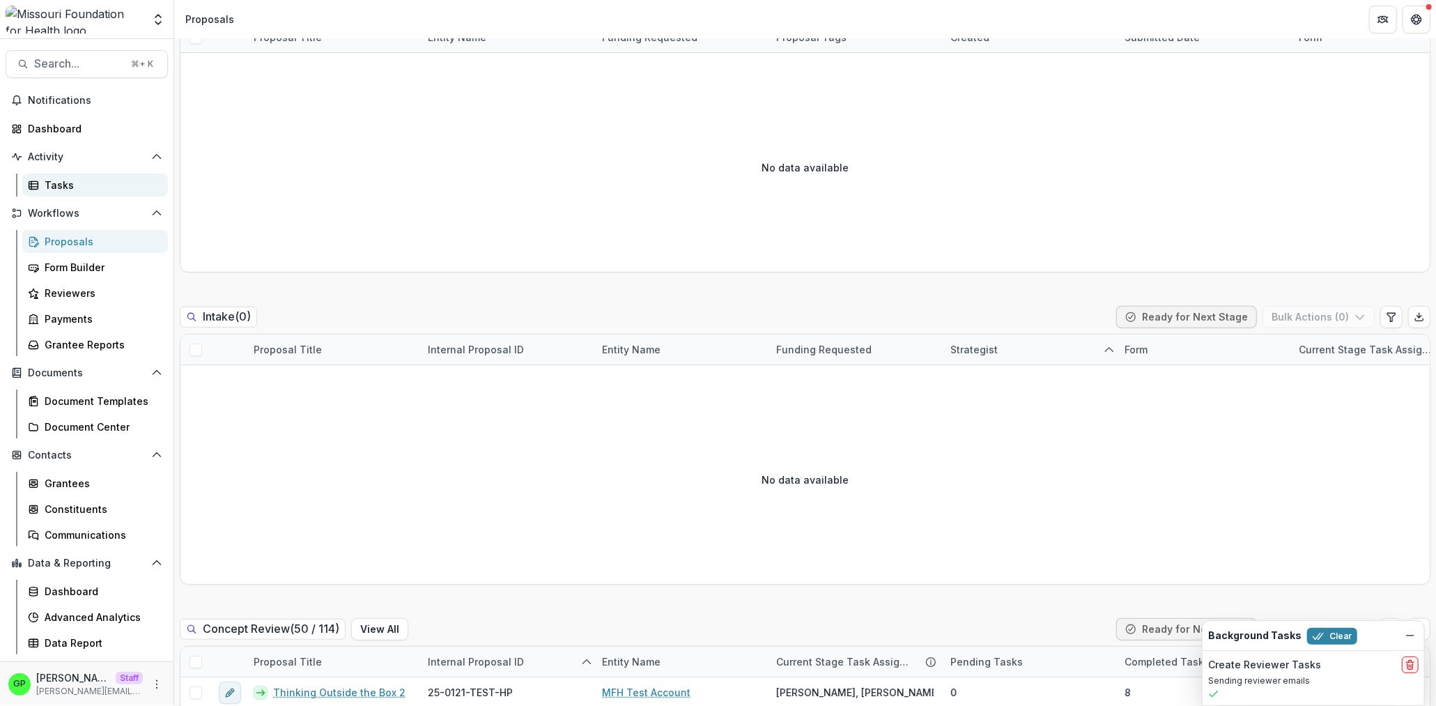
click at [63, 180] on div "Tasks" at bounding box center [101, 185] width 112 height 15
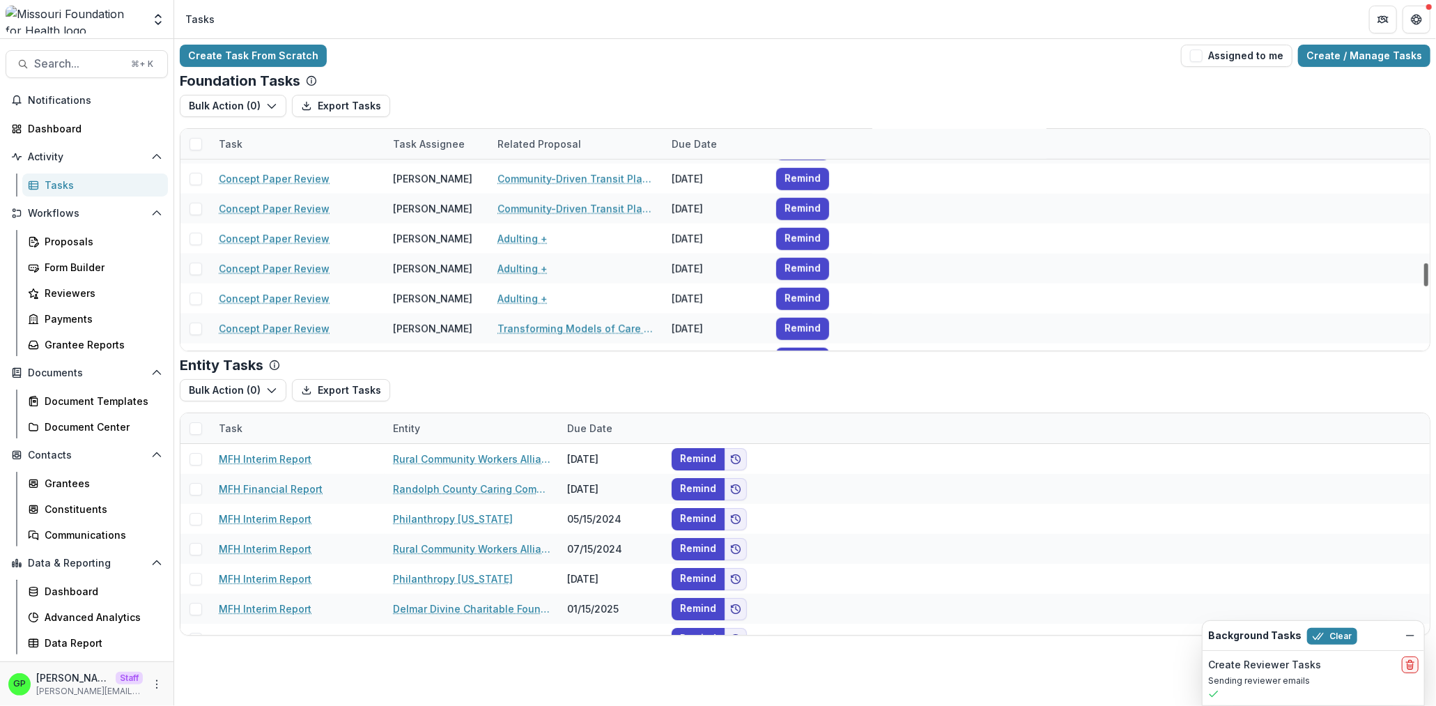
scroll to position [12872, 0]
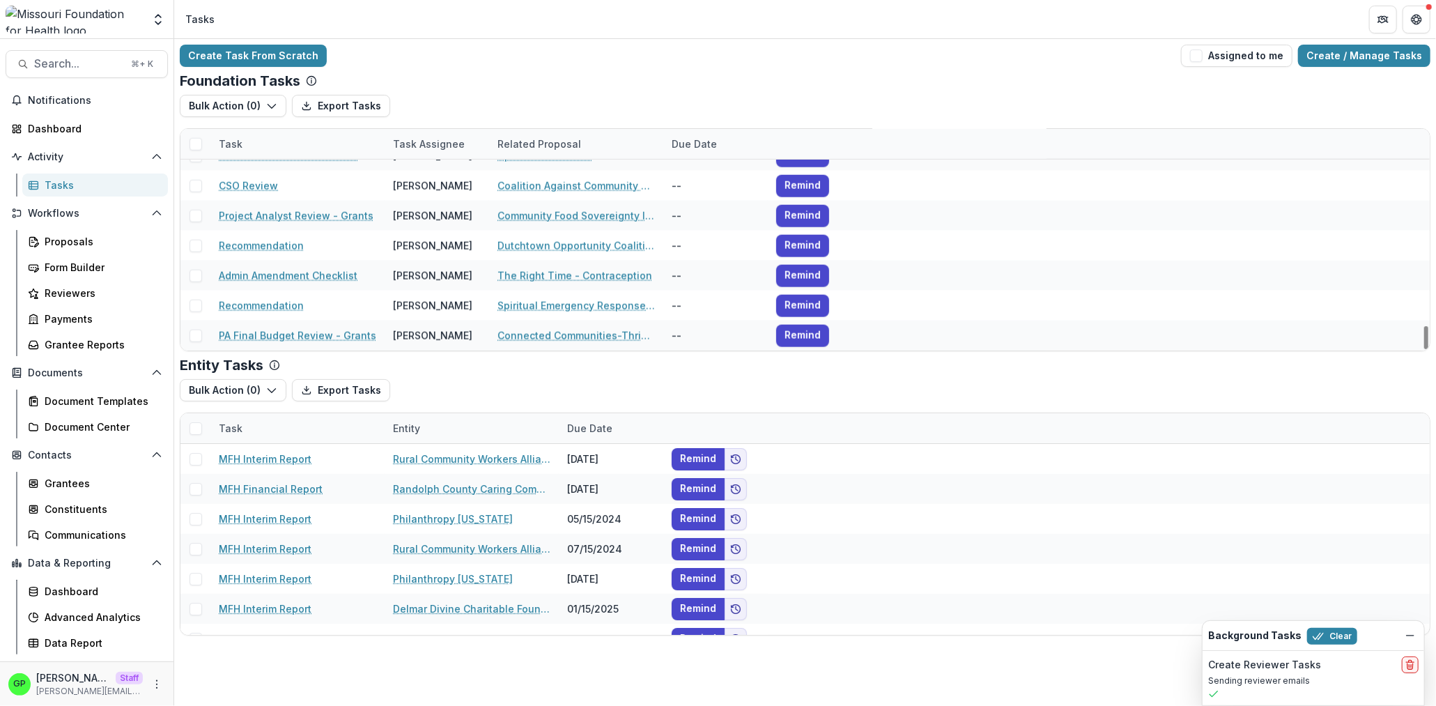
drag, startPoint x: 1427, startPoint y: 269, endPoint x: 1400, endPoint y: 387, distance: 120.8
click at [1424, 349] on div at bounding box center [1426, 337] width 4 height 23
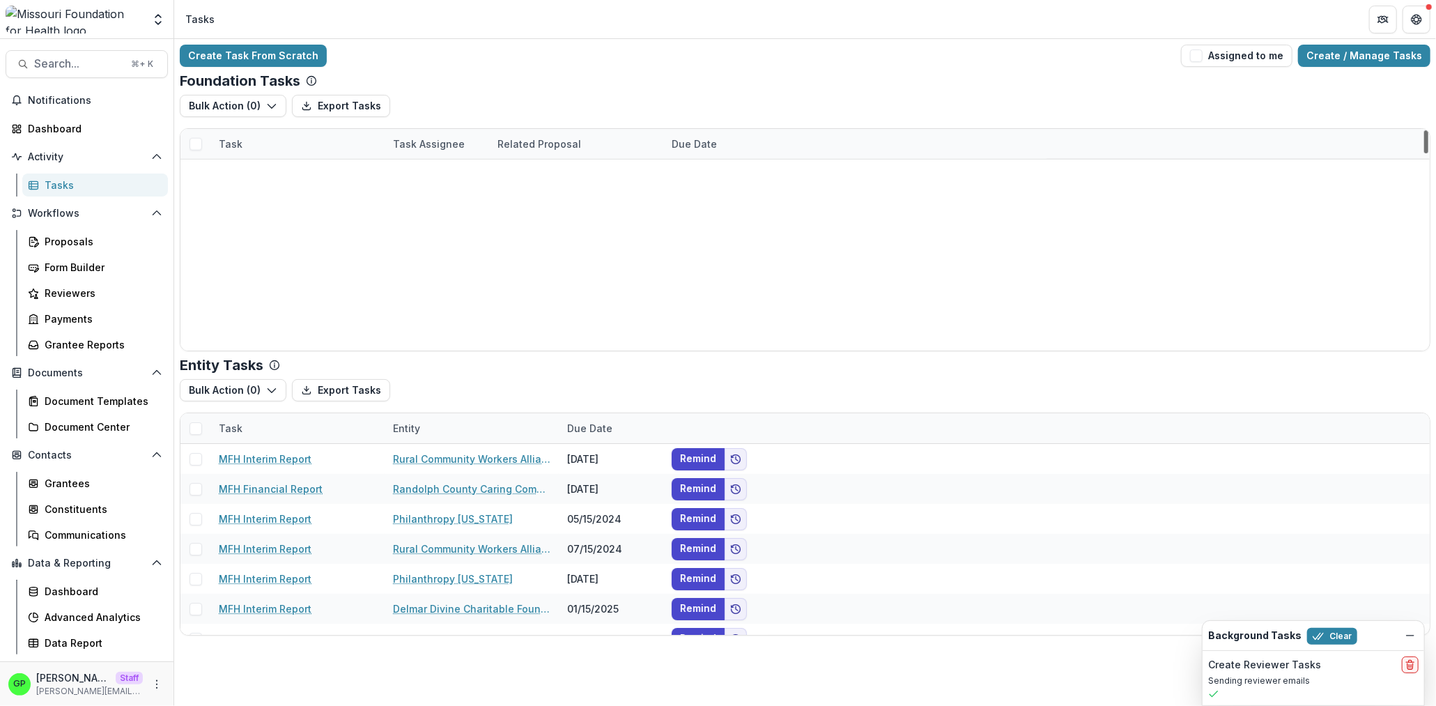
scroll to position [0, 0]
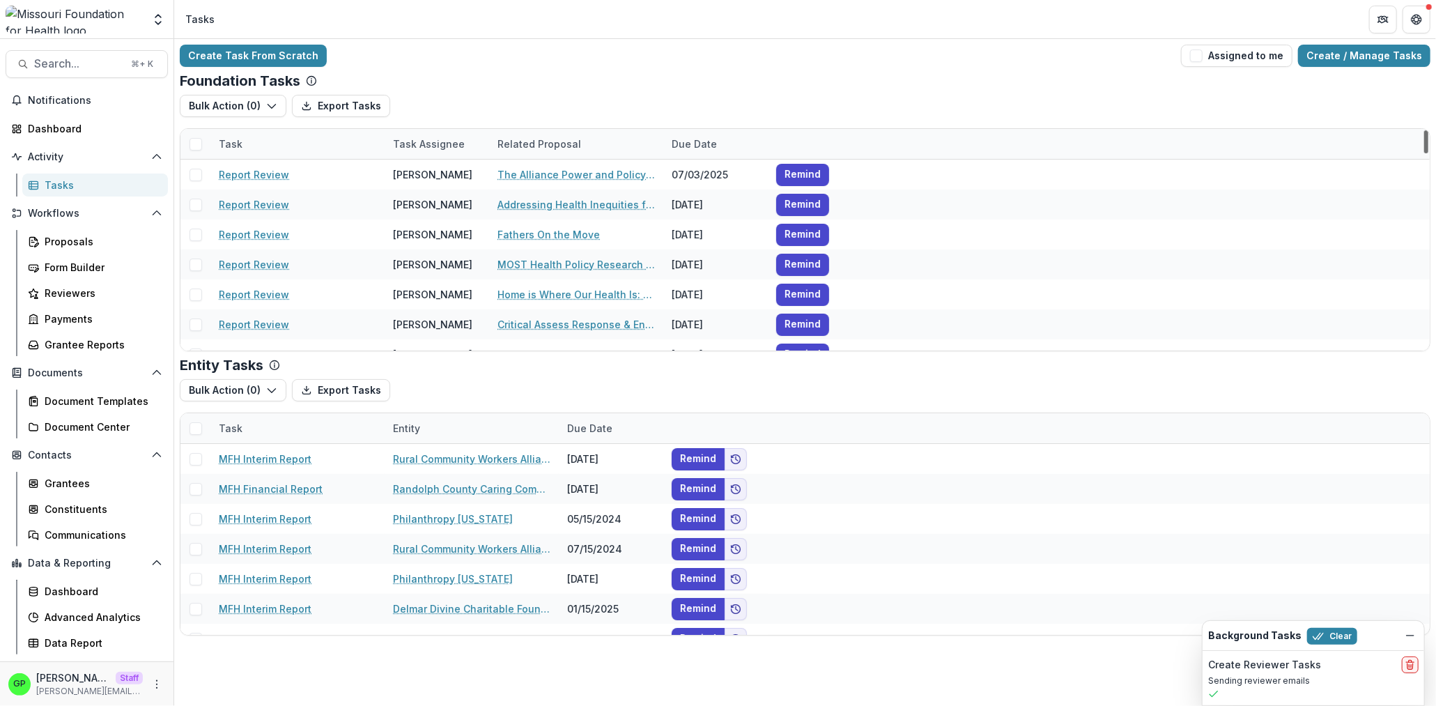
drag, startPoint x: 1428, startPoint y: 276, endPoint x: 1420, endPoint y: 87, distance: 189.0
click at [1424, 130] on div at bounding box center [1426, 141] width 4 height 23
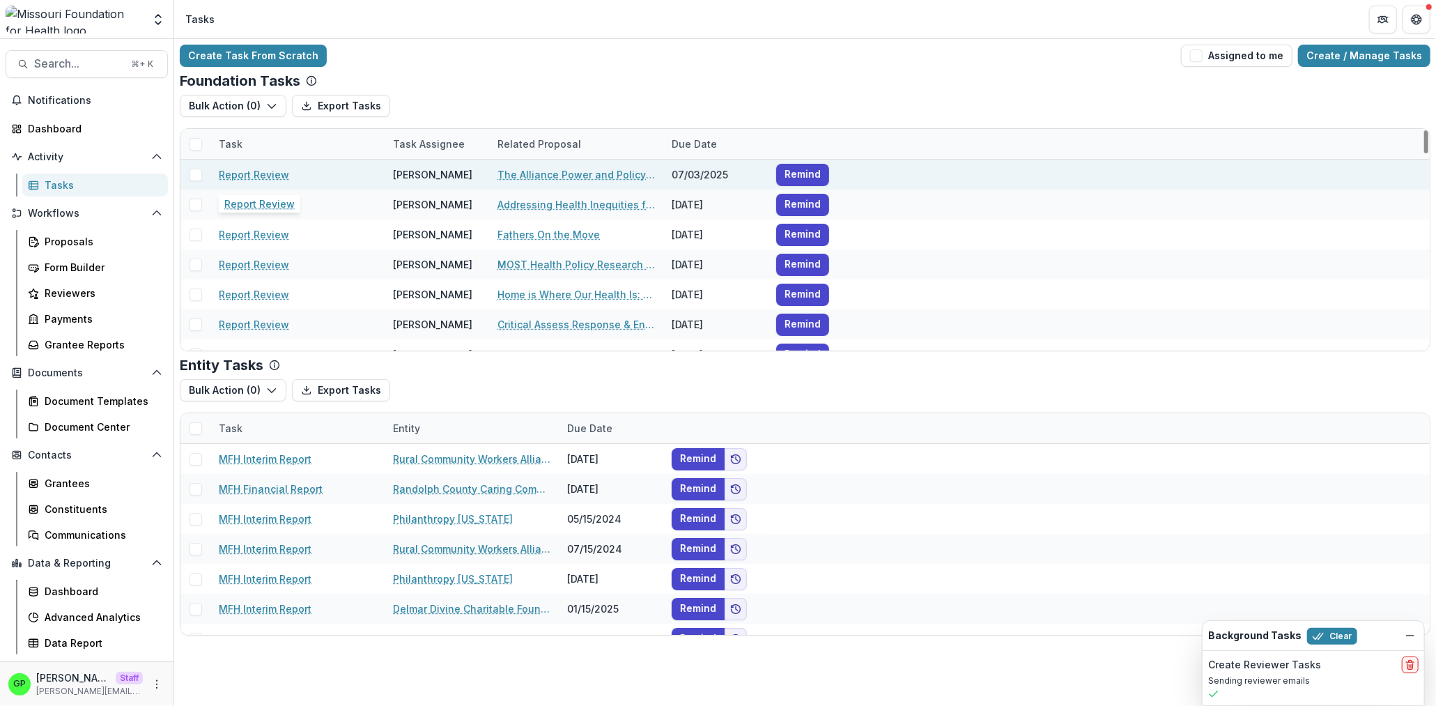
click at [273, 171] on link "Report Review" at bounding box center [254, 174] width 70 height 15
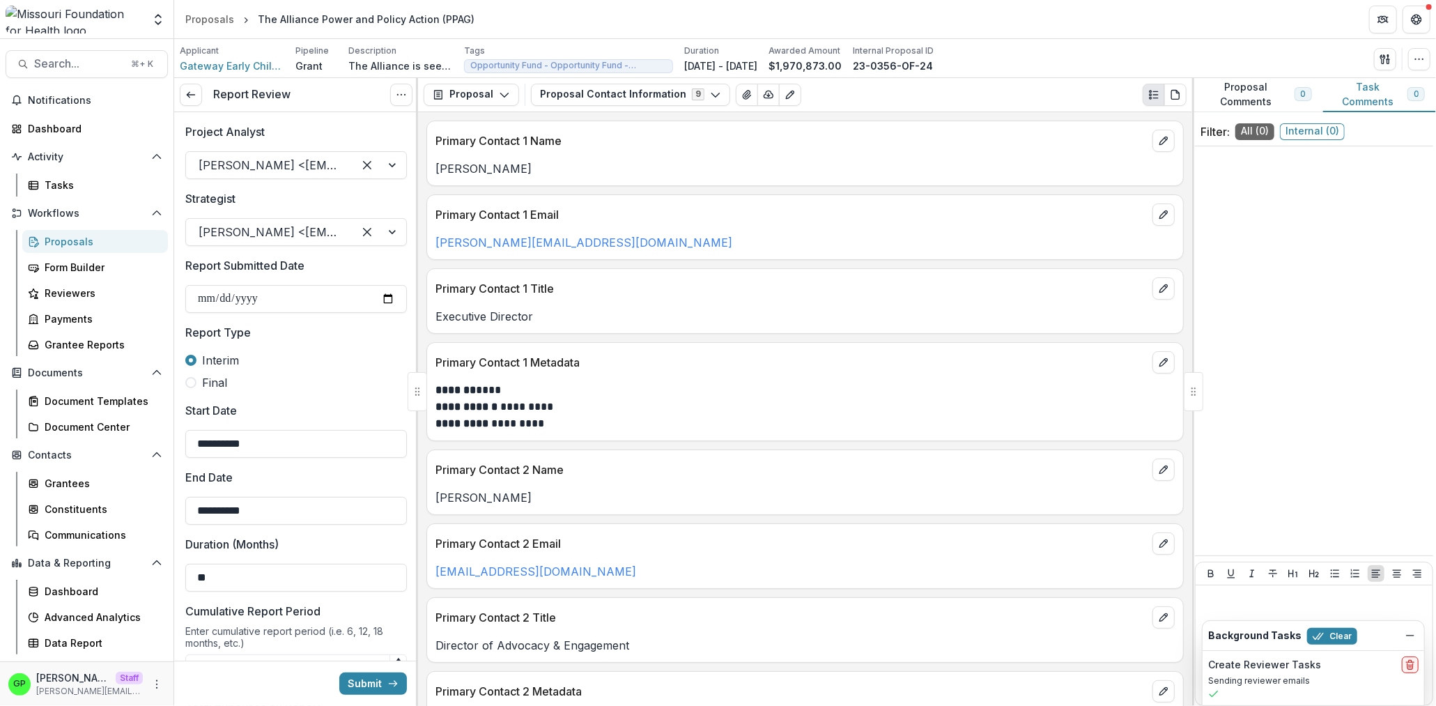
type input "********"
type input "**********"
click at [197, 98] on link at bounding box center [191, 95] width 22 height 22
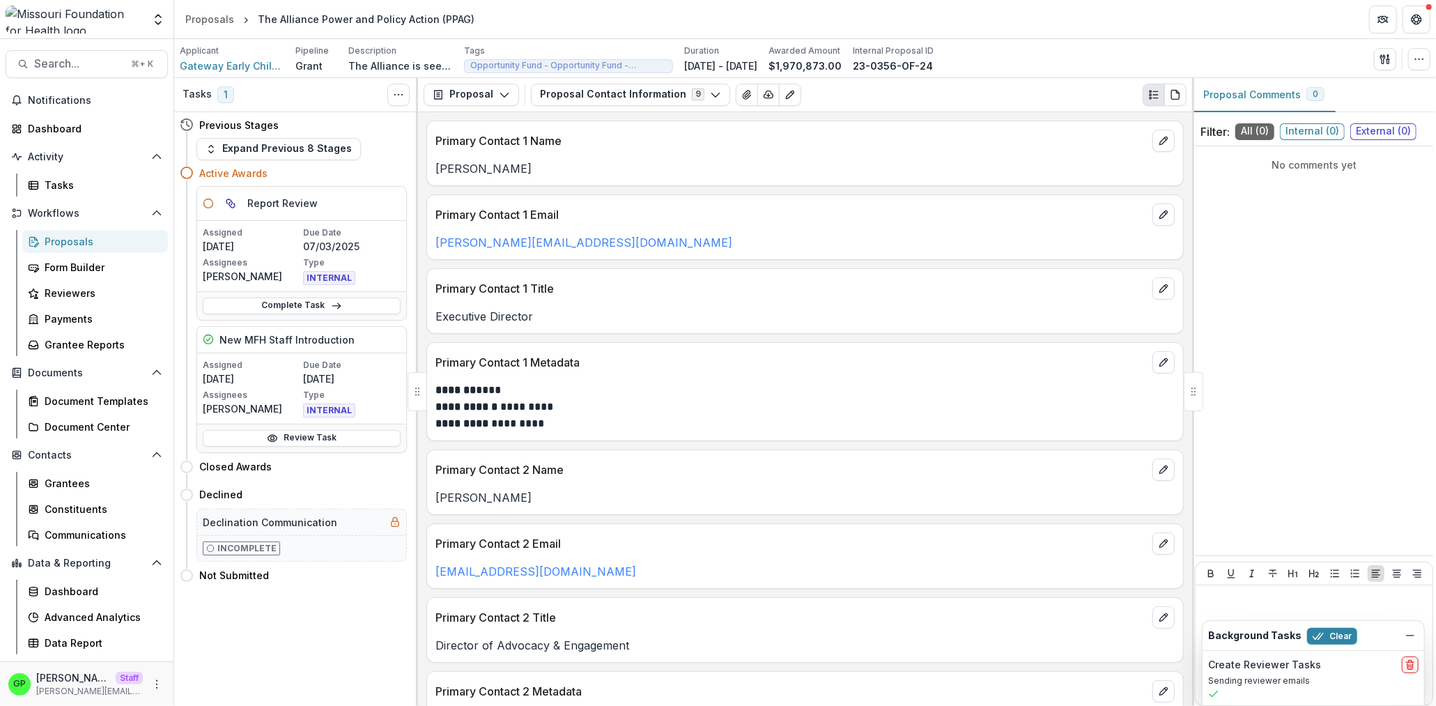
click at [1373, 61] on div "Applicant Gateway Early Childhood Alliance Pipeline Grant Description The Allia…" at bounding box center [805, 59] width 1251 height 29
click at [1382, 59] on icon "button" at bounding box center [1382, 58] width 5 height 9
click at [1329, 162] on button "View All Reviews" at bounding box center [1318, 159] width 149 height 23
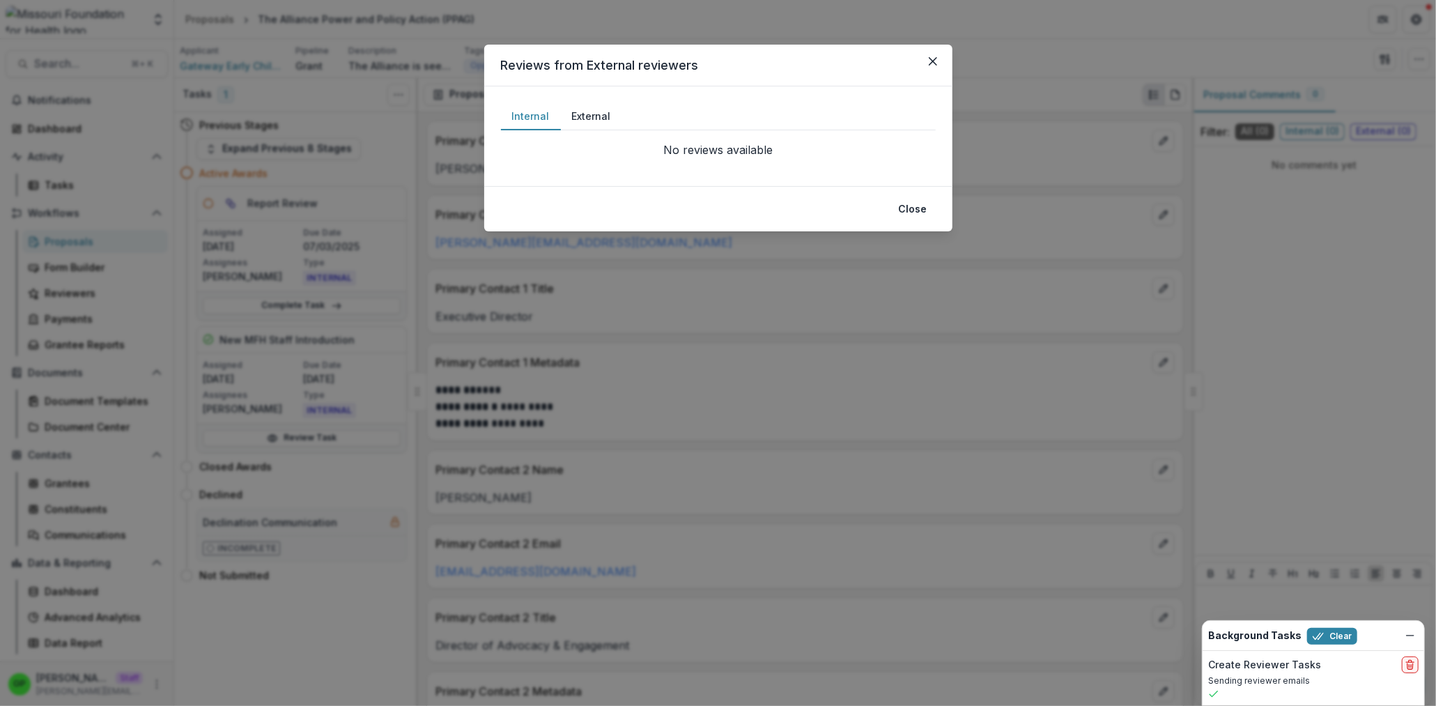
click at [609, 128] on button "External" at bounding box center [591, 116] width 61 height 27
click at [952, 68] on header "Reviews from External reviewers" at bounding box center [718, 66] width 468 height 42
click at [933, 62] on icon "Close" at bounding box center [933, 61] width 8 height 8
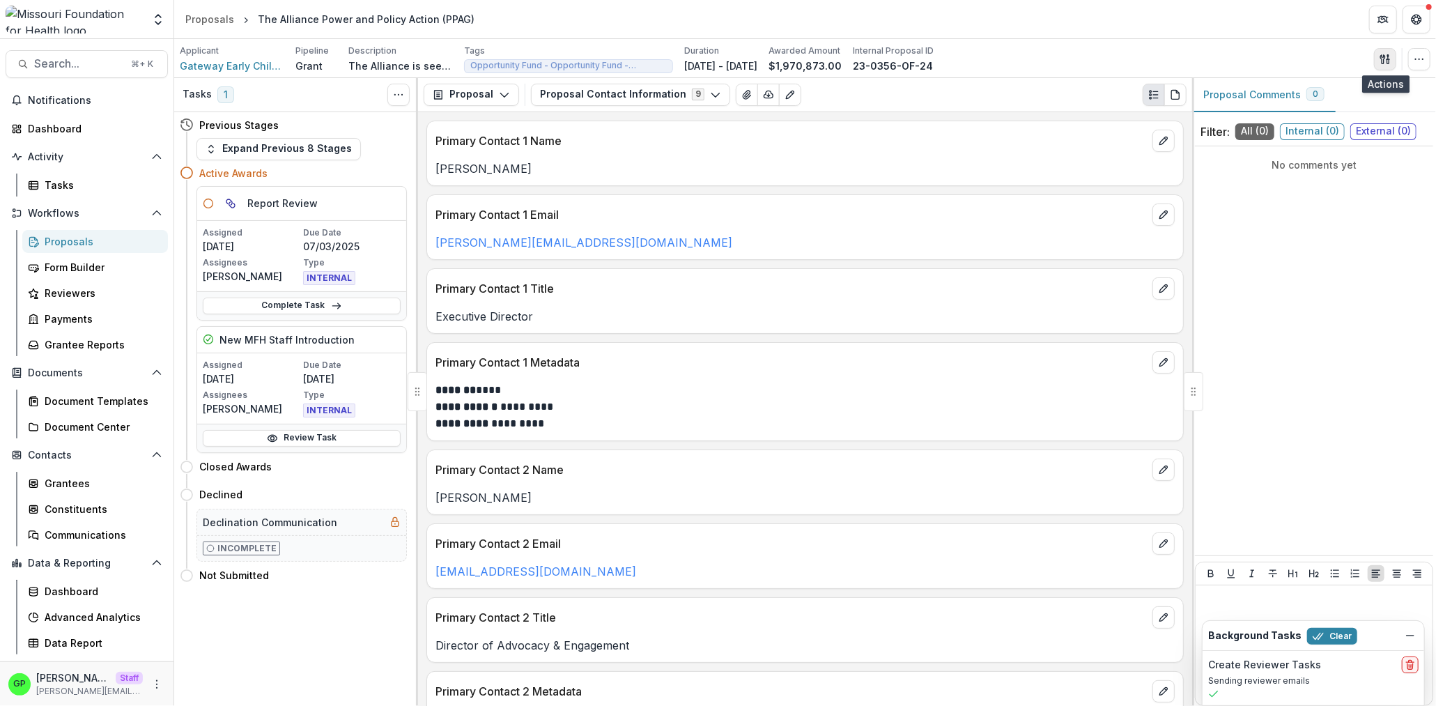
click at [1387, 56] on polygon "button" at bounding box center [1387, 55] width 1 height 2
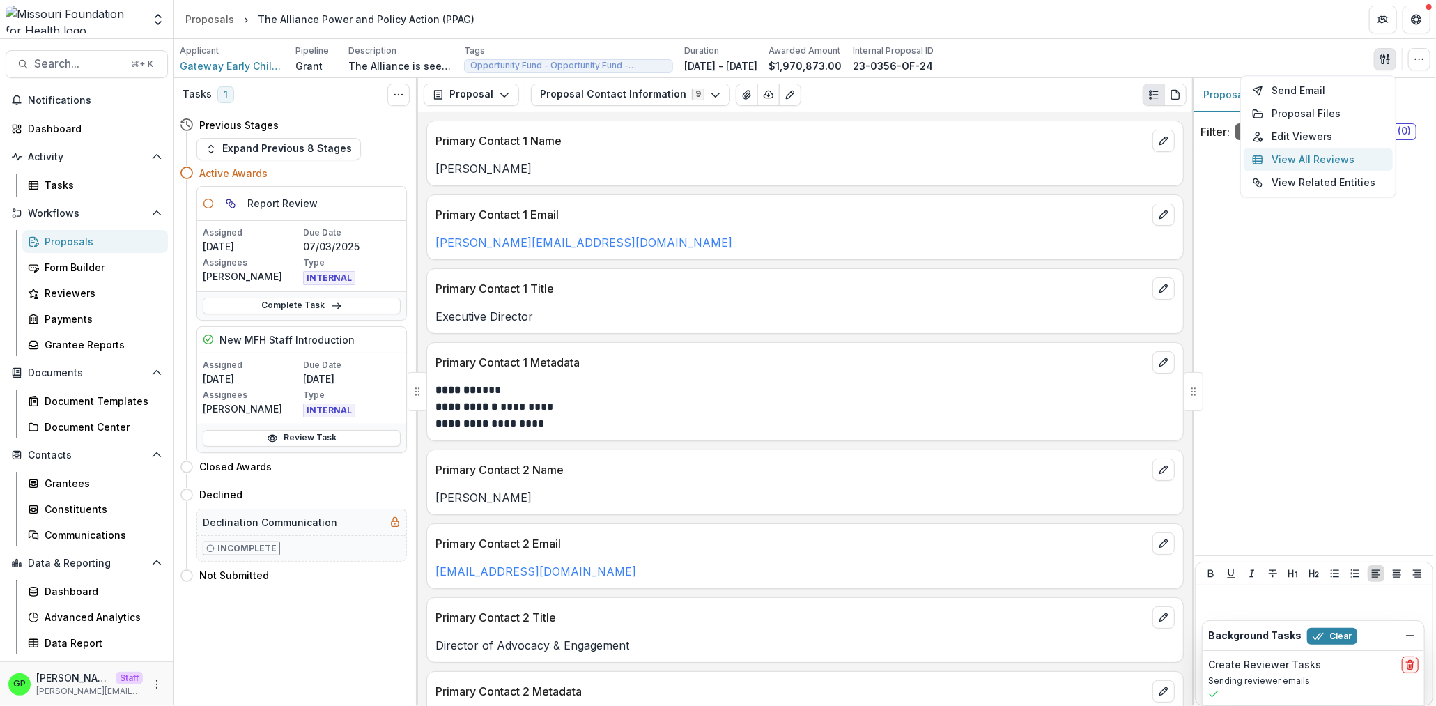
click at [1313, 157] on button "View All Reviews" at bounding box center [1318, 159] width 149 height 23
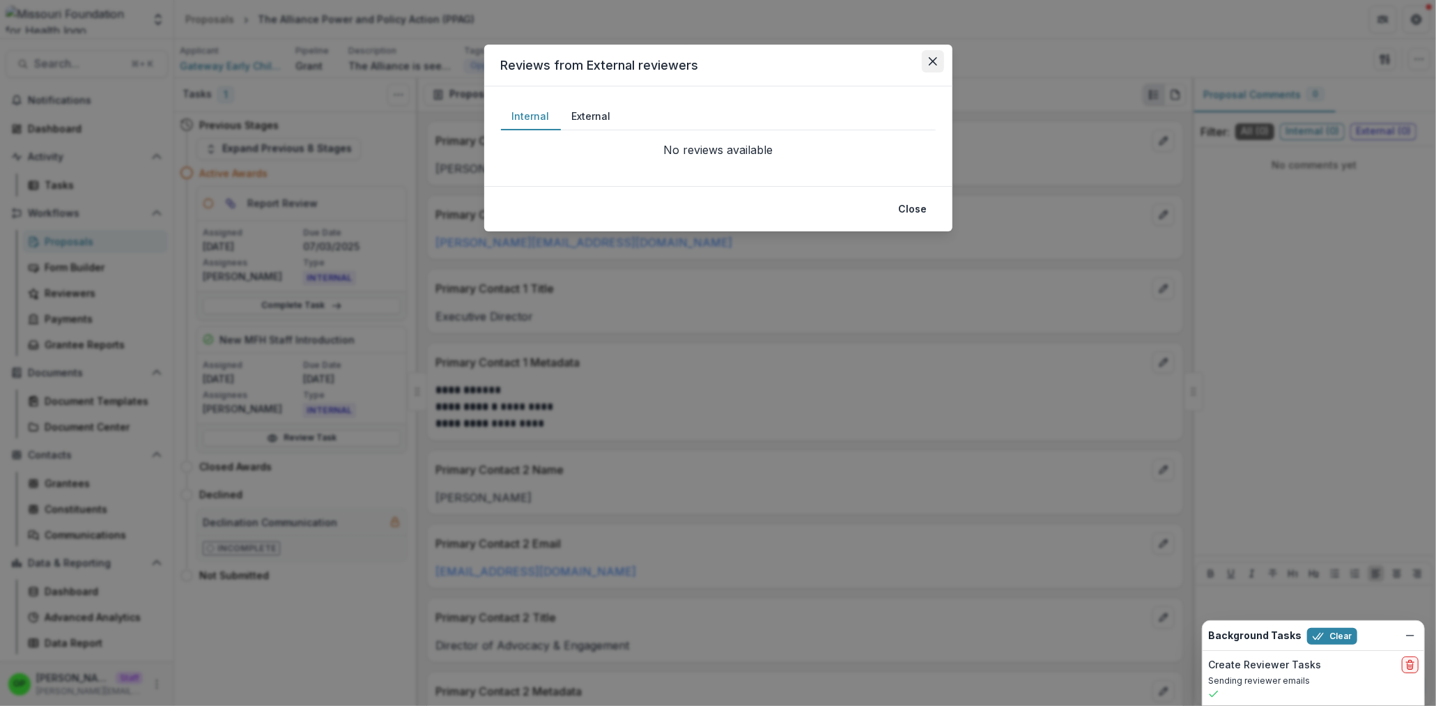
click at [941, 52] on button "Close" at bounding box center [933, 61] width 22 height 22
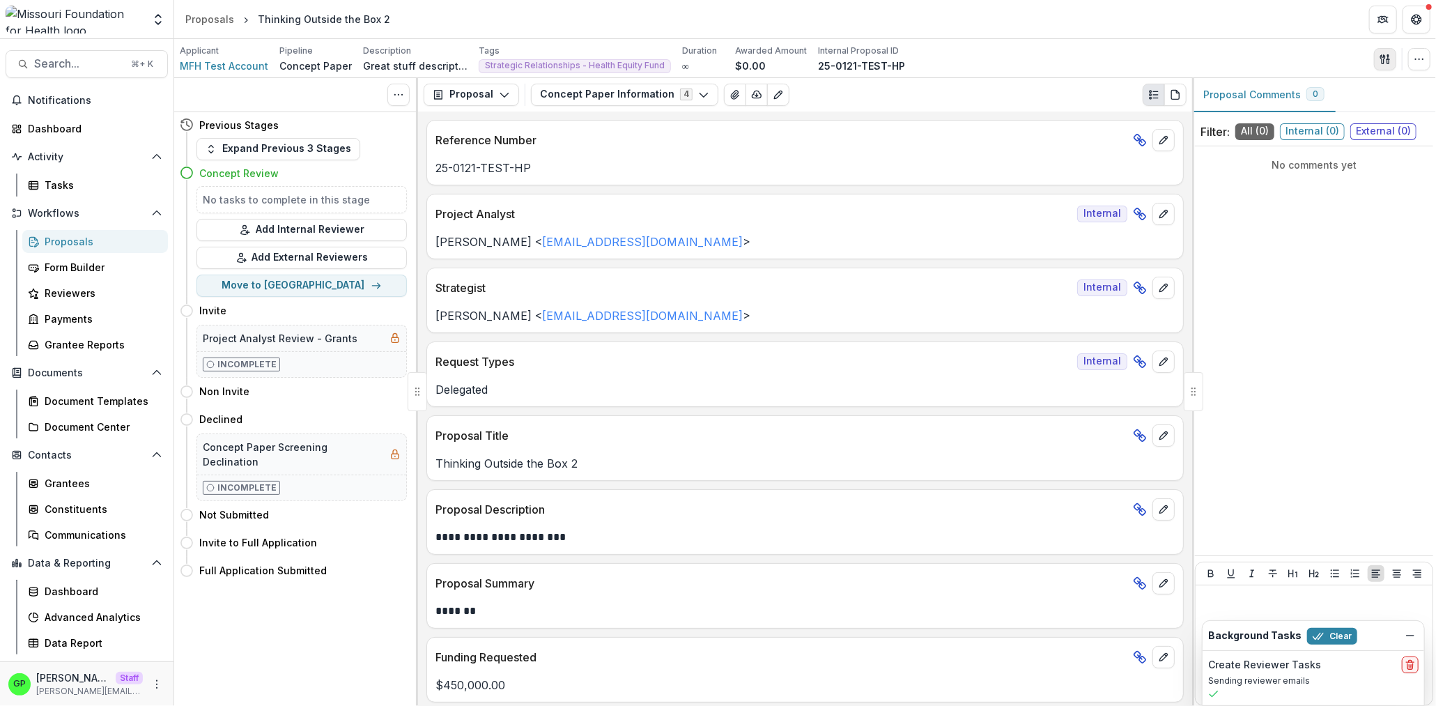
click at [1385, 49] on button "button" at bounding box center [1385, 59] width 22 height 22
click at [1386, 53] on button "button" at bounding box center [1385, 59] width 22 height 22
click at [1382, 61] on icon "button" at bounding box center [1382, 58] width 5 height 9
click at [1376, 59] on button "button" at bounding box center [1385, 59] width 22 height 22
click at [1379, 58] on button "button" at bounding box center [1385, 59] width 22 height 22
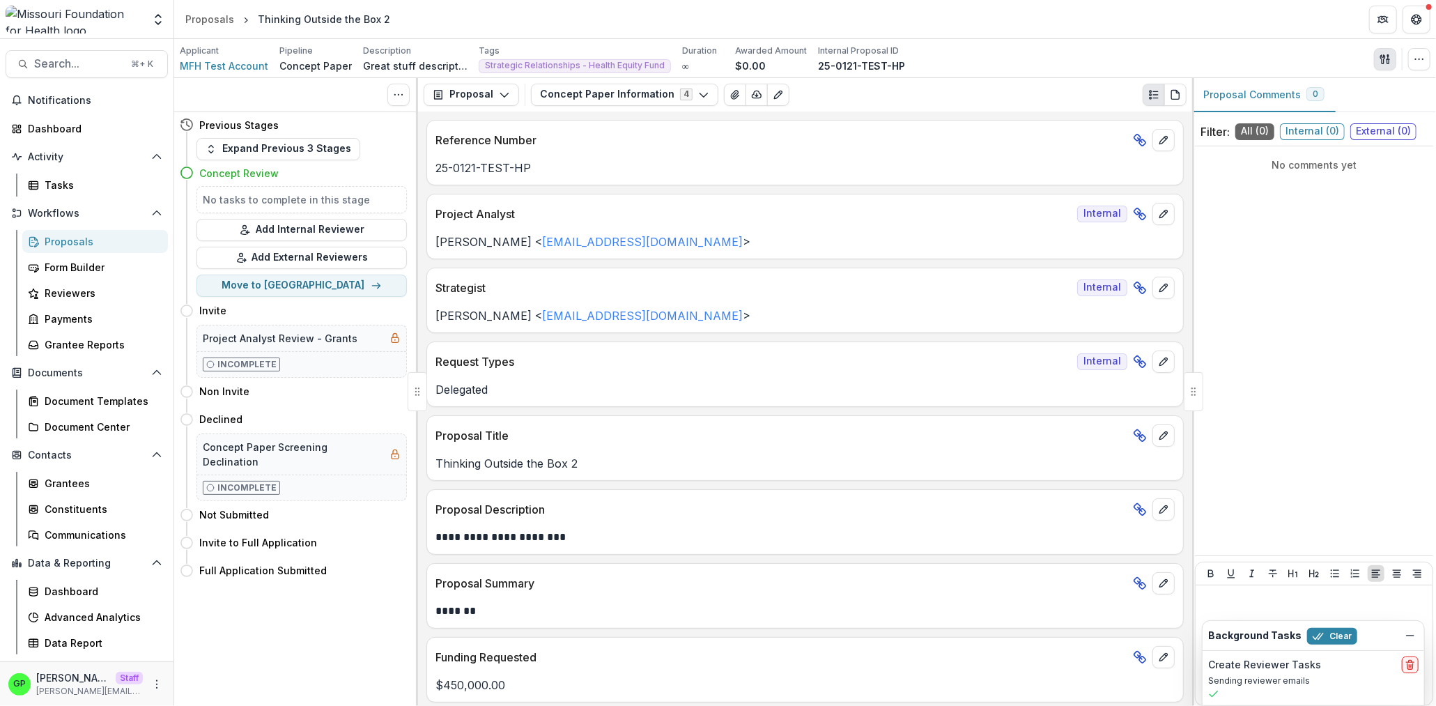
click at [1379, 58] on button "button" at bounding box center [1385, 59] width 22 height 22
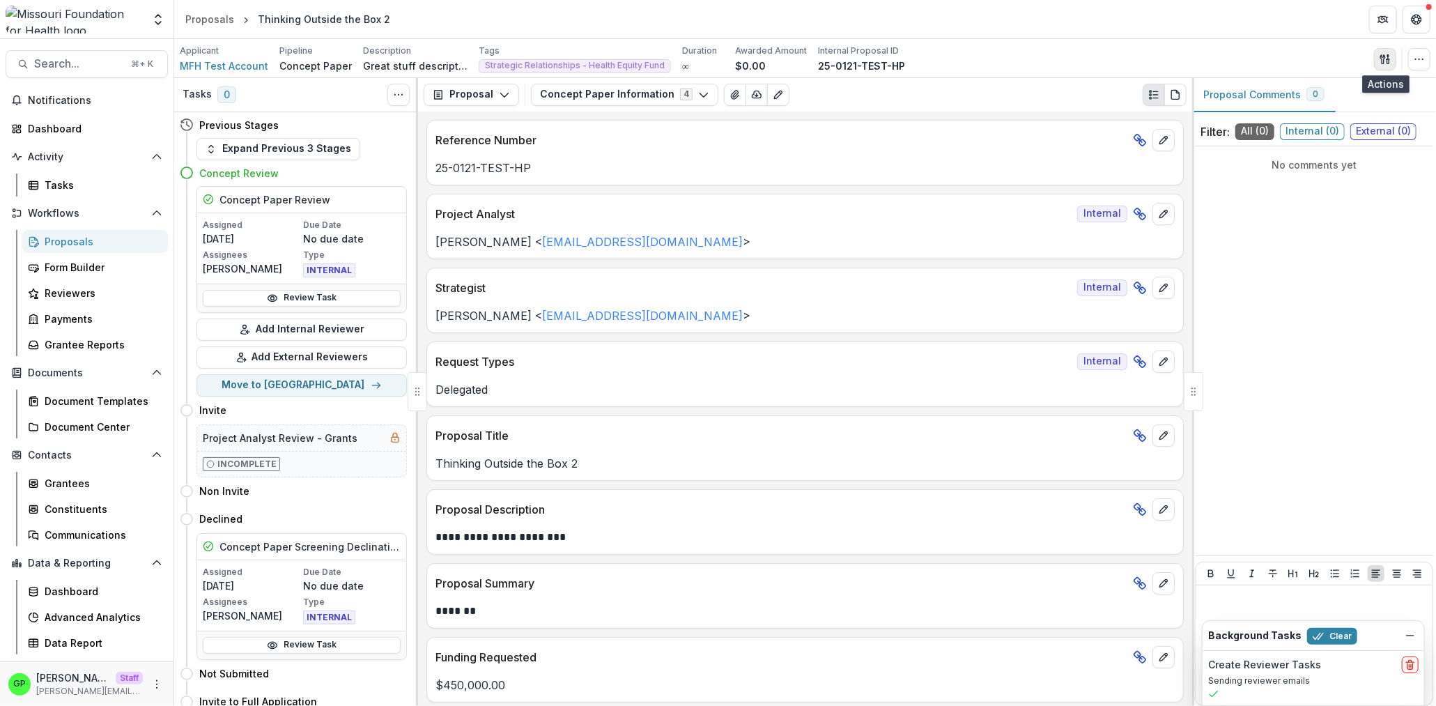
click at [1375, 61] on button "button" at bounding box center [1385, 59] width 22 height 22
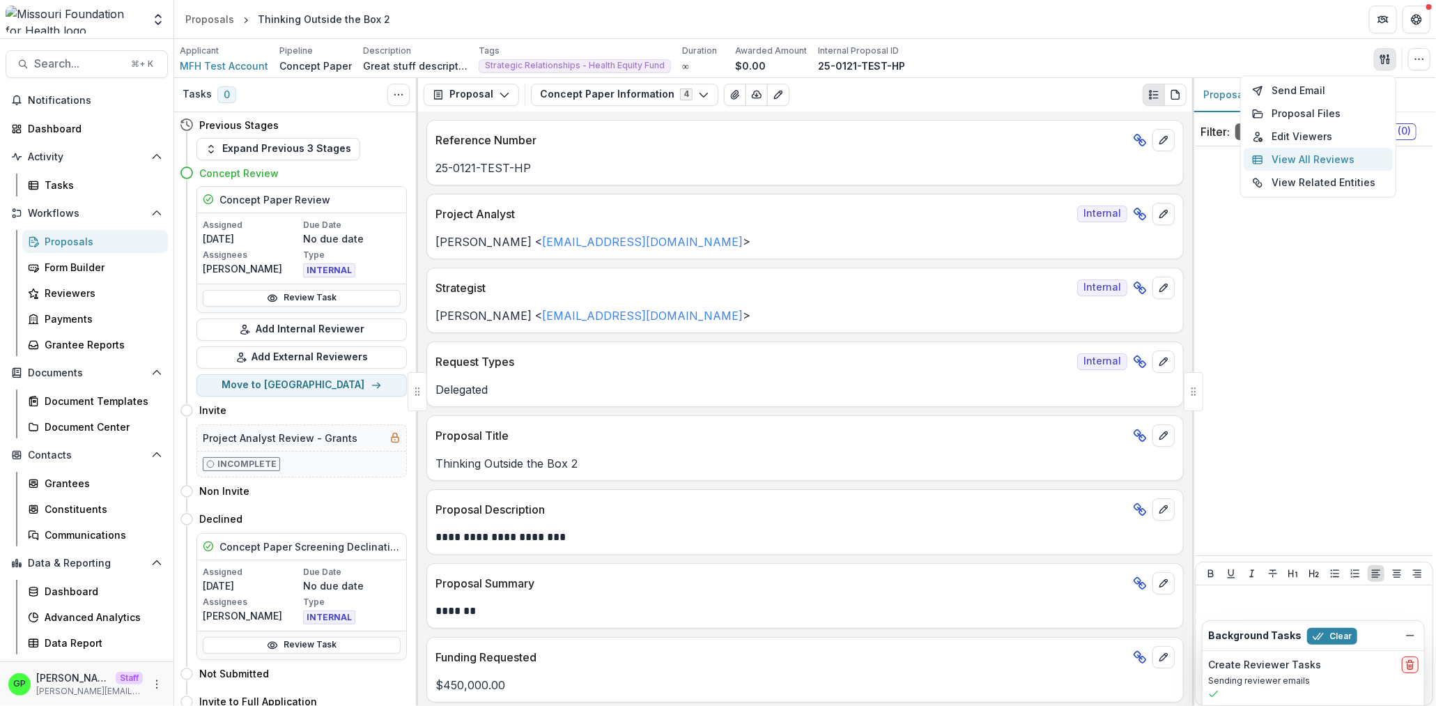
click at [1320, 155] on button "View All Reviews" at bounding box center [1318, 159] width 149 height 23
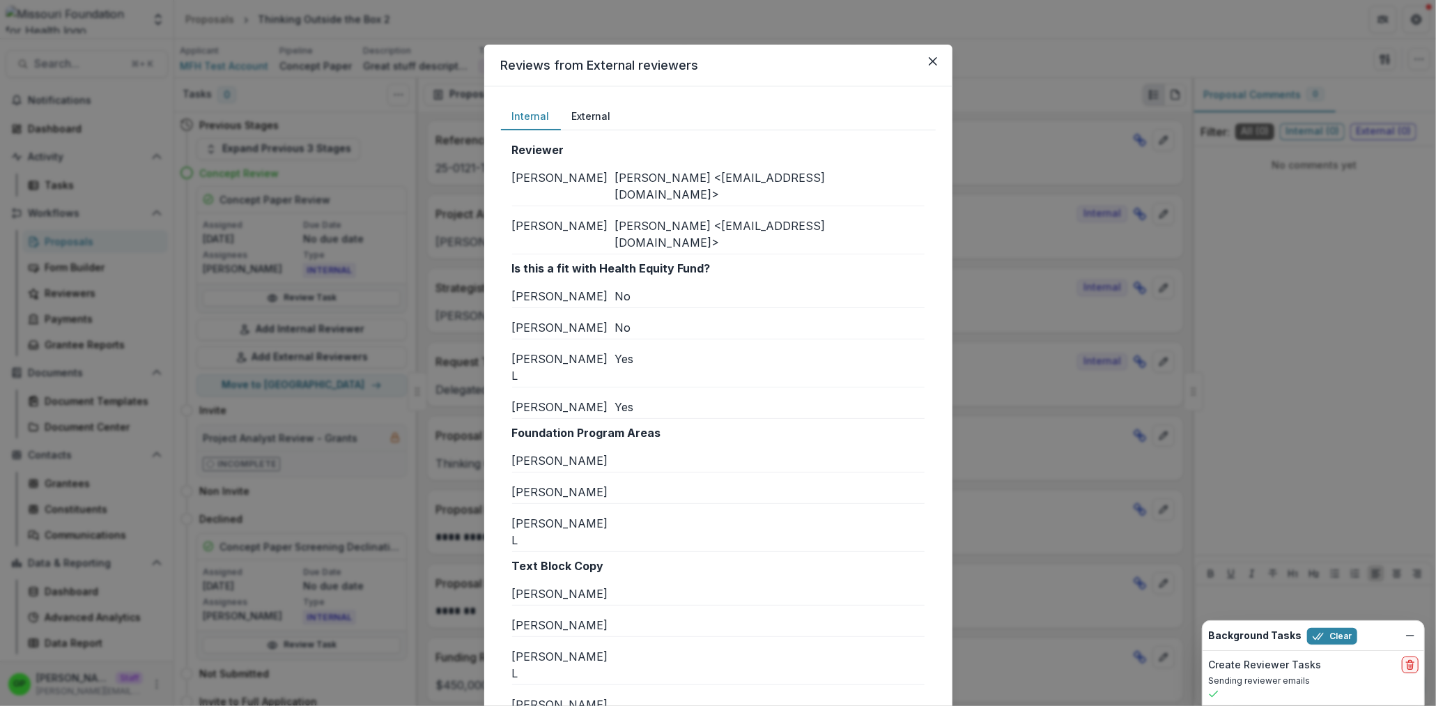
click at [596, 115] on button "External" at bounding box center [591, 116] width 61 height 27
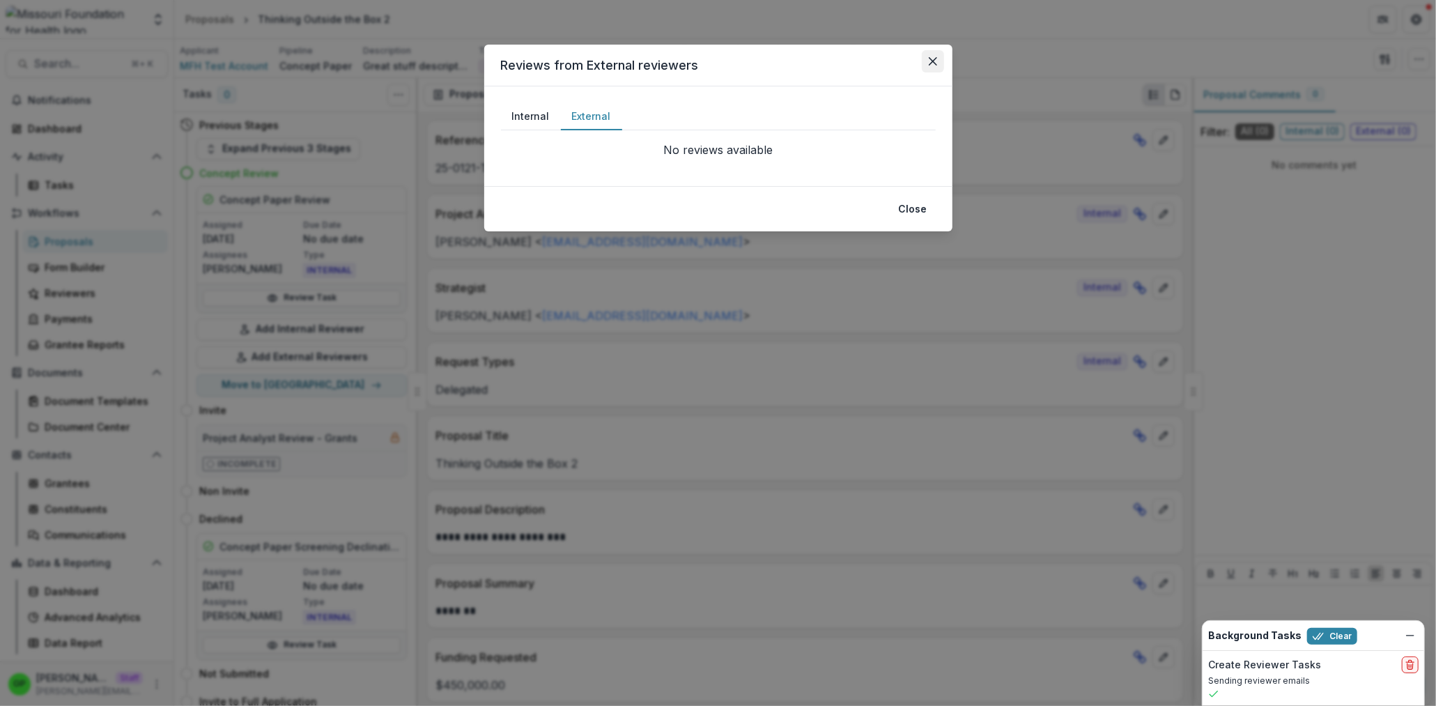
click at [928, 59] on button "Close" at bounding box center [933, 61] width 22 height 22
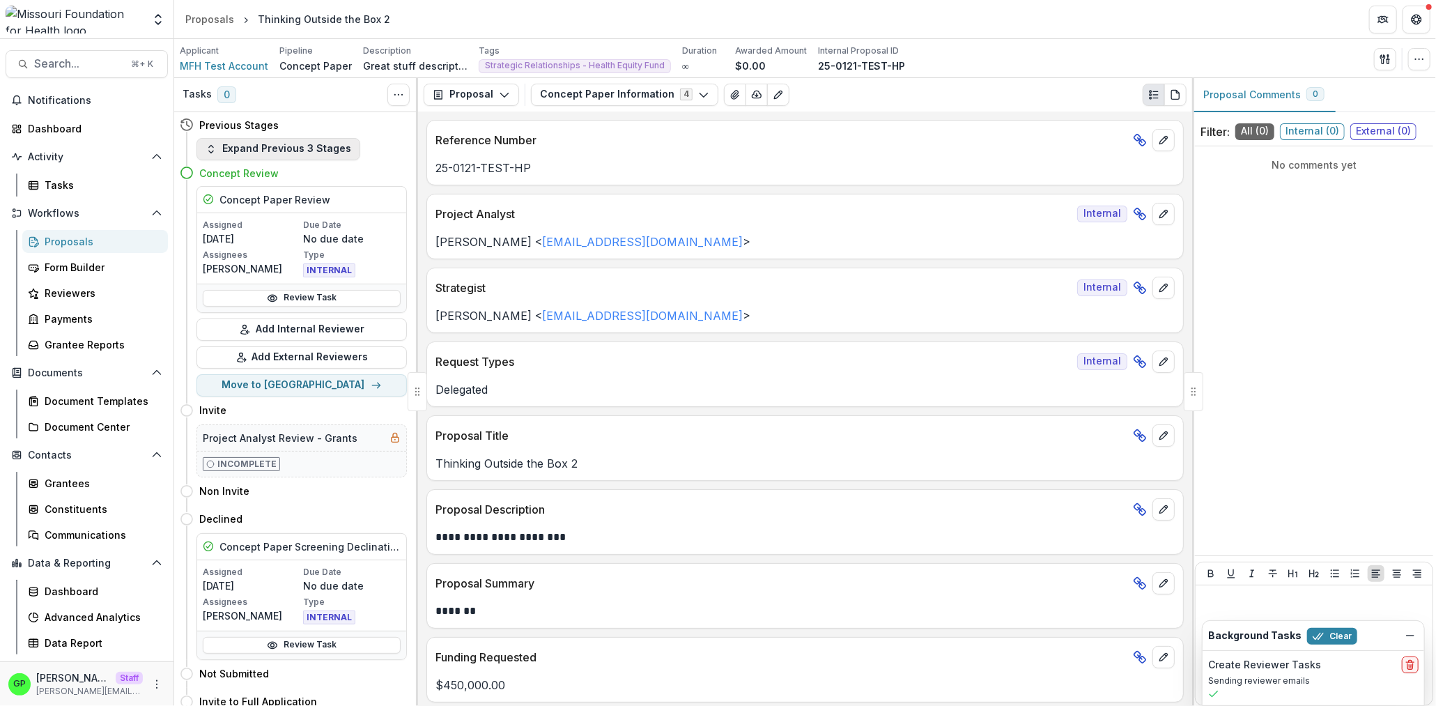
click at [240, 152] on button "Expand Previous 3 Stages" at bounding box center [278, 149] width 164 height 22
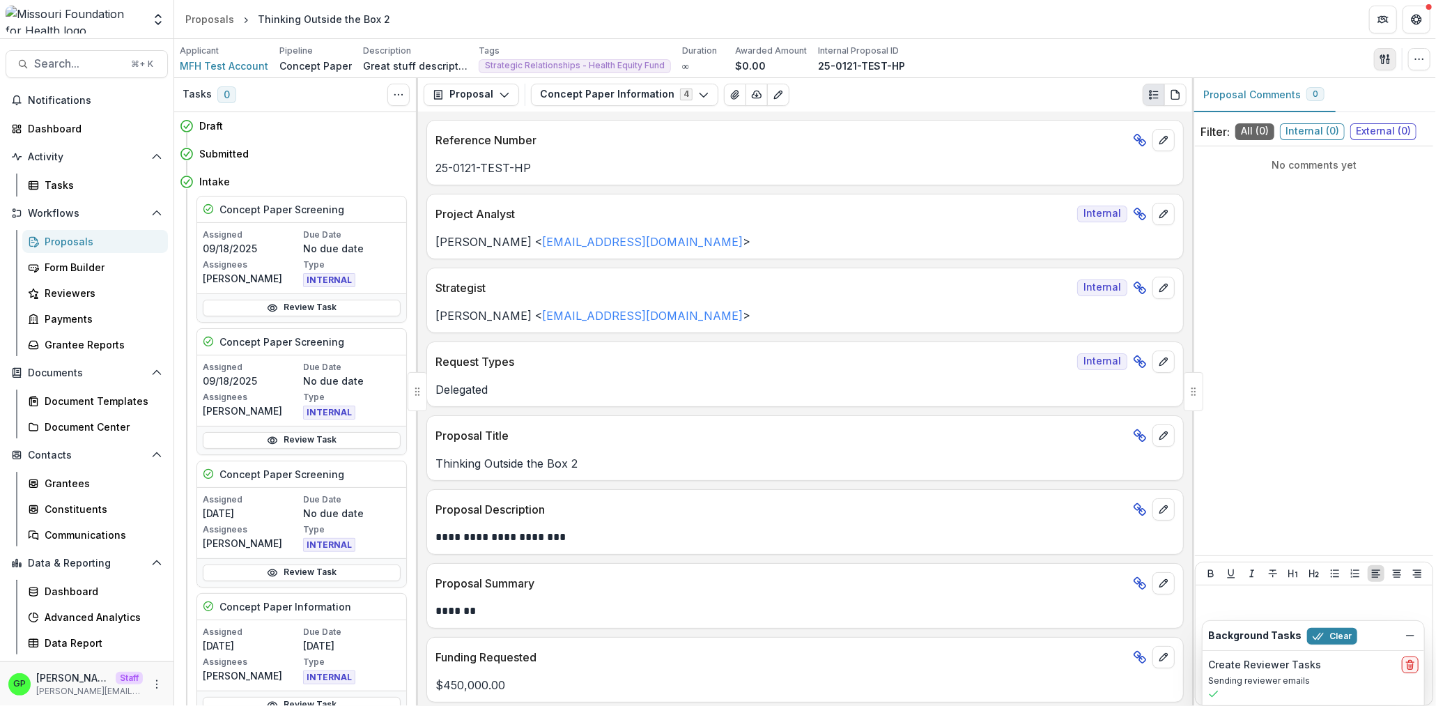
click at [1381, 57] on icon "button" at bounding box center [1385, 59] width 11 height 11
click at [1278, 156] on button "View All Reviews" at bounding box center [1318, 159] width 149 height 23
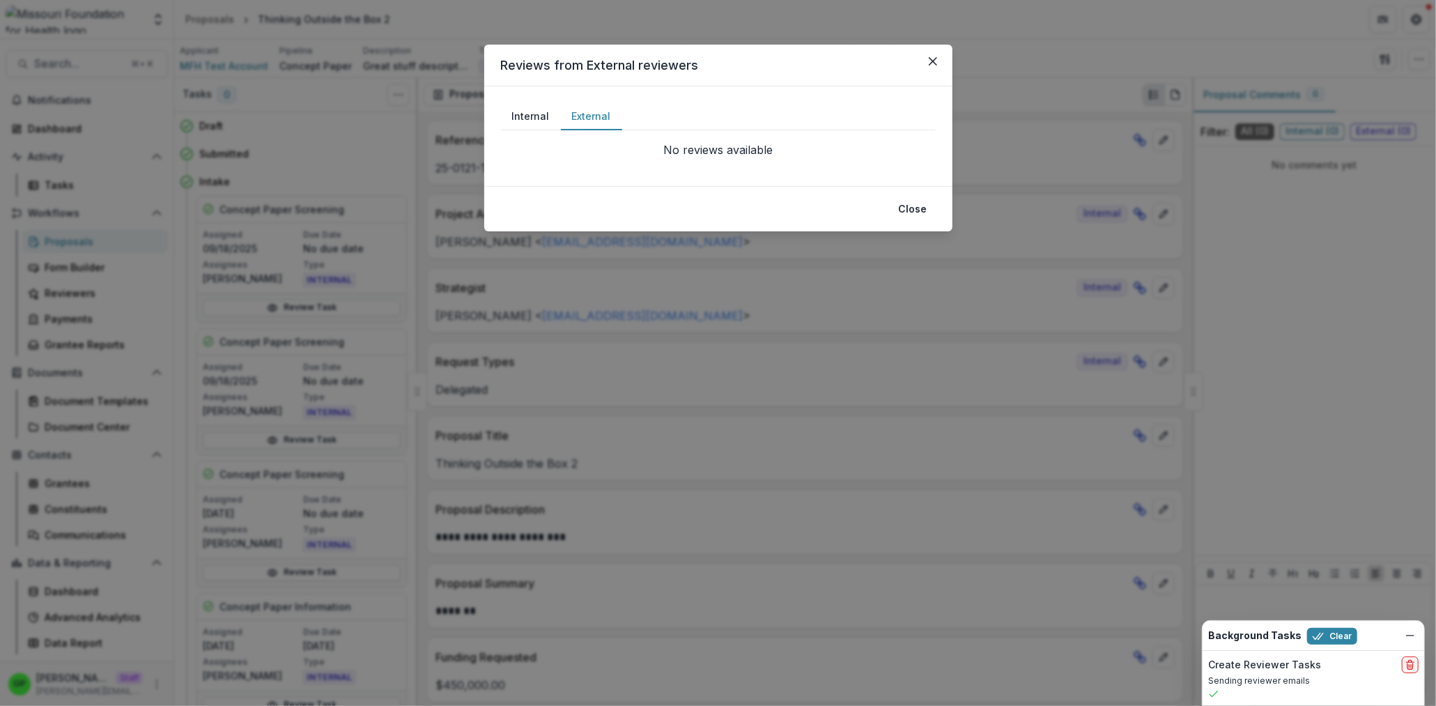
click at [587, 117] on button "External" at bounding box center [591, 116] width 61 height 27
click at [541, 117] on button "Internal" at bounding box center [531, 116] width 60 height 27
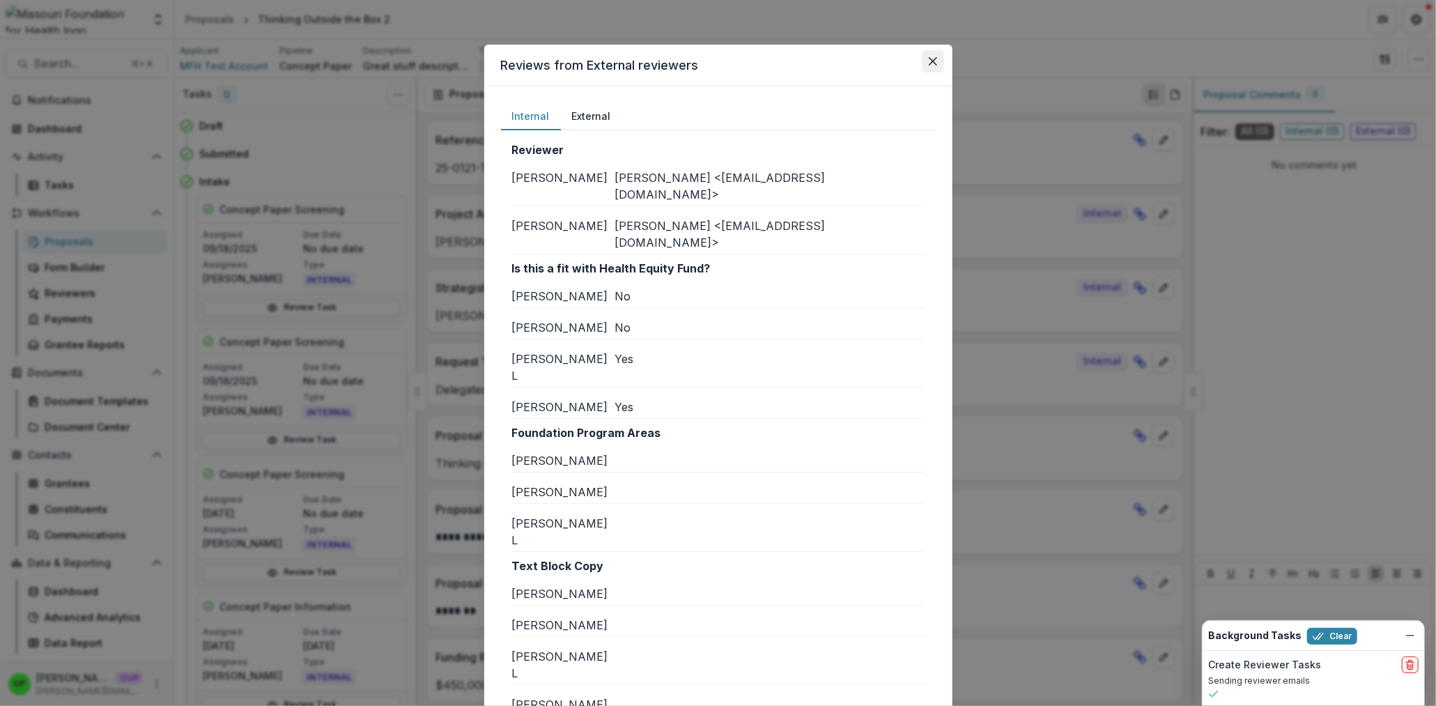
click at [922, 60] on button "Close" at bounding box center [933, 61] width 22 height 22
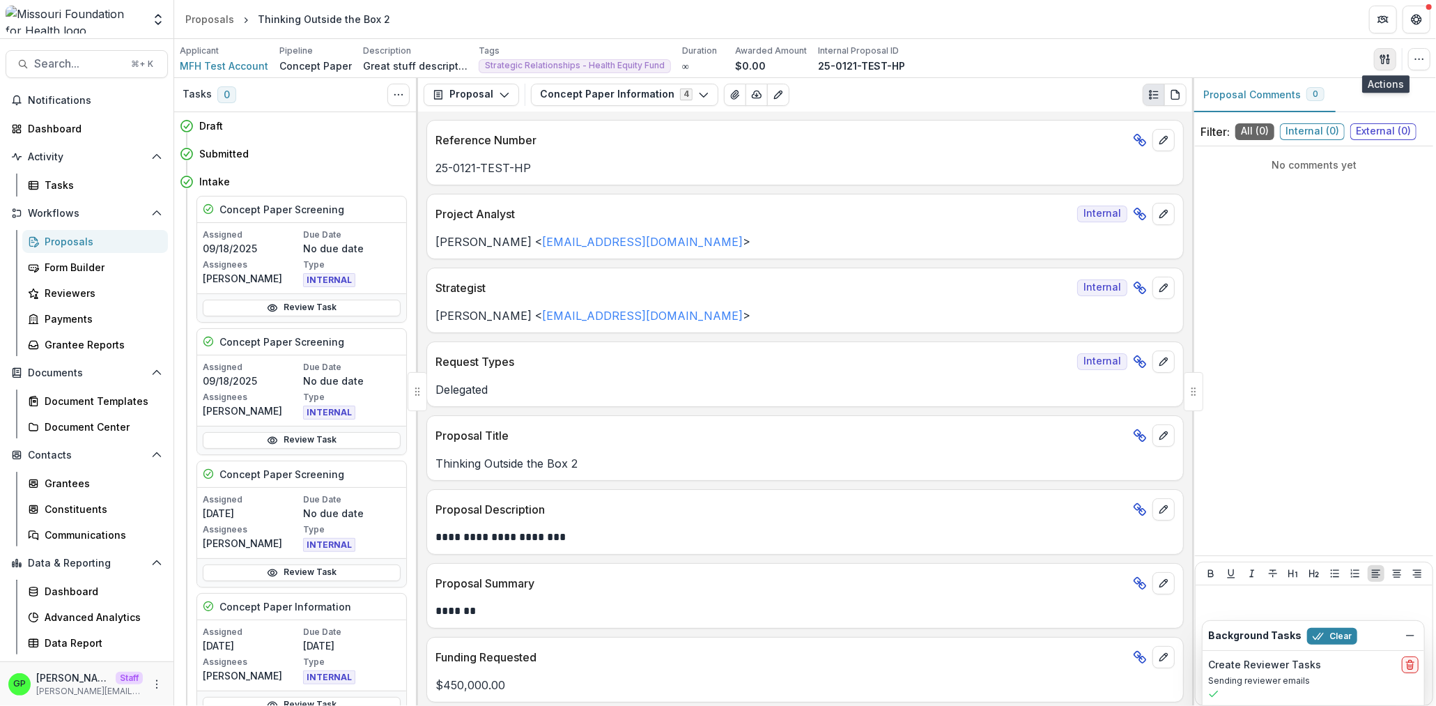
click at [1393, 56] on button "button" at bounding box center [1385, 59] width 22 height 22
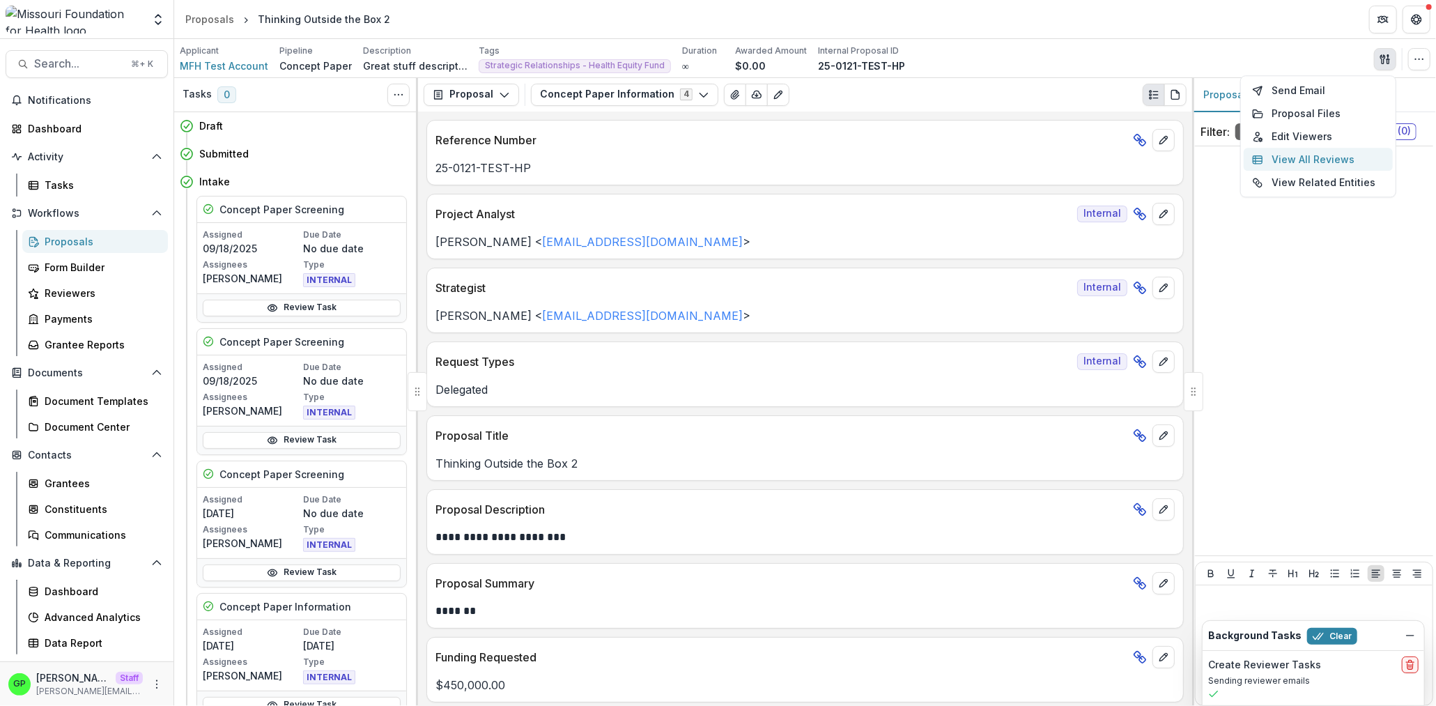
click at [1318, 154] on button "View All Reviews" at bounding box center [1318, 159] width 149 height 23
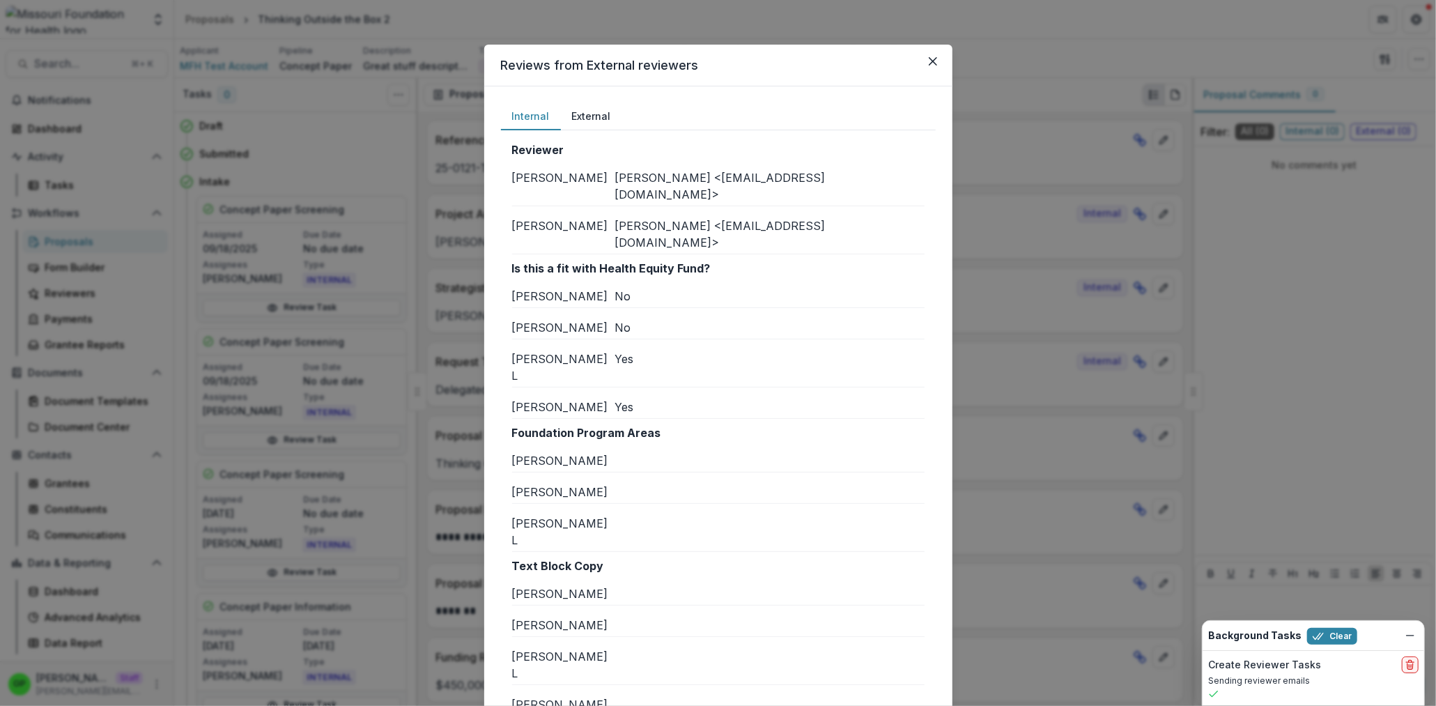
click at [929, 64] on icon "Close" at bounding box center [933, 61] width 8 height 8
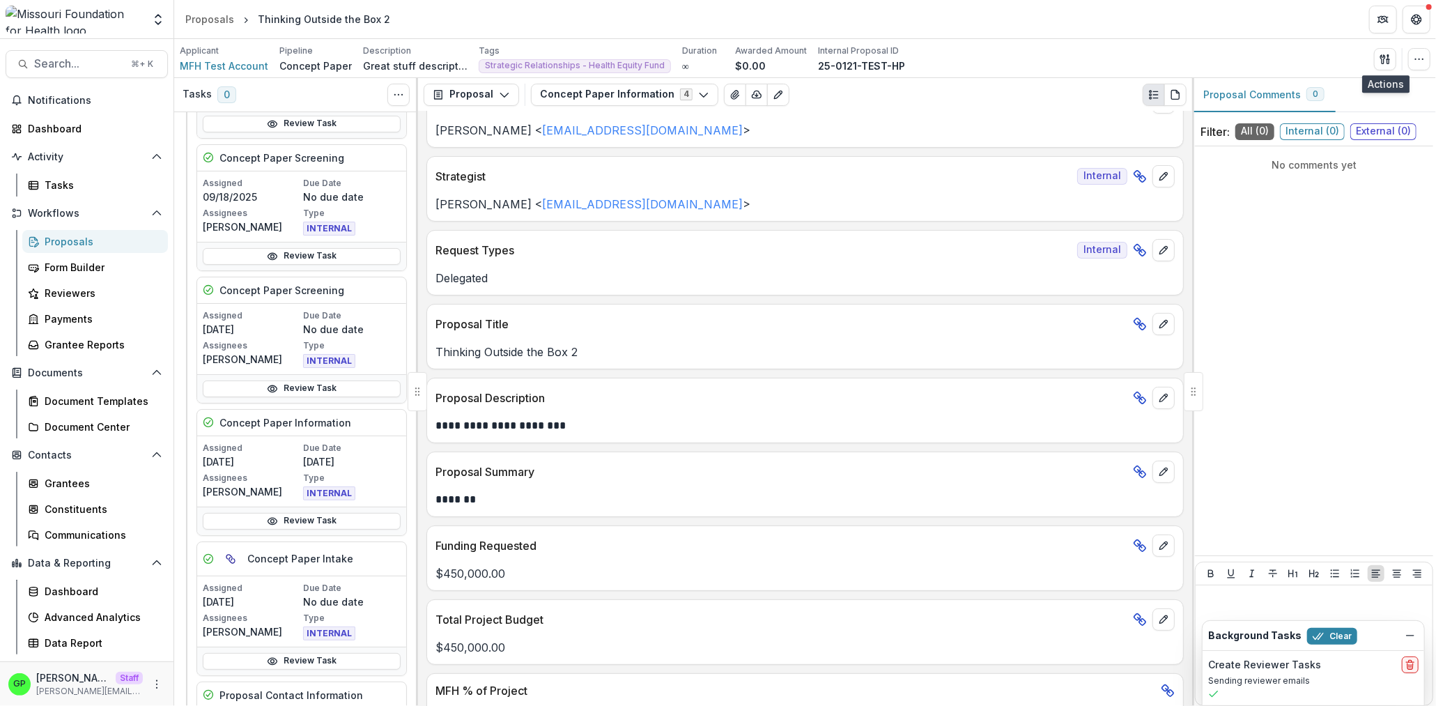
scroll to position [630, 0]
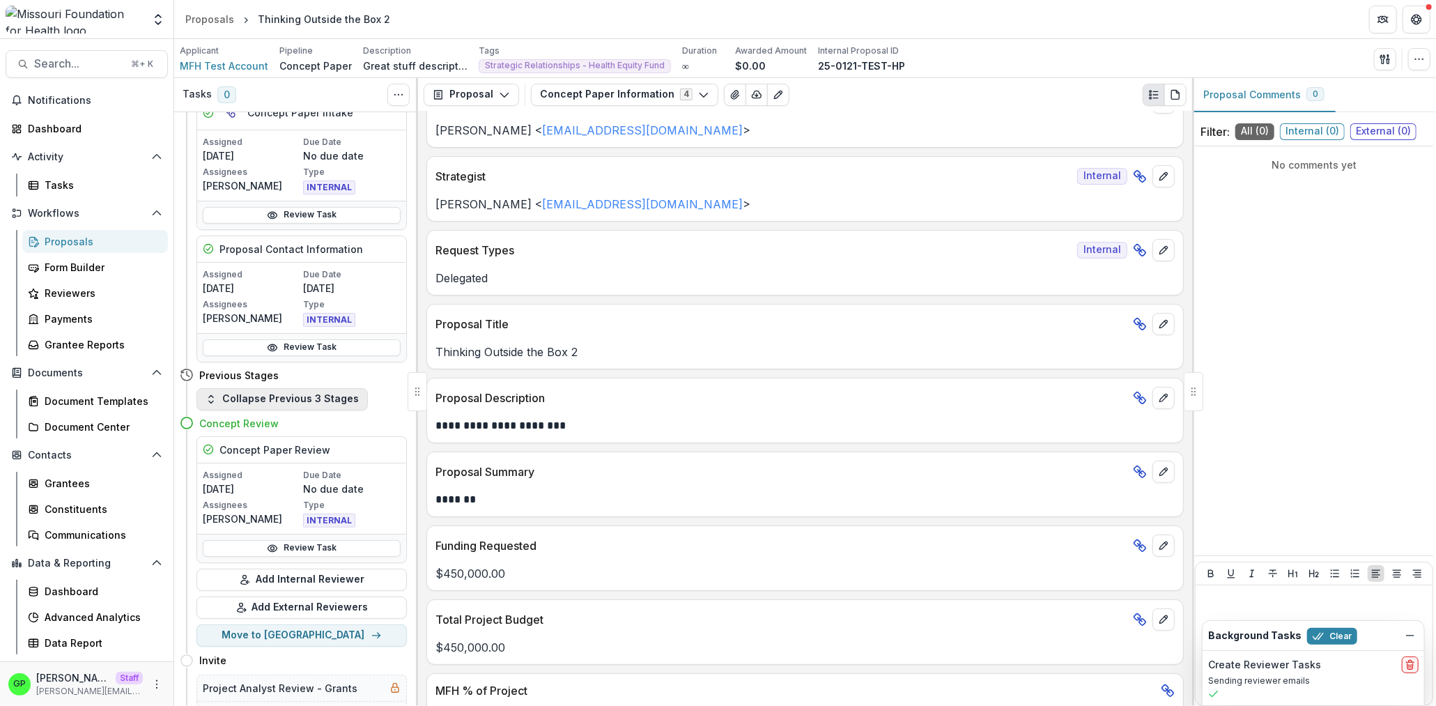
click at [298, 394] on button "Collapse Previous 3 Stages" at bounding box center [281, 399] width 171 height 22
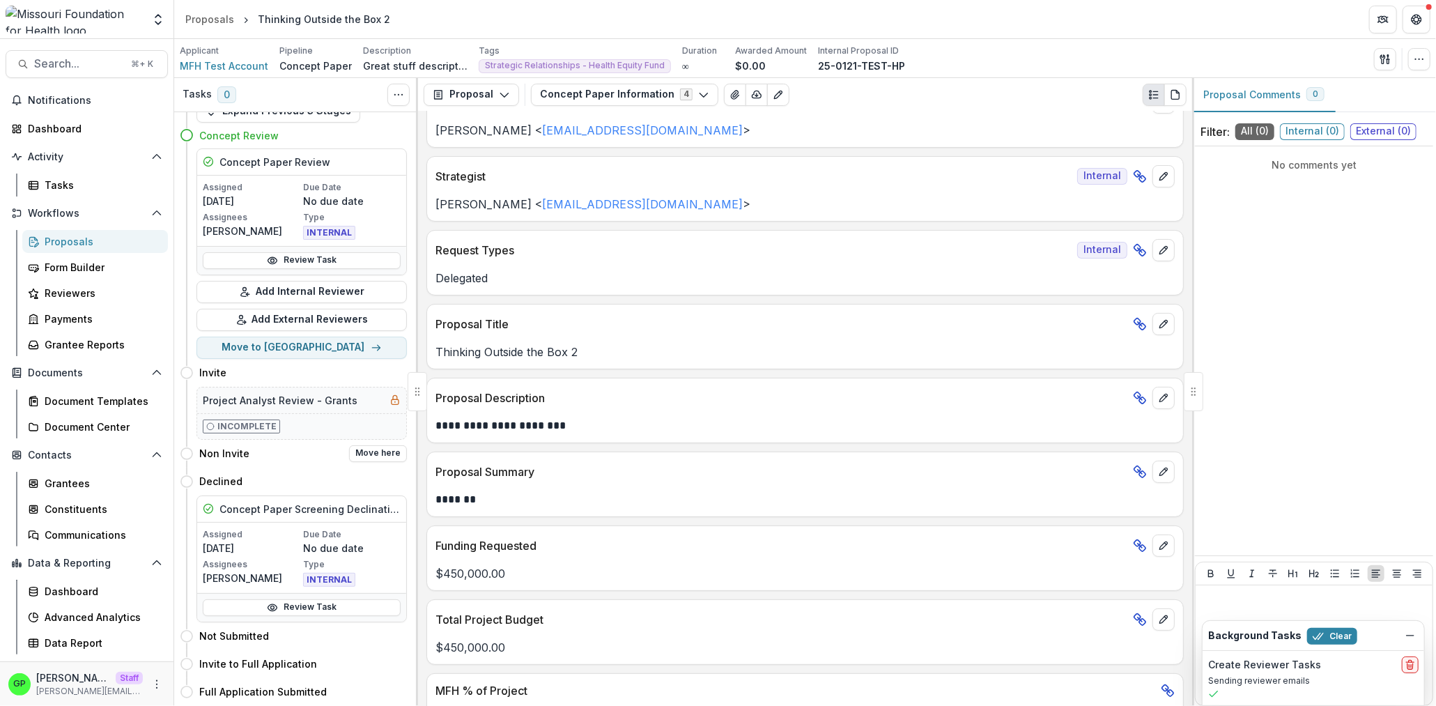
scroll to position [0, 0]
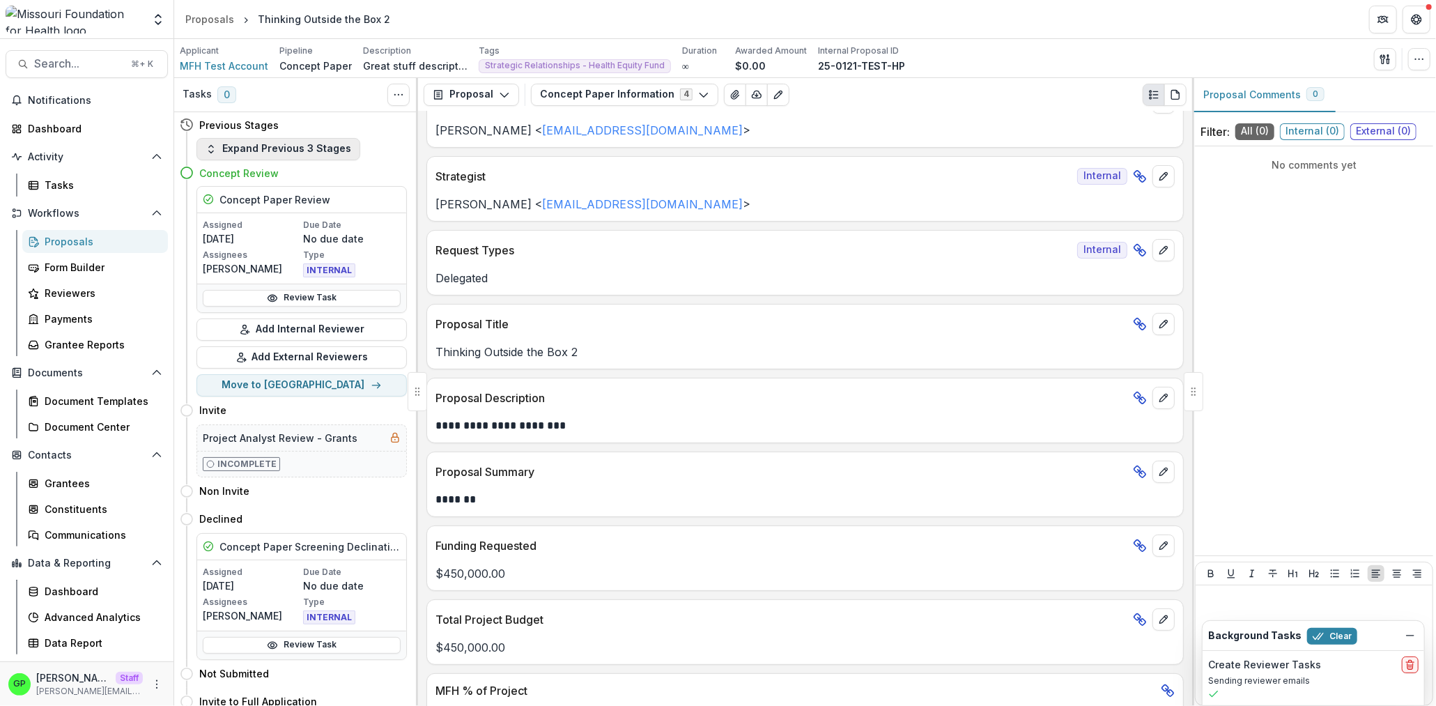
click at [275, 153] on button "Expand Previous 3 Stages" at bounding box center [278, 149] width 164 height 22
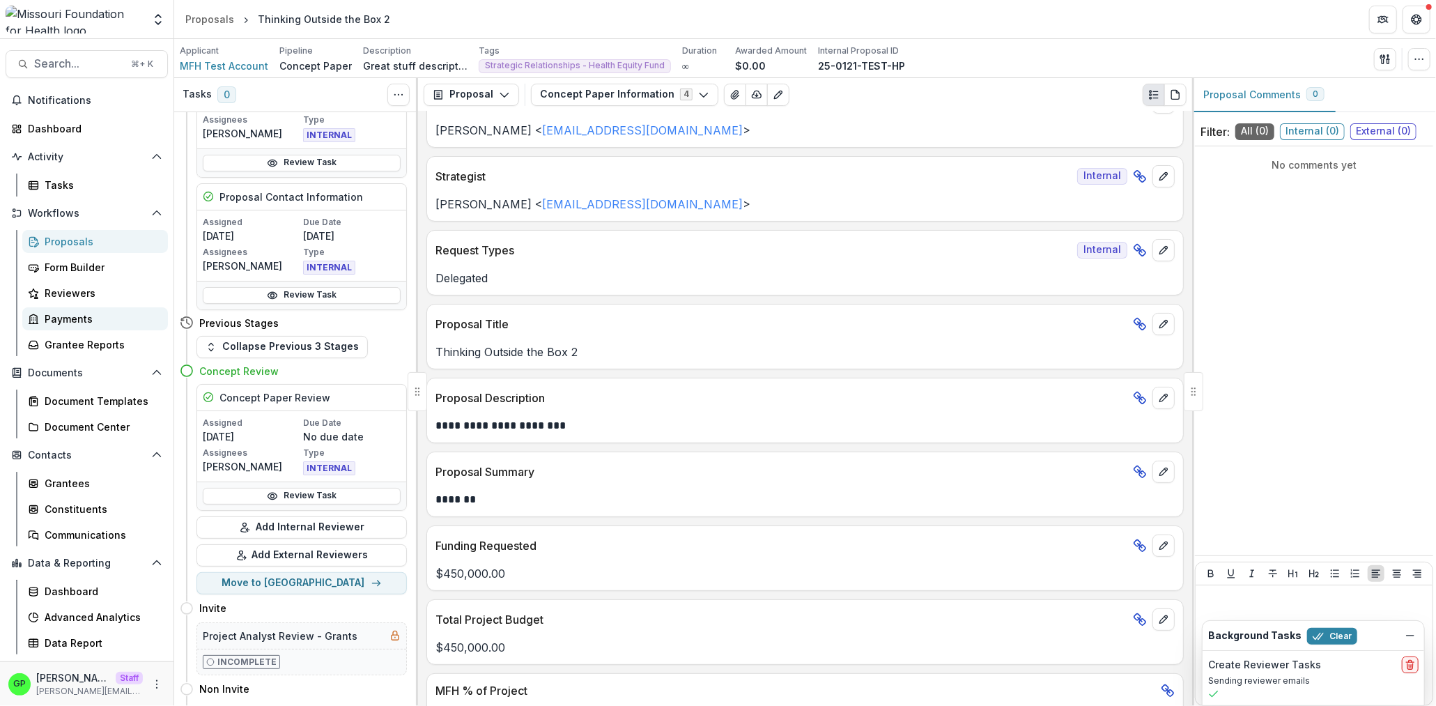
scroll to position [920, 0]
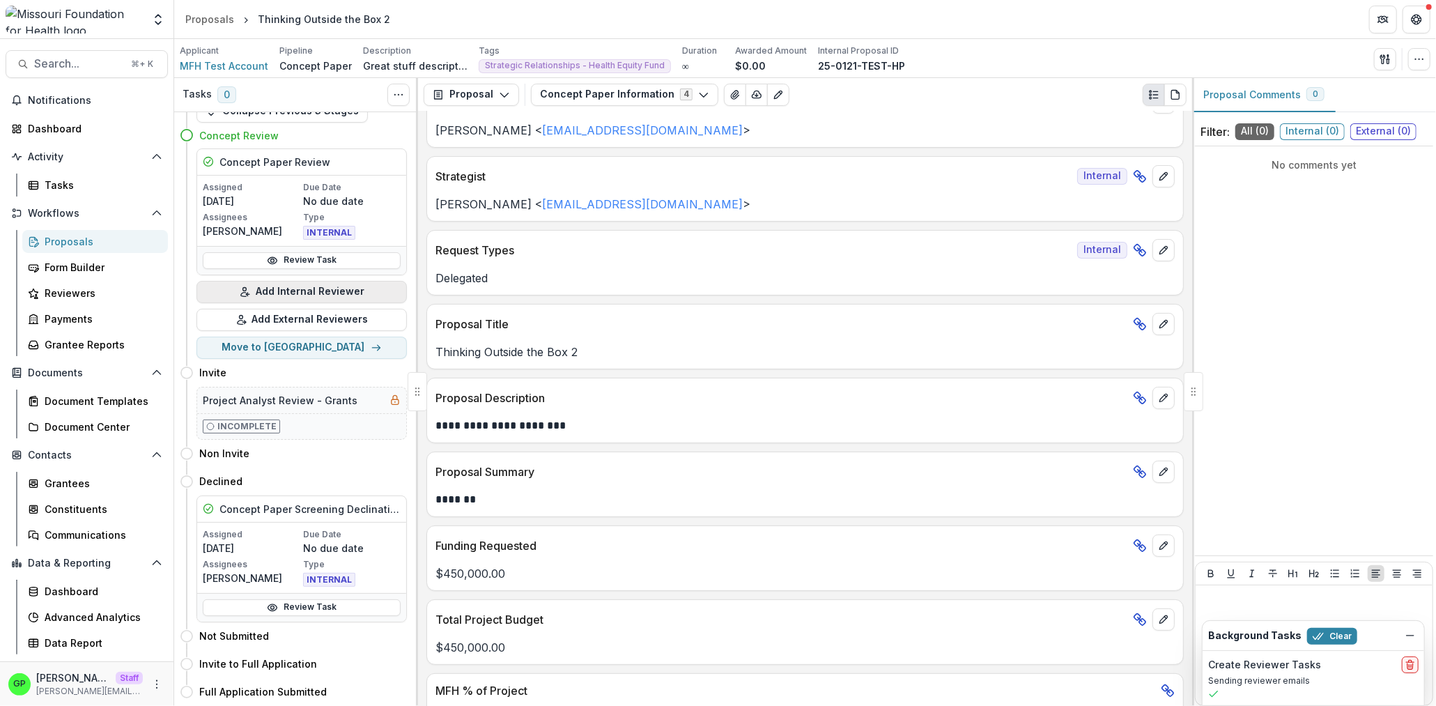
click at [339, 293] on button "Add Internal Reviewer" at bounding box center [301, 292] width 210 height 22
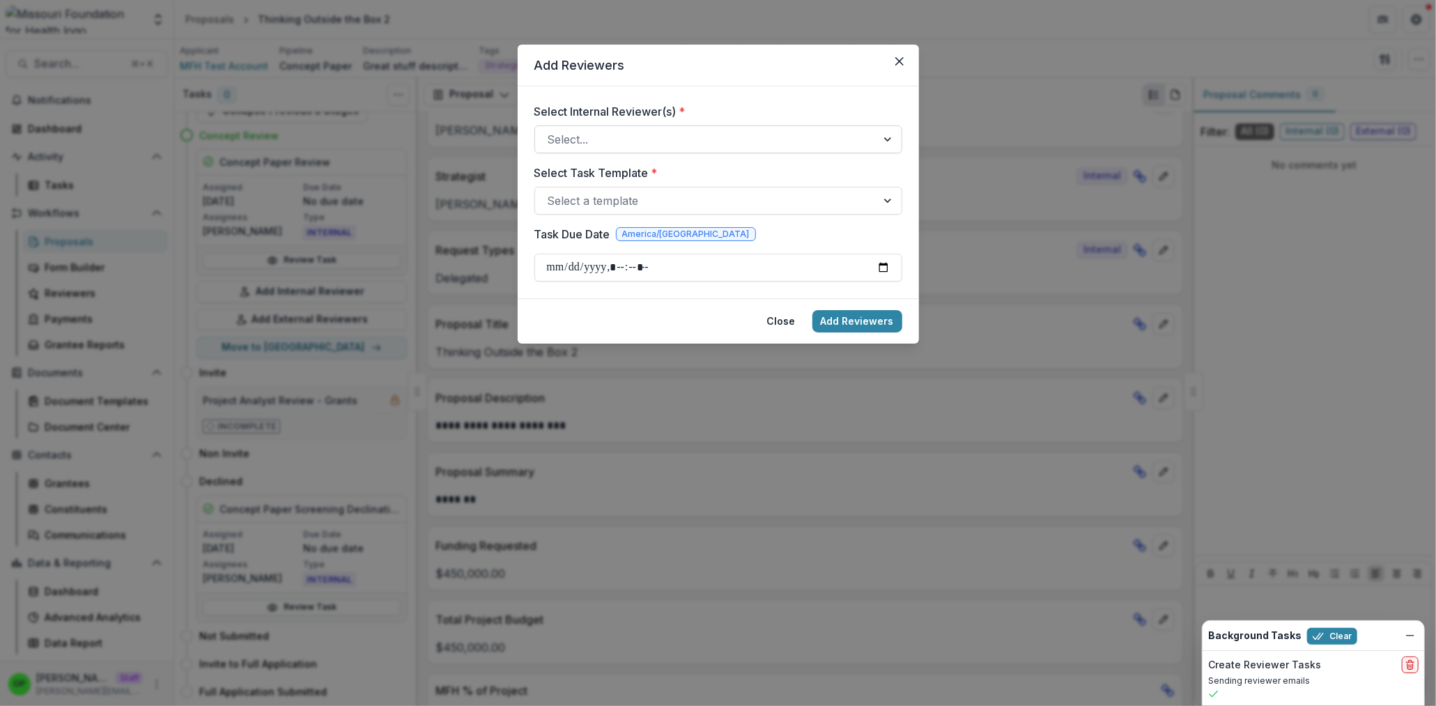
click at [615, 141] on div at bounding box center [706, 140] width 316 height 20
drag, startPoint x: 582, startPoint y: 130, endPoint x: 579, endPoint y: 160, distance: 30.9
click at [582, 130] on div at bounding box center [706, 140] width 316 height 20
click at [571, 192] on div at bounding box center [706, 201] width 316 height 20
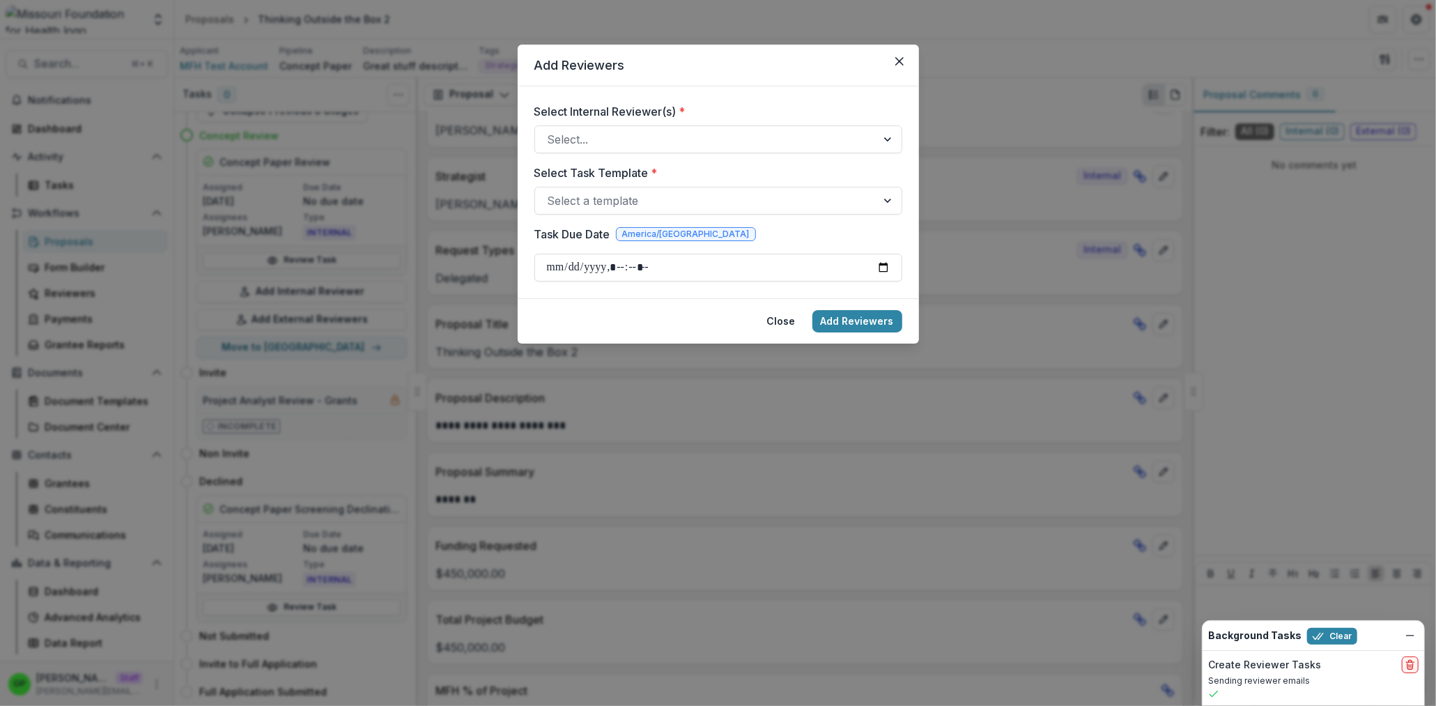
click at [628, 184] on div "Select Task Template * Select a template" at bounding box center [718, 189] width 368 height 50
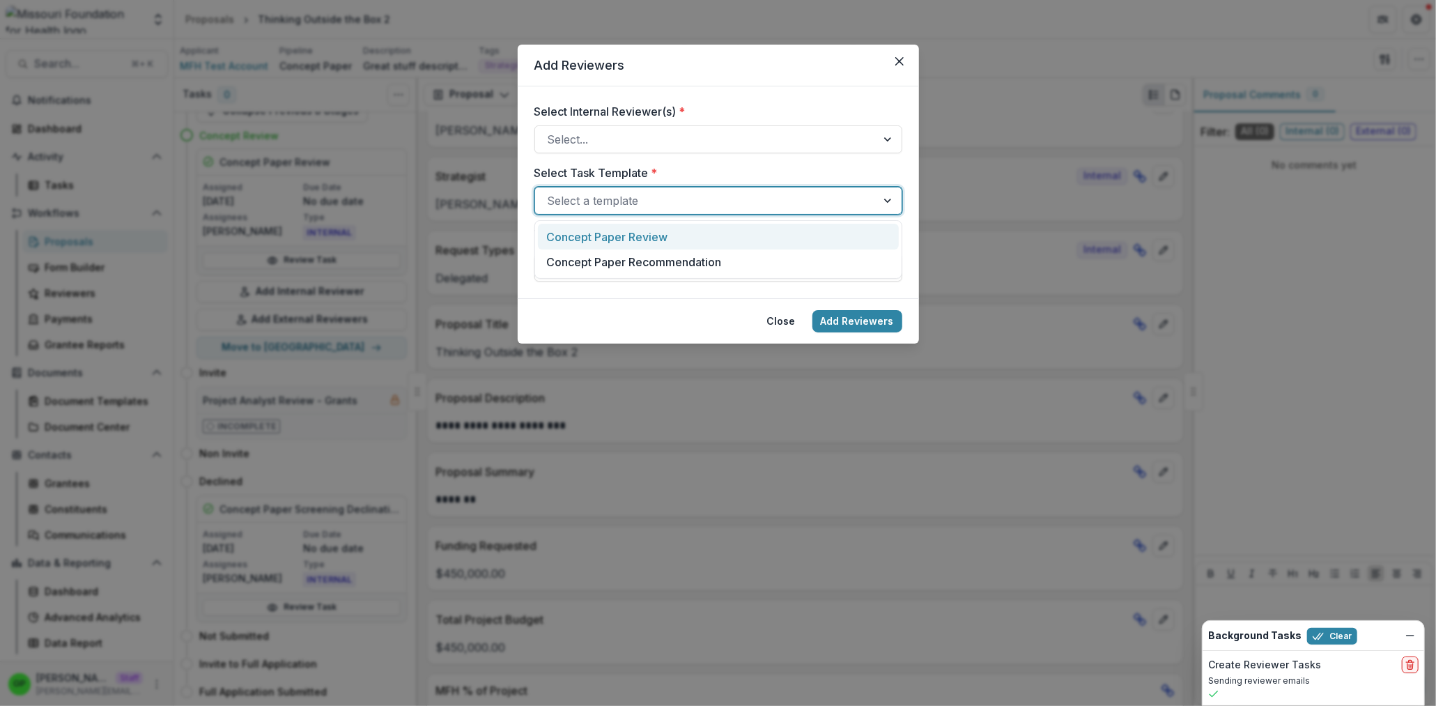
click at [626, 192] on div at bounding box center [706, 201] width 316 height 20
click at [646, 188] on div "Select a template" at bounding box center [718, 201] width 368 height 28
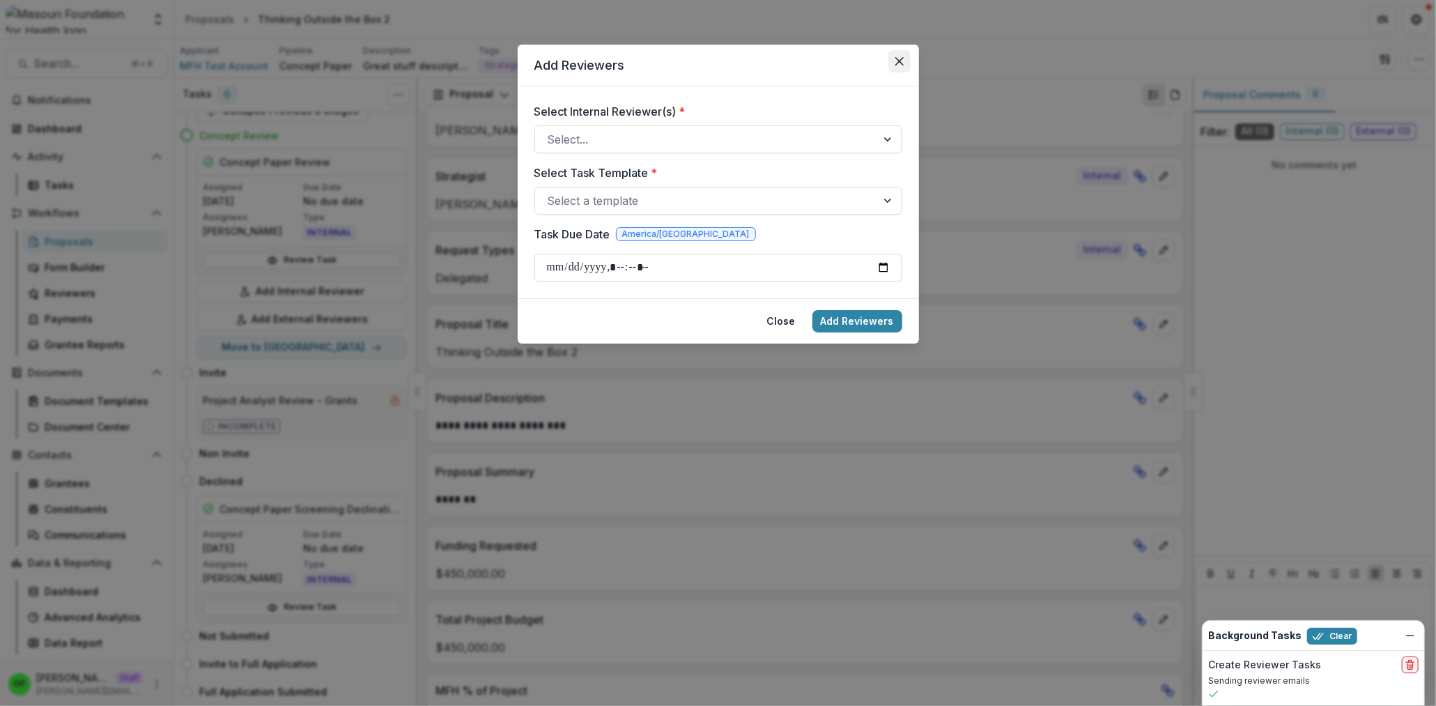
click at [908, 65] on button "Close" at bounding box center [899, 61] width 22 height 22
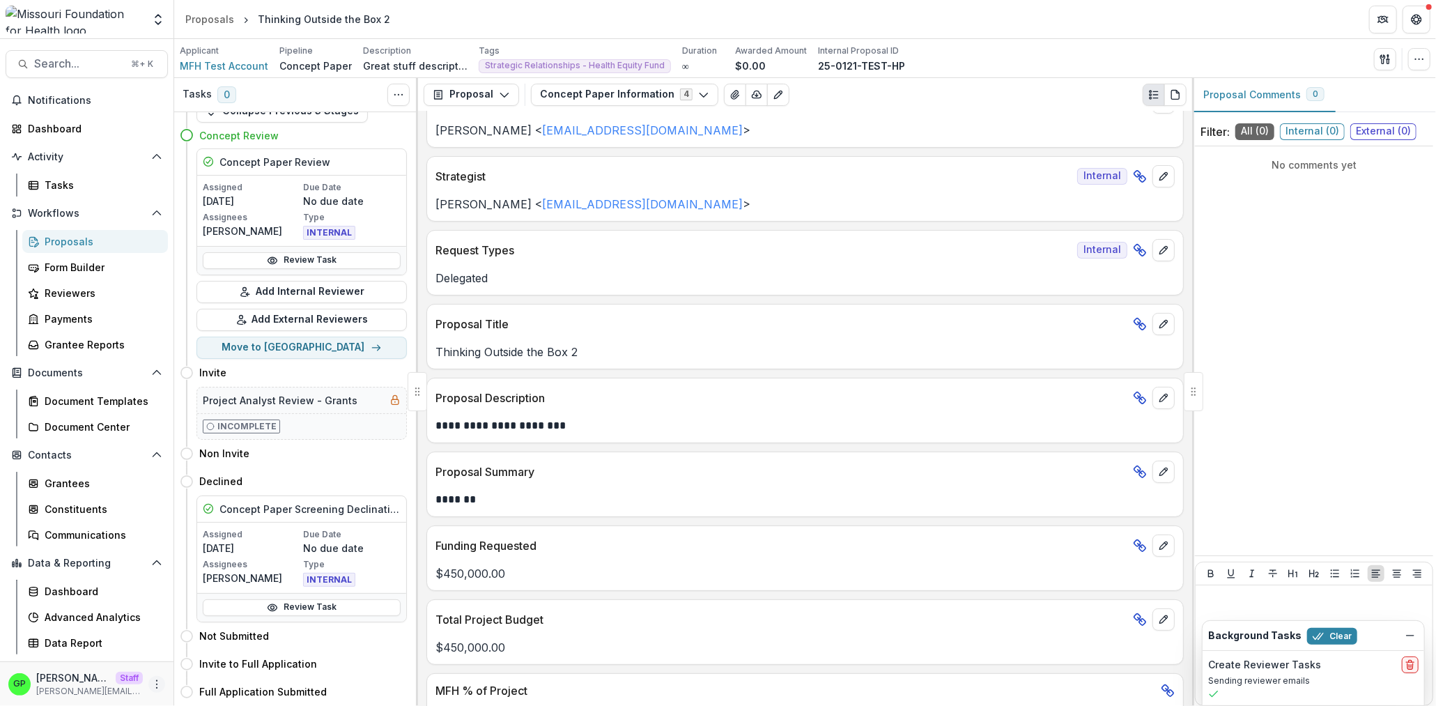
click at [165, 679] on div "[PERSON_NAME] [PERSON_NAME] Staff [PERSON_NAME][EMAIL_ADDRESS][DOMAIN_NAME]" at bounding box center [86, 683] width 173 height 45
click at [152, 679] on icon "More" at bounding box center [156, 684] width 11 height 11
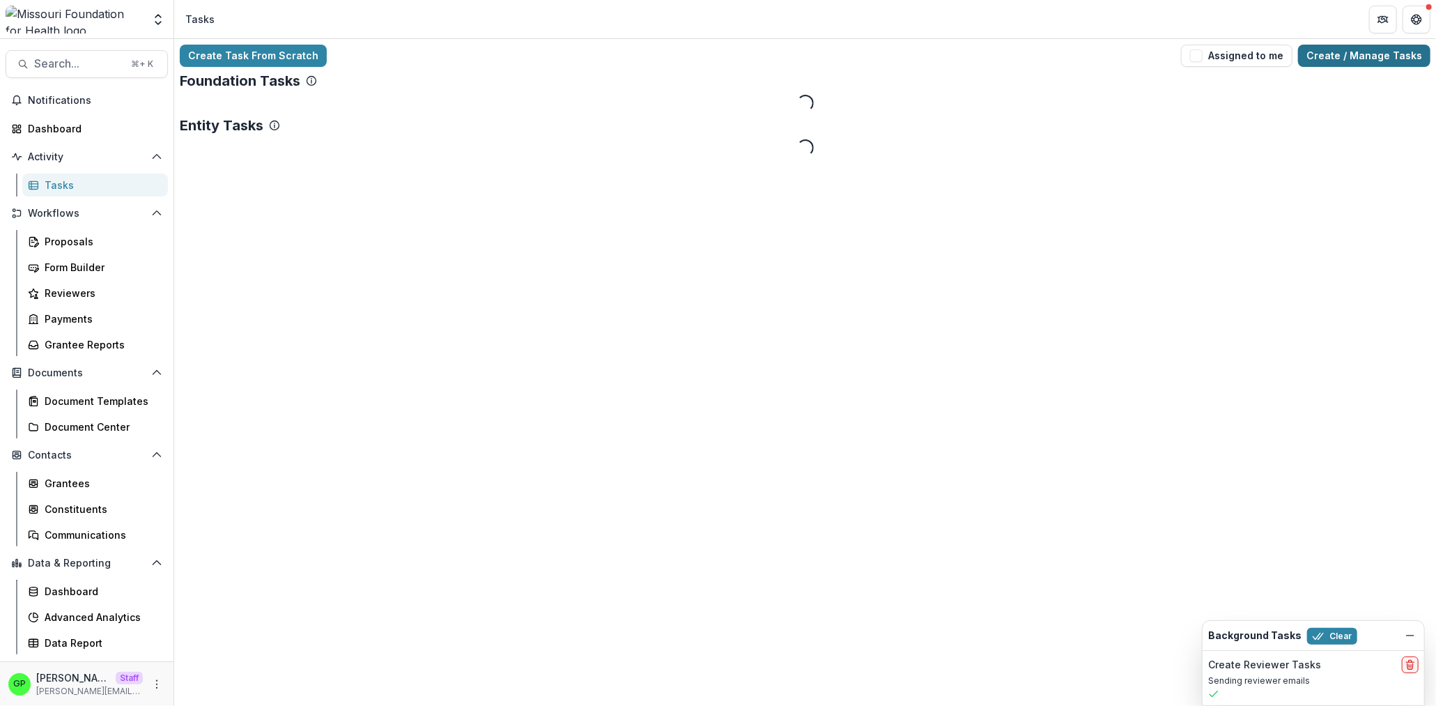
click at [1335, 61] on link "Create / Manage Tasks" at bounding box center [1364, 56] width 132 height 22
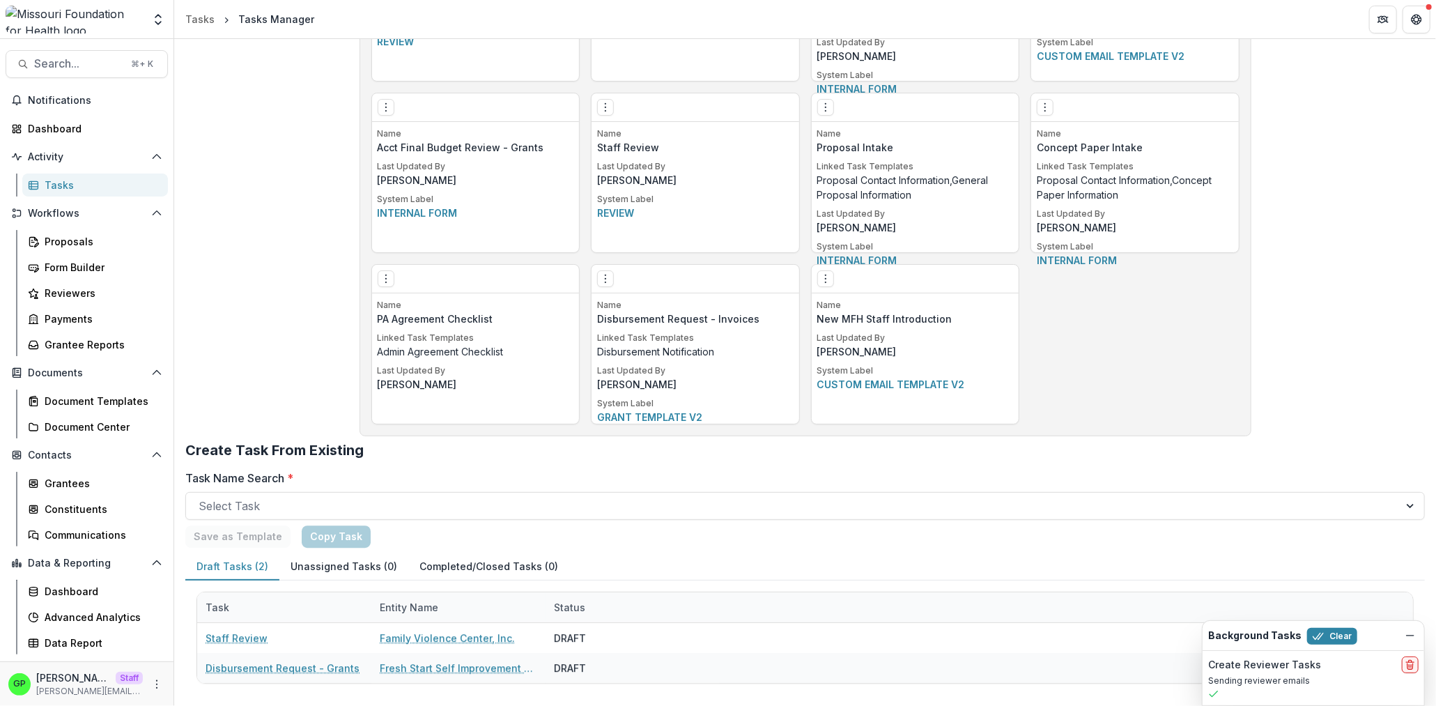
scroll to position [2546, 0]
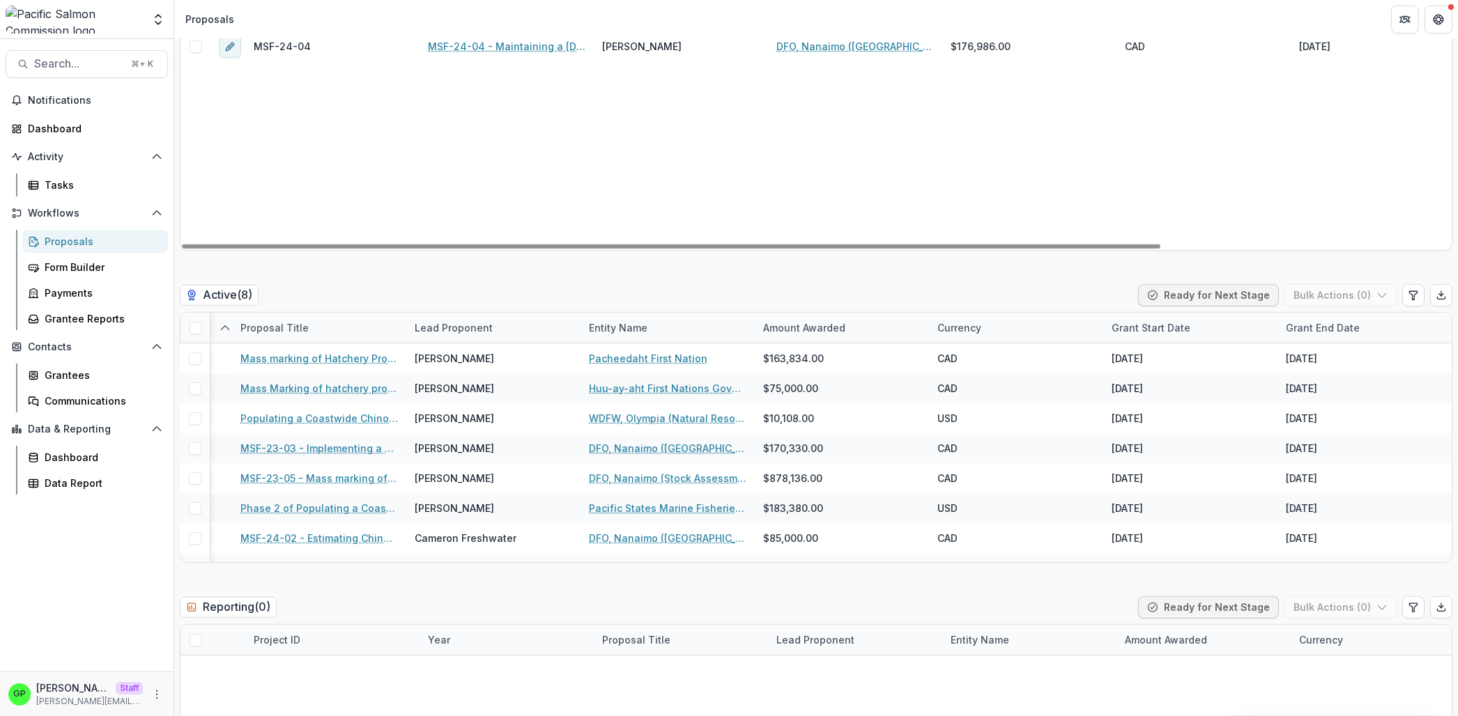
scroll to position [1717, 0]
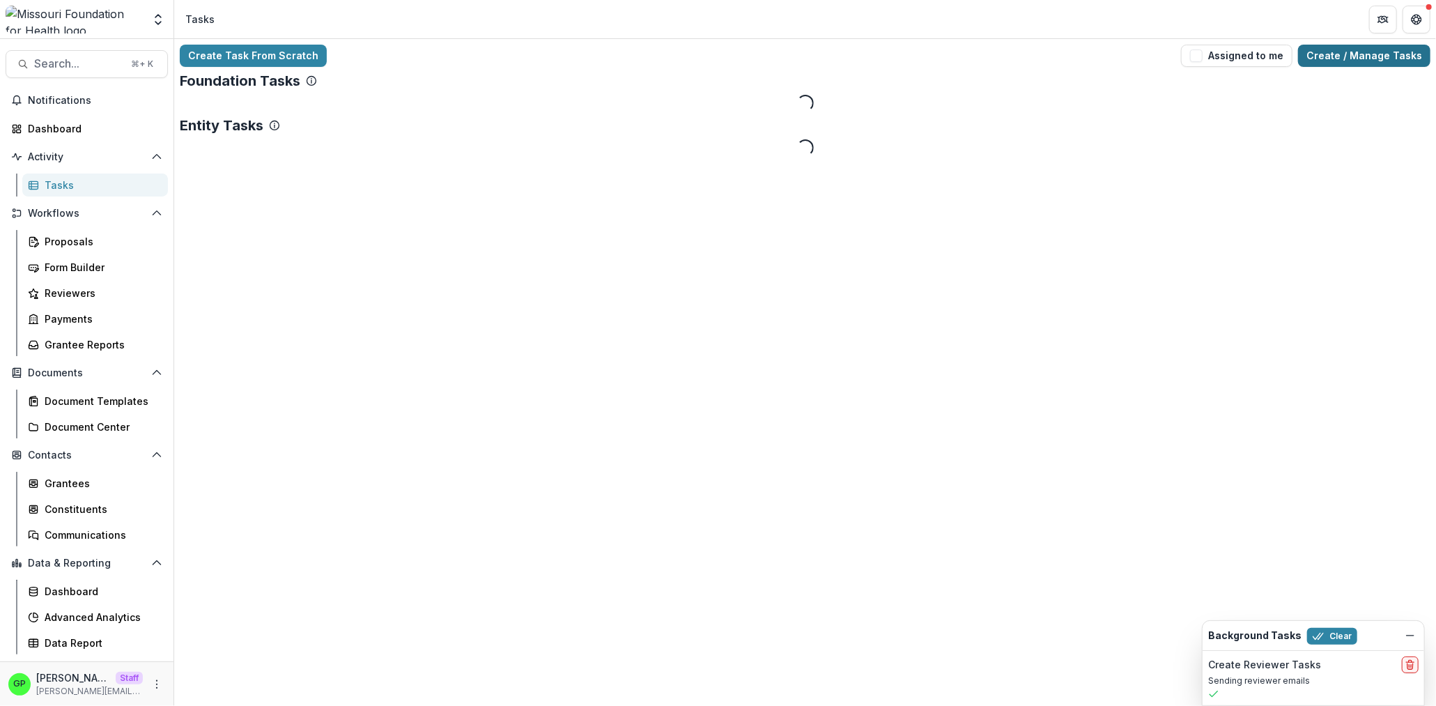
click at [1338, 60] on link "Create / Manage Tasks" at bounding box center [1364, 56] width 132 height 22
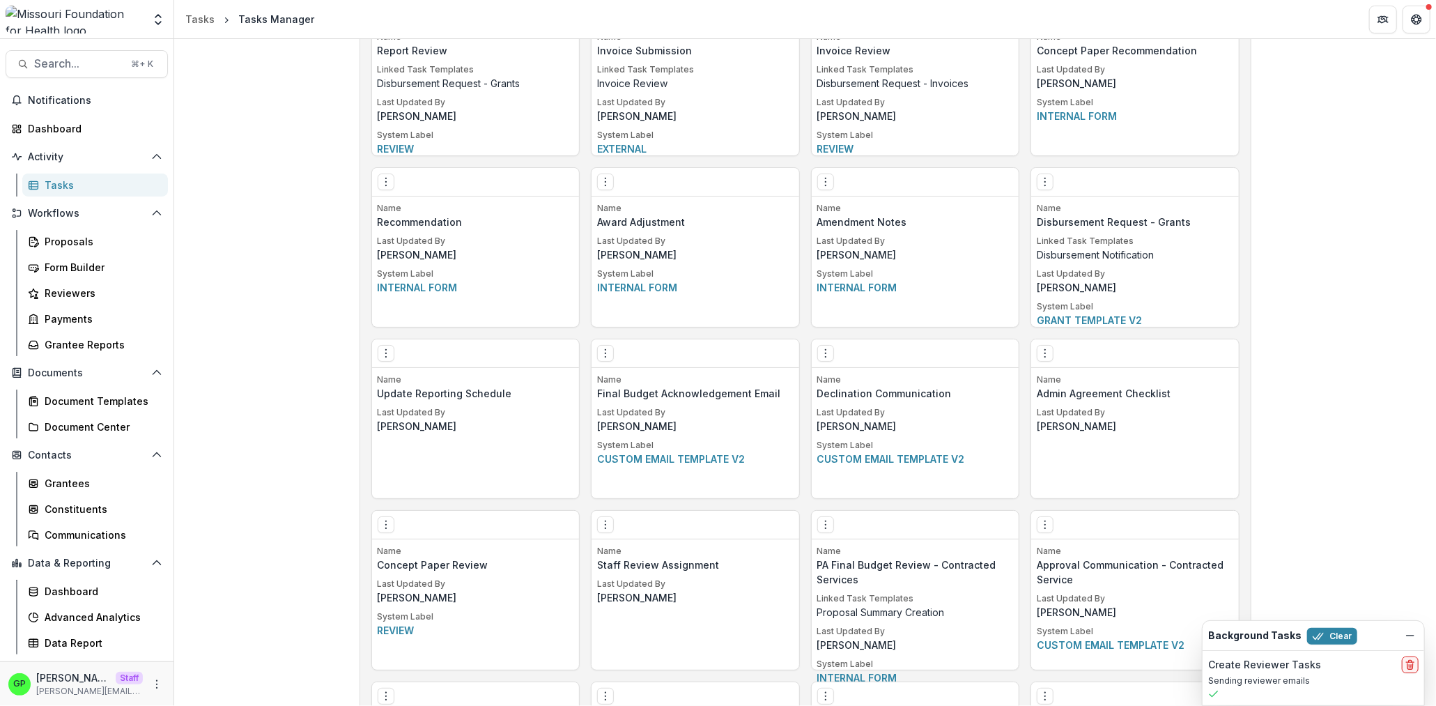
scroll to position [2030, 0]
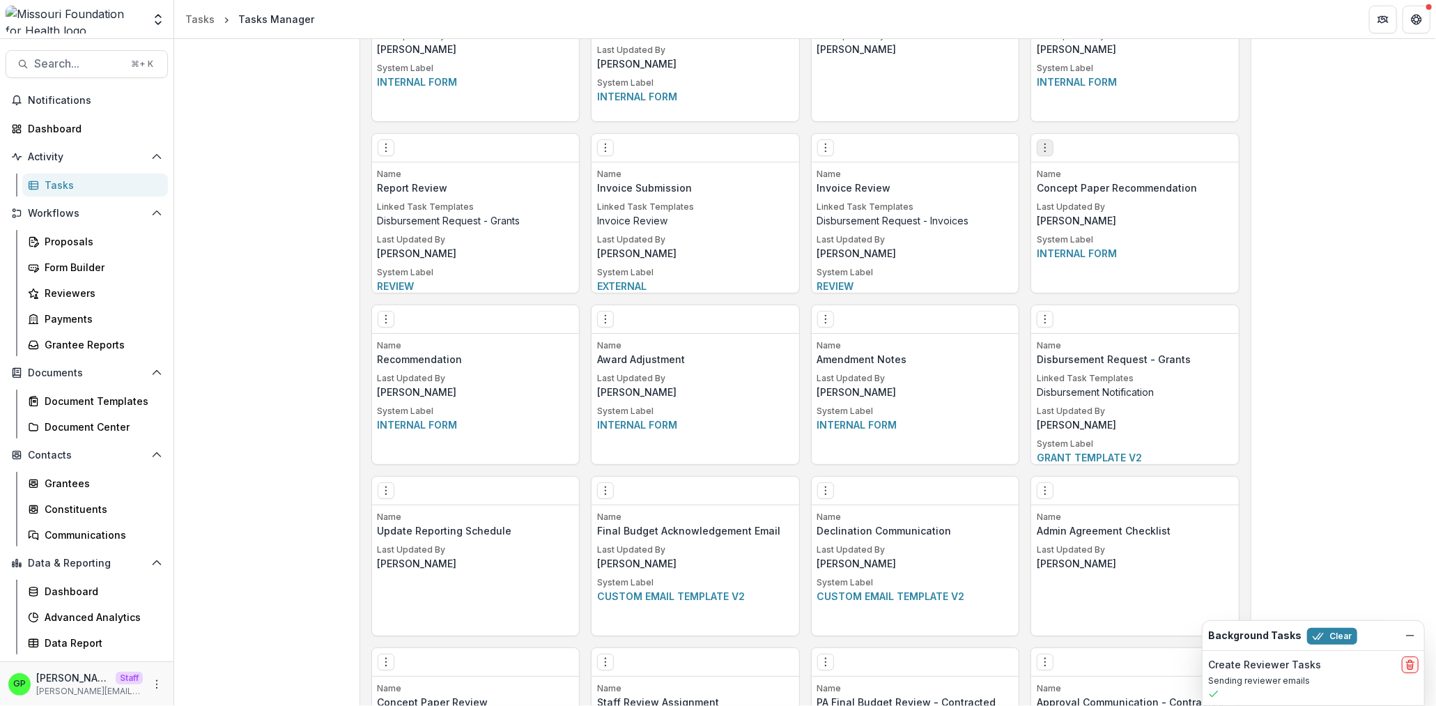
click at [1040, 143] on icon "Options" at bounding box center [1045, 147] width 11 height 11
click at [1083, 172] on link "Edit" at bounding box center [1120, 176] width 171 height 23
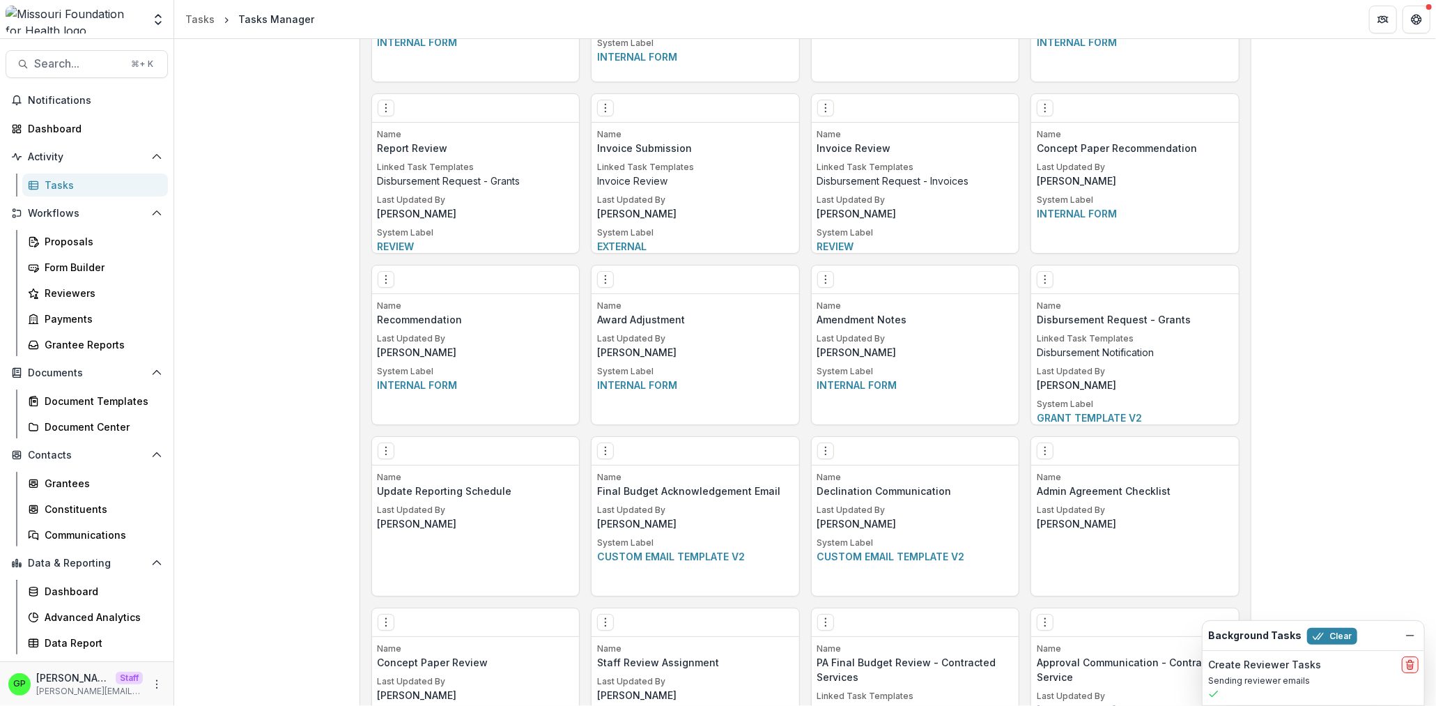
scroll to position [2241, 0]
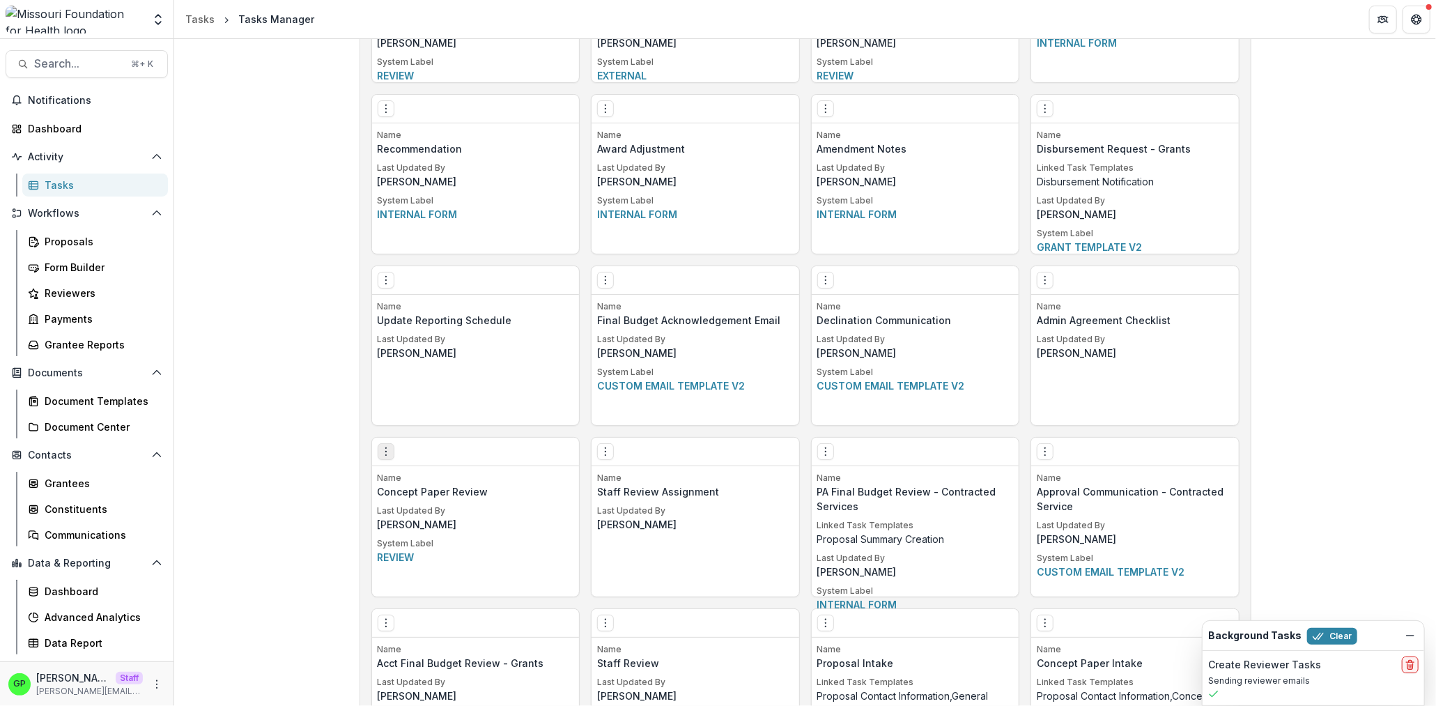
click at [381, 453] on icon "Options" at bounding box center [385, 451] width 11 height 11
click at [380, 455] on icon "Options" at bounding box center [385, 451] width 11 height 11
click at [403, 472] on link "Edit" at bounding box center [461, 481] width 171 height 23
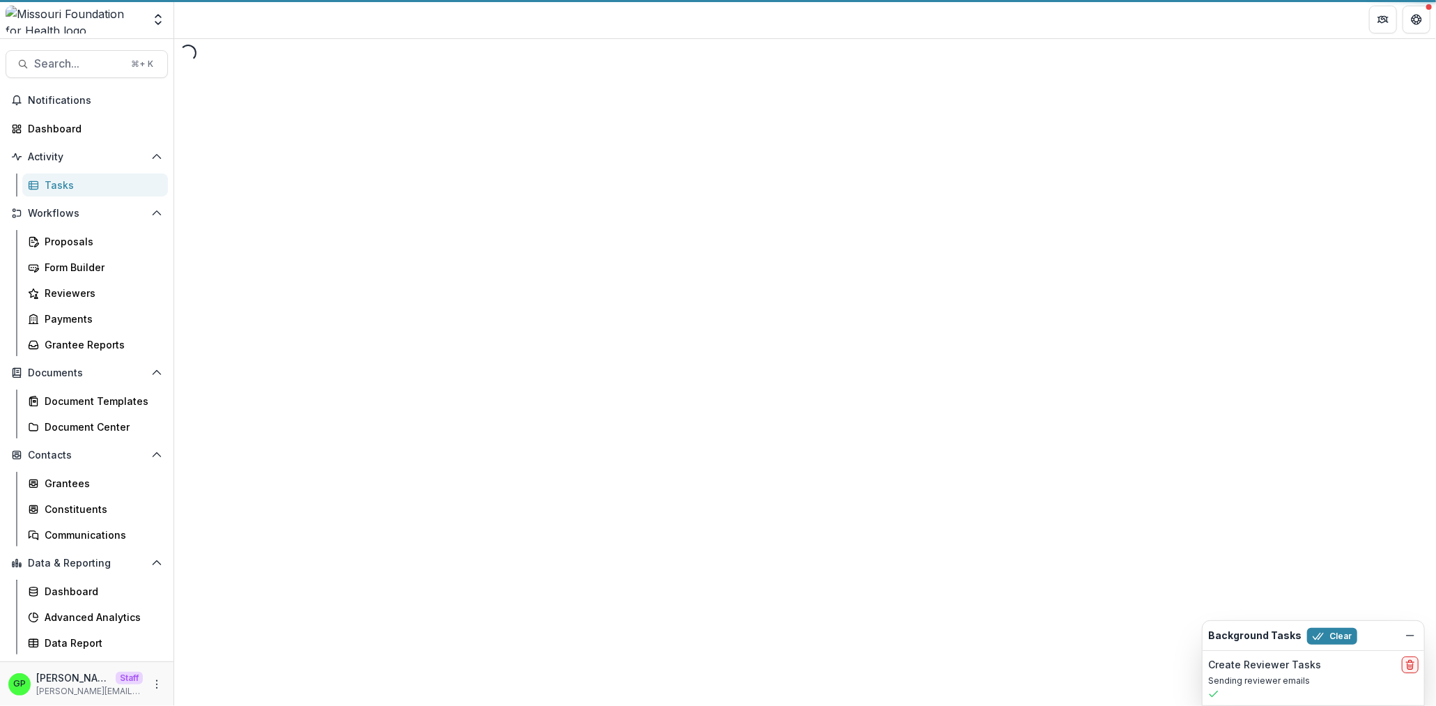
select select "********"
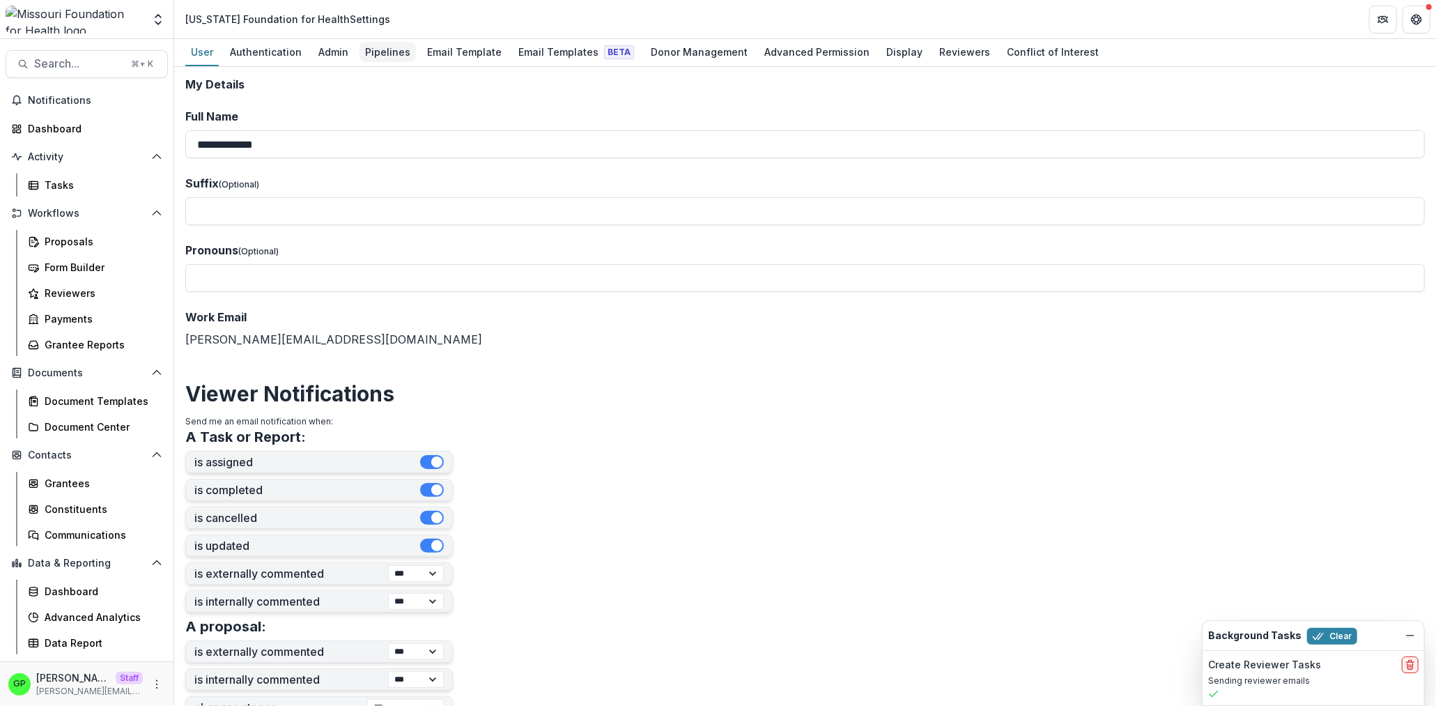
click at [385, 46] on div "Pipelines" at bounding box center [388, 52] width 56 height 20
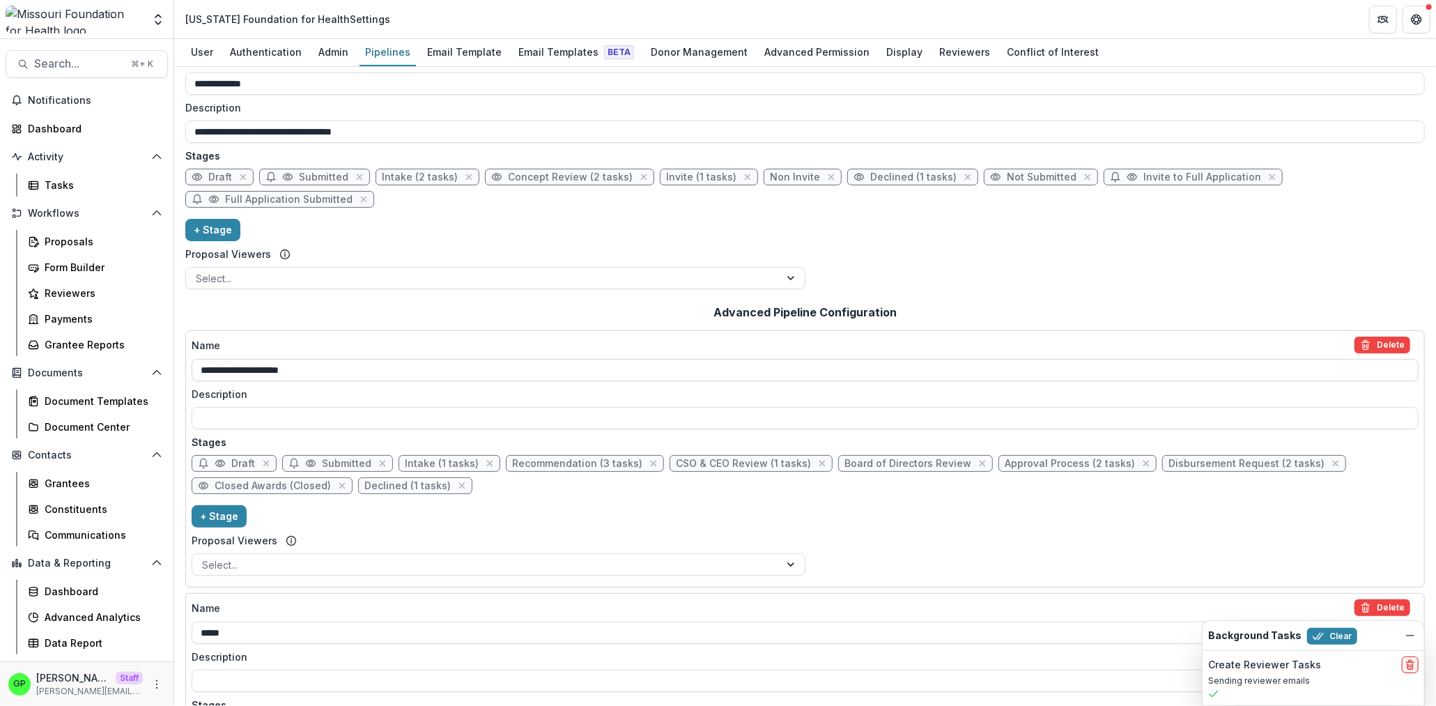
scroll to position [28, 0]
click at [581, 173] on span "Concept Review (2 tasks)" at bounding box center [570, 175] width 125 height 12
select select "******"
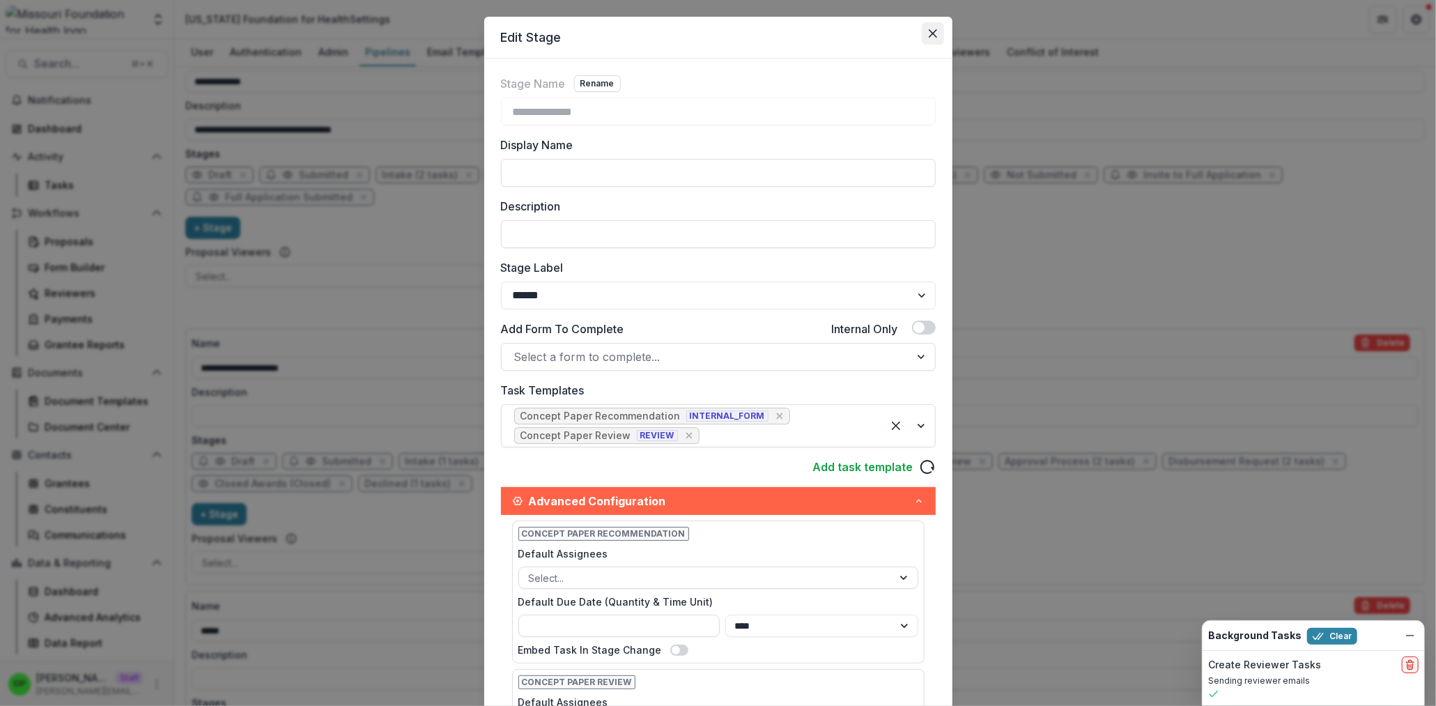
click at [923, 26] on button "Close" at bounding box center [933, 33] width 22 height 22
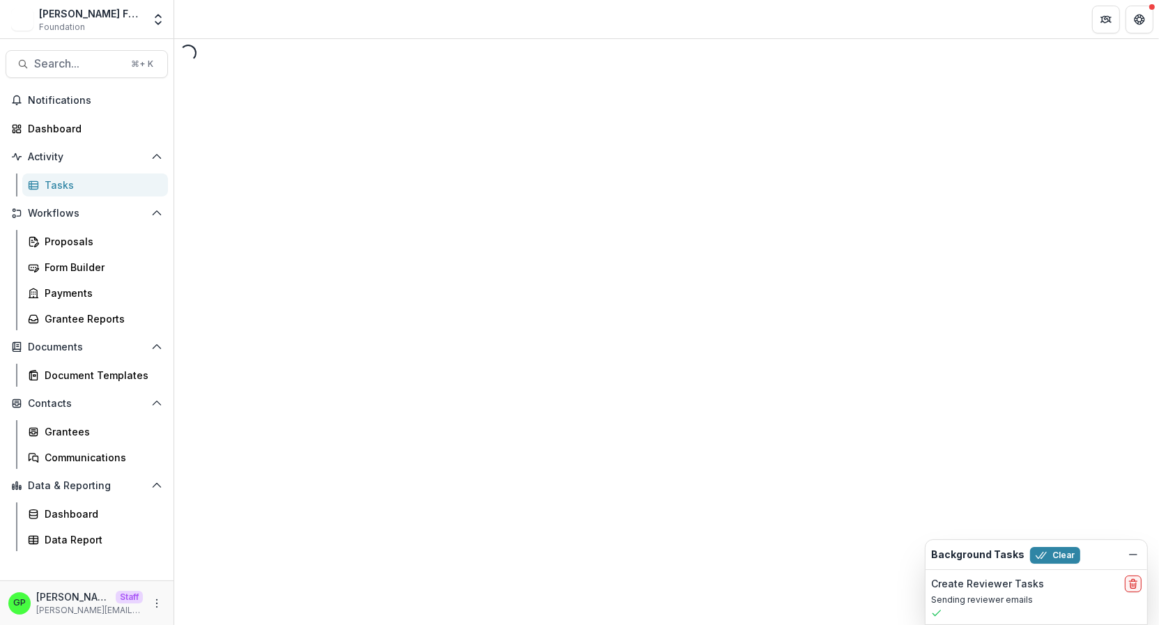
select select "********"
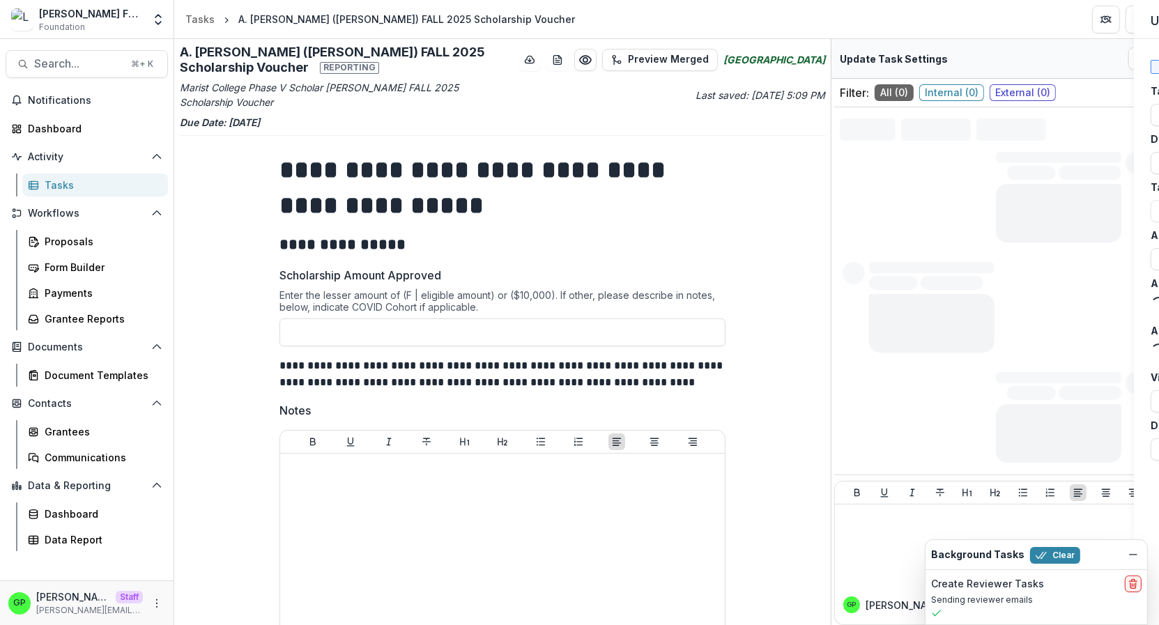
type input "******"
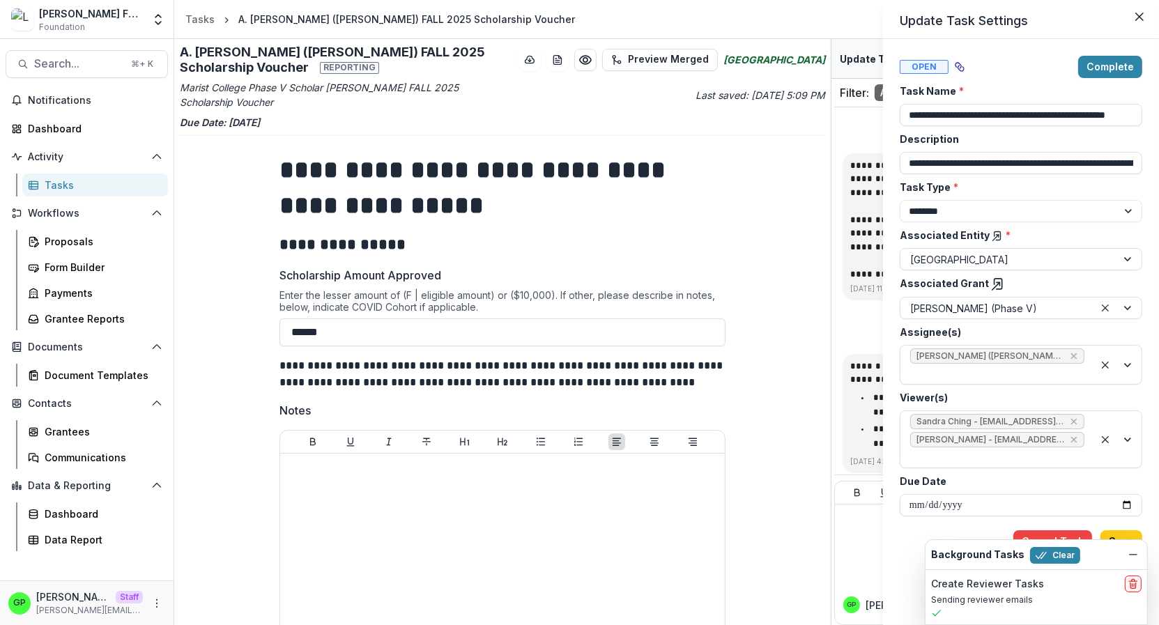
click at [821, 202] on div "**********" at bounding box center [579, 312] width 1159 height 625
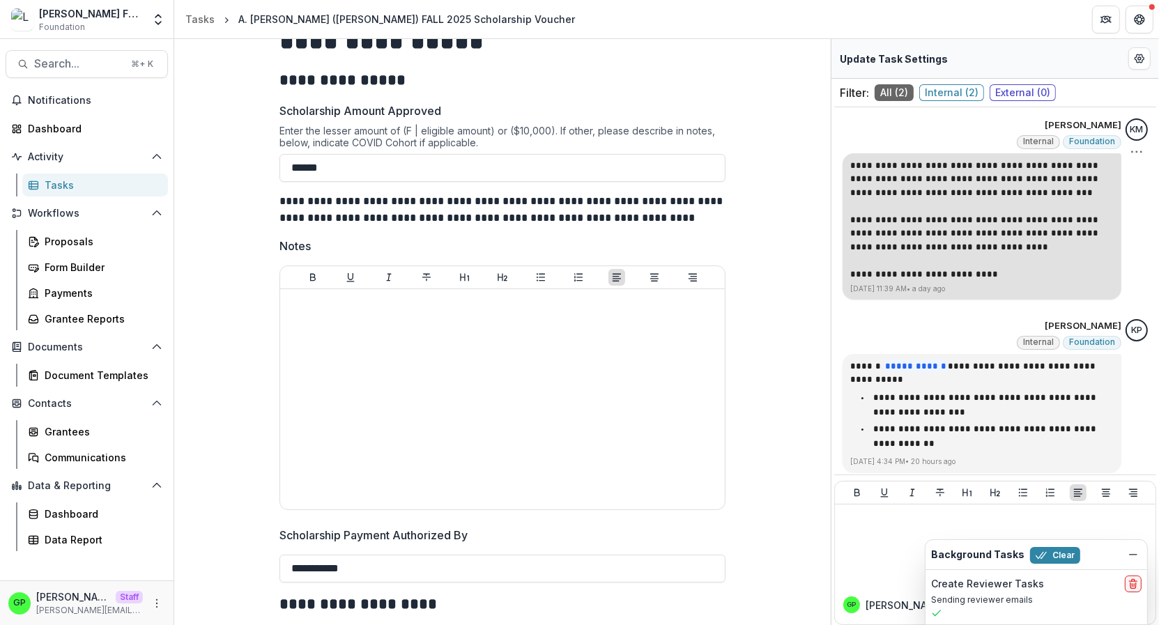
scroll to position [159, 0]
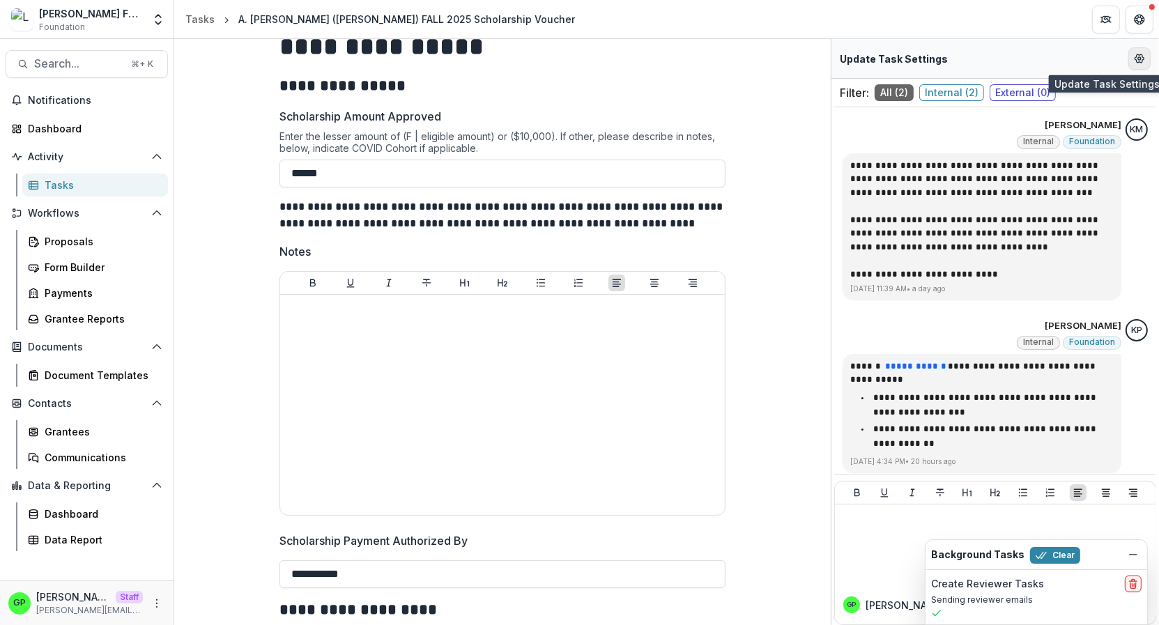
click at [1131, 62] on button "Edit Form Settings" at bounding box center [1139, 58] width 22 height 22
select select "********"
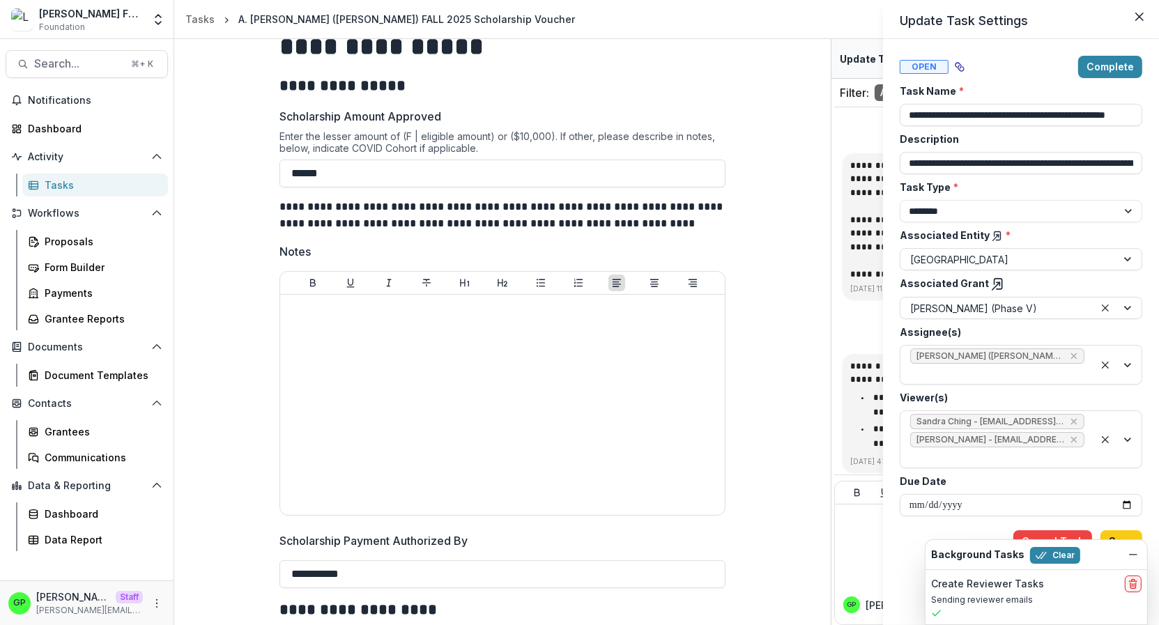
drag, startPoint x: 822, startPoint y: 228, endPoint x: 842, endPoint y: 300, distance: 74.4
click at [822, 367] on div "**********" at bounding box center [579, 312] width 1159 height 625
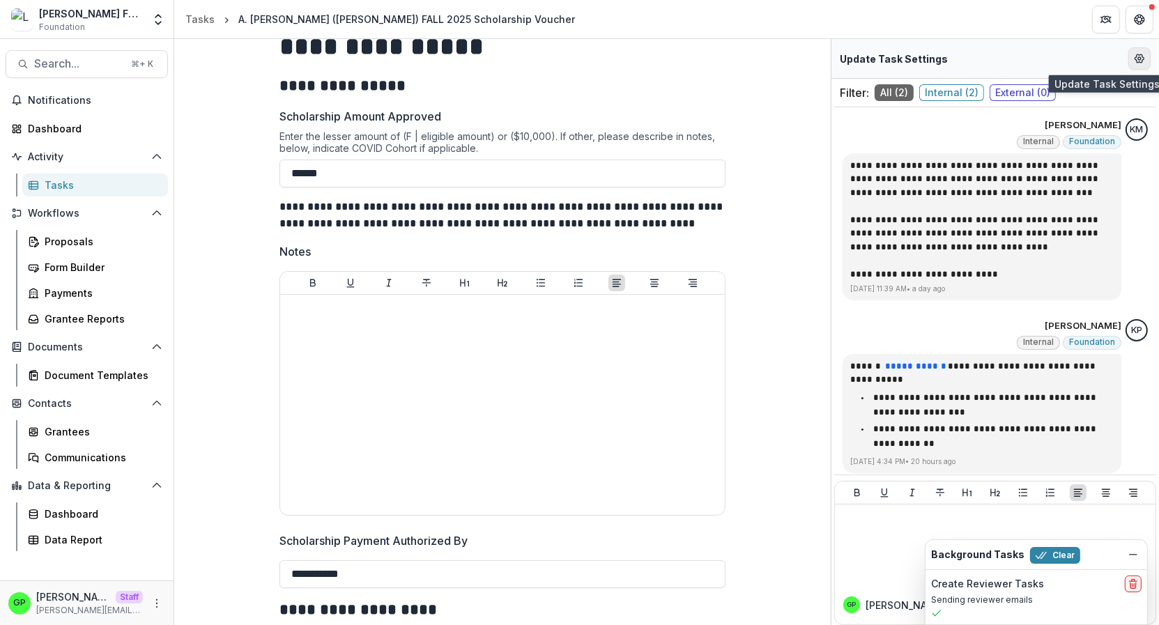
click at [1136, 58] on icon "Edit Form Settings" at bounding box center [1139, 58] width 11 height 11
select select "********"
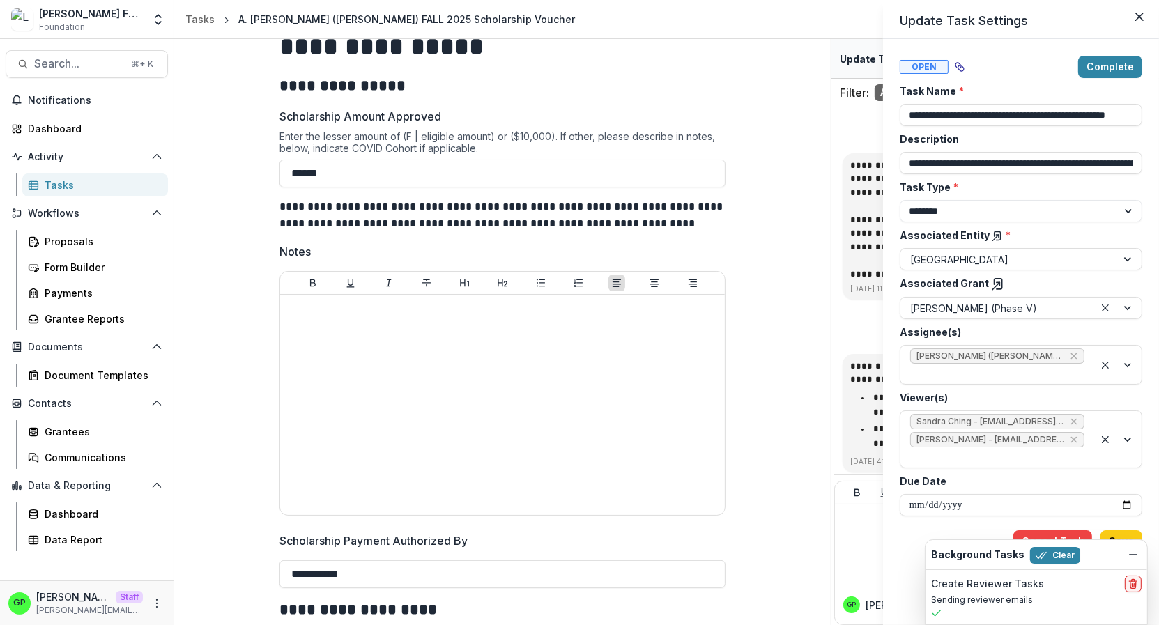
click at [1003, 282] on label "Associated Grant" at bounding box center [1016, 283] width 234 height 15
click at [993, 281] on icon at bounding box center [998, 284] width 14 height 14
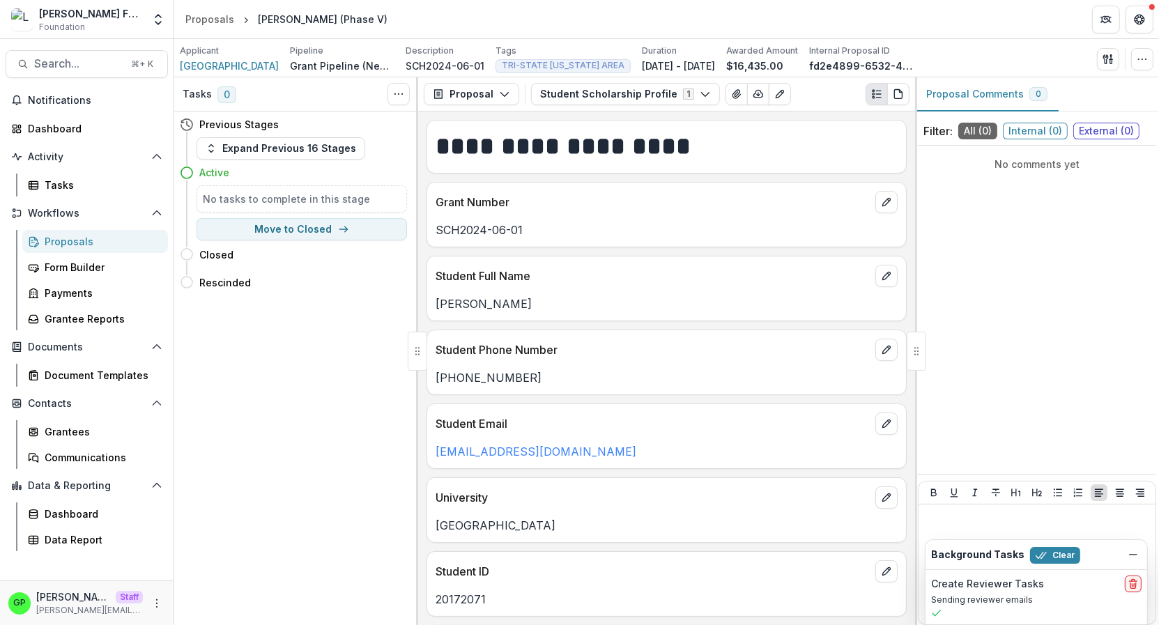
click at [153, 596] on div "[PERSON_NAME] [PERSON_NAME] Staff [PERSON_NAME][EMAIL_ADDRESS][DOMAIN_NAME]" at bounding box center [86, 602] width 157 height 27
click at [155, 597] on button "More" at bounding box center [156, 603] width 17 height 17
click at [192, 579] on icon at bounding box center [188, 573] width 11 height 11
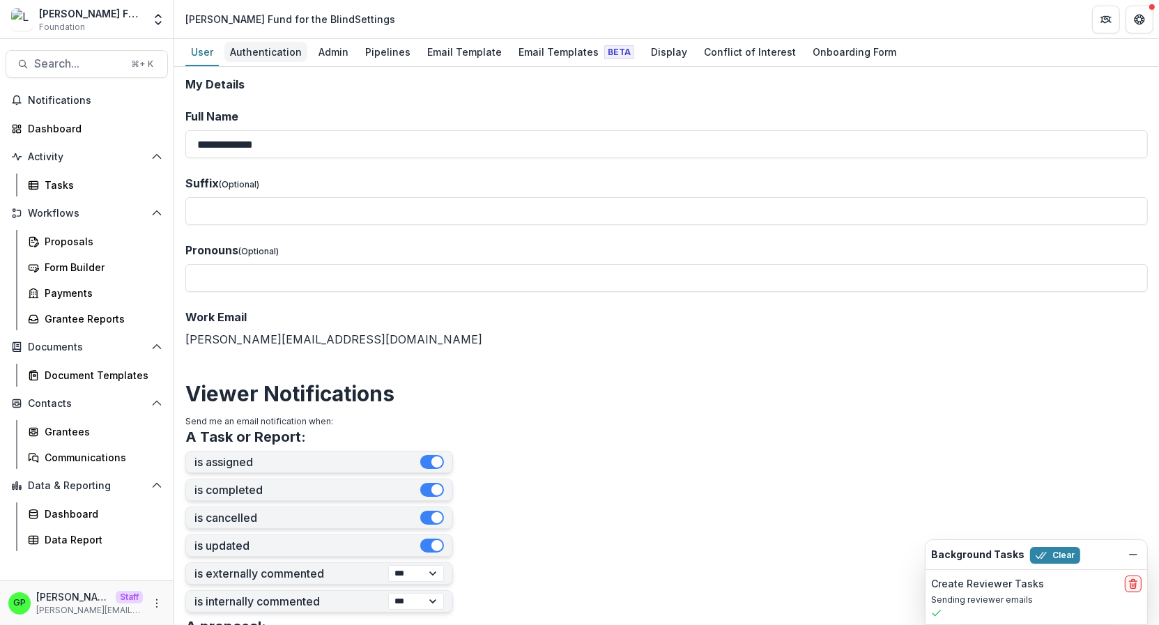
click at [303, 55] on div "Authentication" at bounding box center [265, 52] width 83 height 20
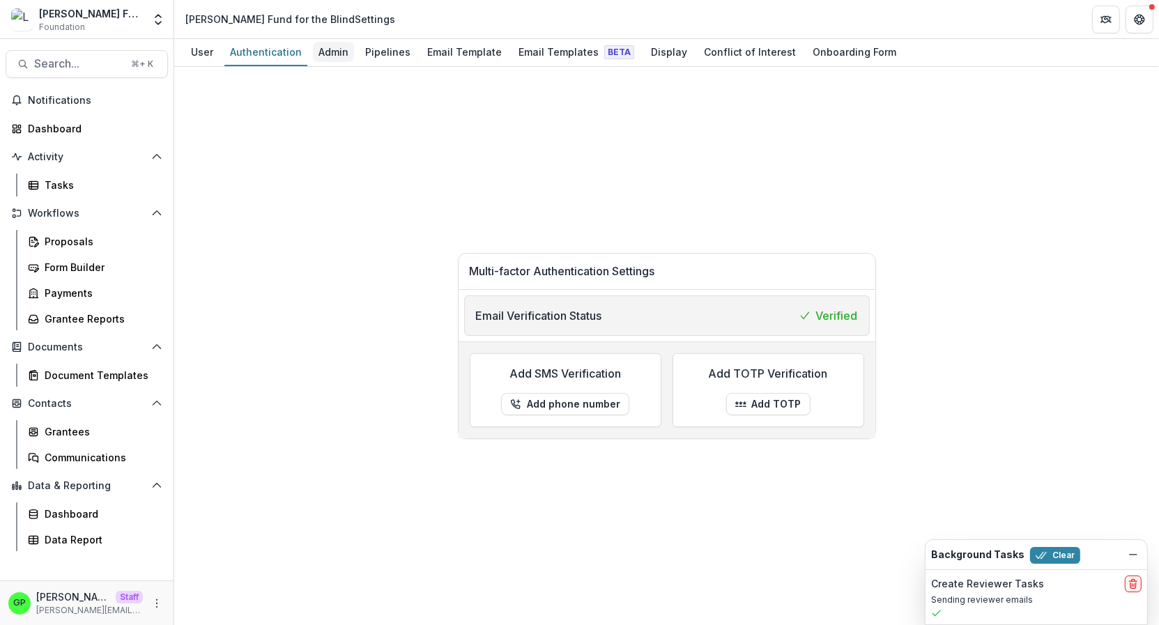
click at [325, 52] on div "Admin" at bounding box center [333, 52] width 41 height 20
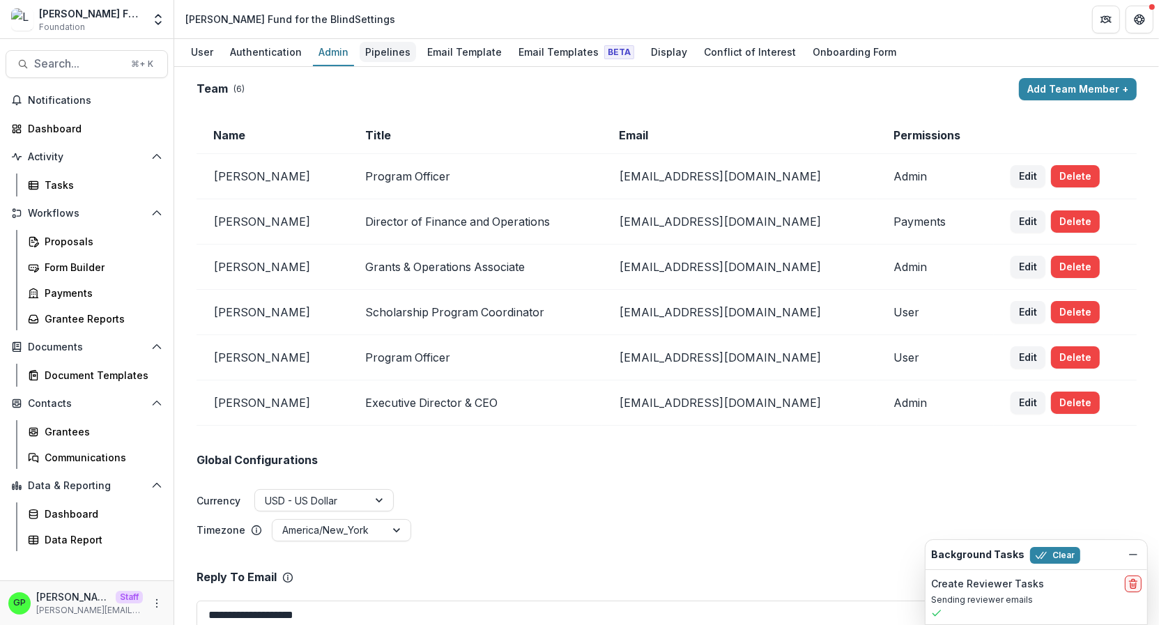
click at [363, 49] on div "Pipelines" at bounding box center [388, 52] width 56 height 20
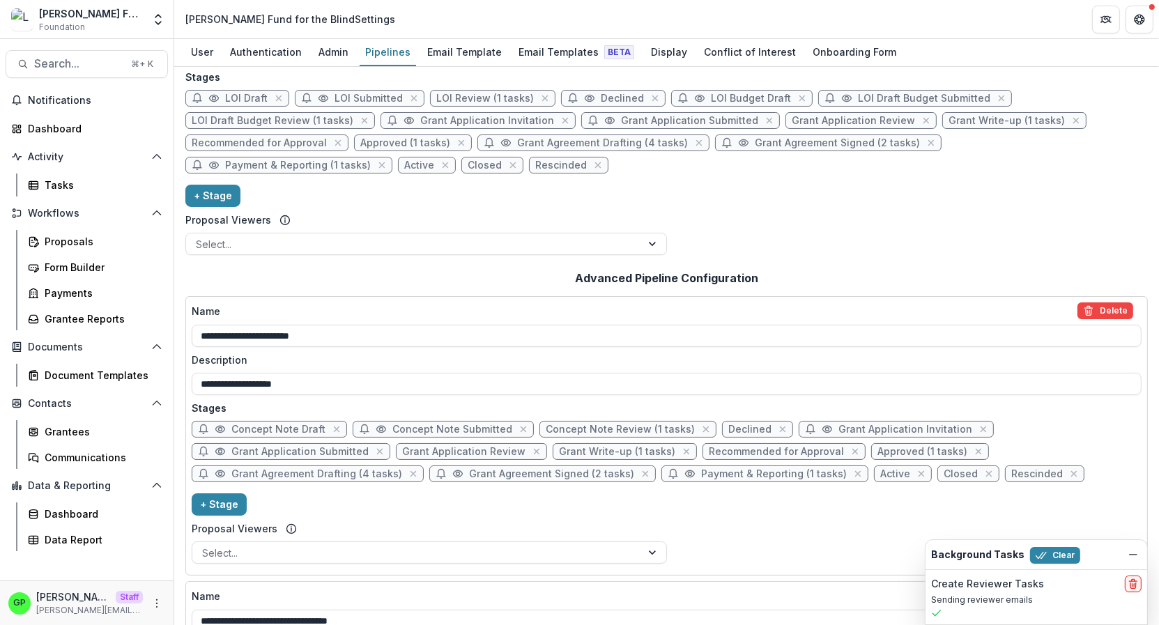
scroll to position [99, 0]
